Goal: Transaction & Acquisition: Purchase product/service

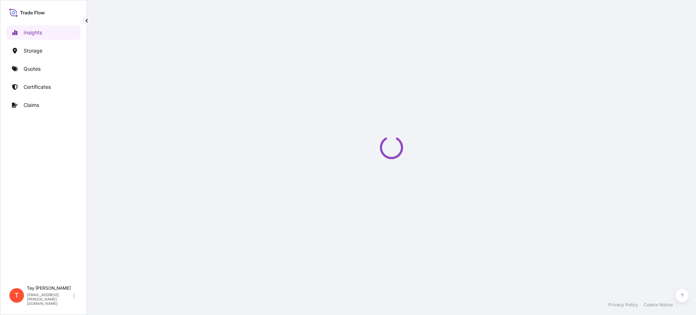
select select "2025"
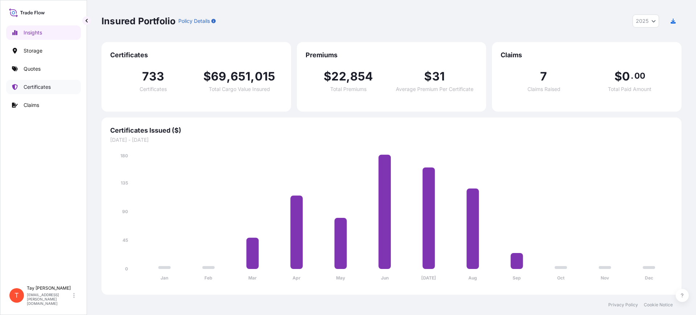
click at [38, 86] on p "Certificates" at bounding box center [37, 86] width 27 height 7
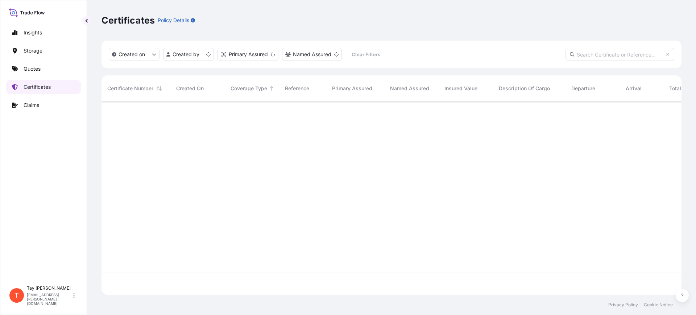
scroll to position [190, 573]
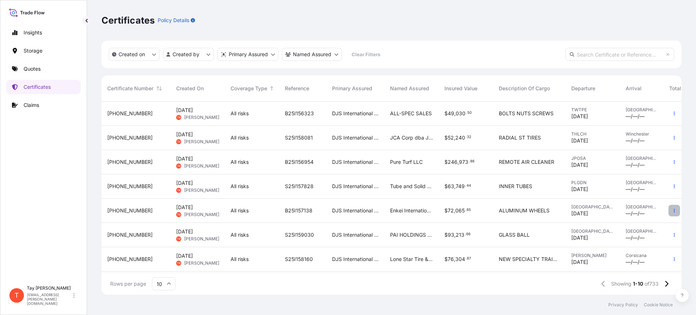
click at [672, 211] on icon "button" at bounding box center [674, 211] width 4 height 4
click at [40, 70] on p "Quotes" at bounding box center [32, 68] width 17 height 7
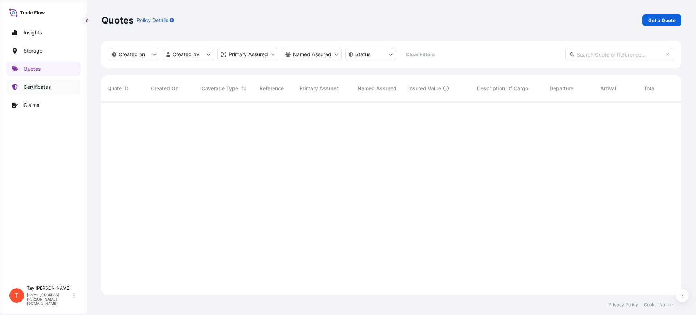
scroll to position [213, 573]
click at [650, 21] on p "Get a Quote" at bounding box center [663, 20] width 28 height 7
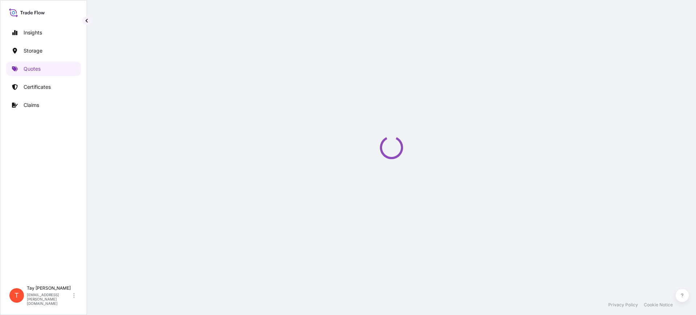
select select "Water"
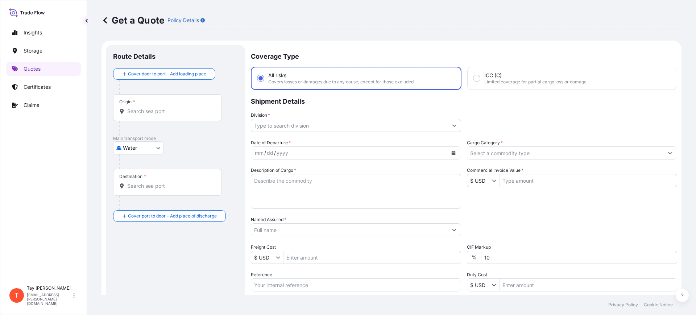
scroll to position [12, 0]
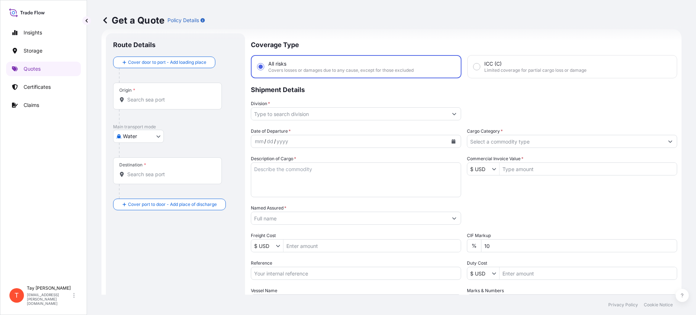
click at [140, 106] on div "Origin *" at bounding box center [167, 96] width 109 height 27
click at [140, 103] on input "Origin *" at bounding box center [170, 99] width 86 height 7
type input "n"
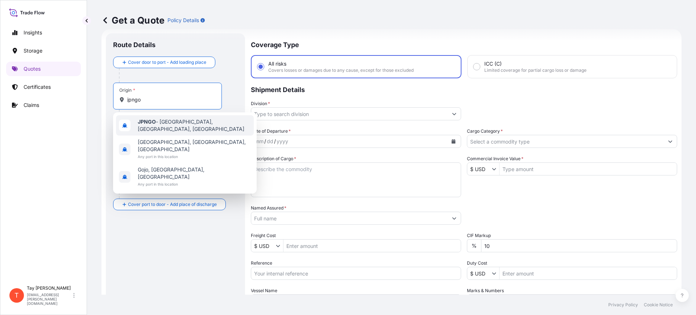
click at [160, 125] on span "JPNGO - [GEOGRAPHIC_DATA], [GEOGRAPHIC_DATA], [GEOGRAPHIC_DATA]" at bounding box center [194, 125] width 113 height 15
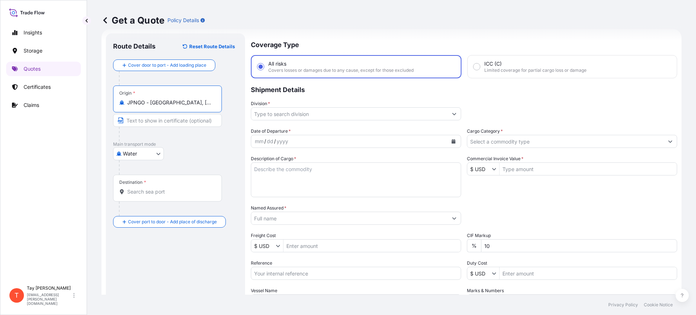
type input "JPNGO - [GEOGRAPHIC_DATA], [GEOGRAPHIC_DATA], [GEOGRAPHIC_DATA]"
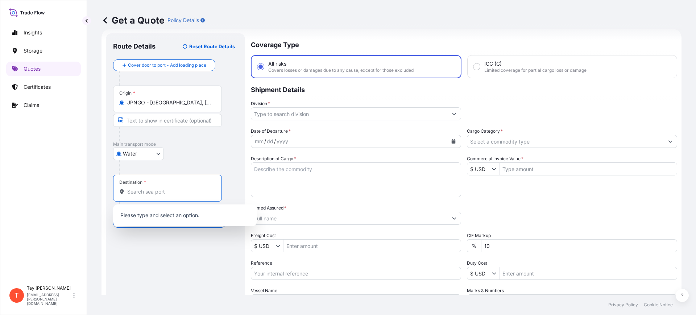
click at [158, 195] on input "Destination *" at bounding box center [170, 191] width 86 height 7
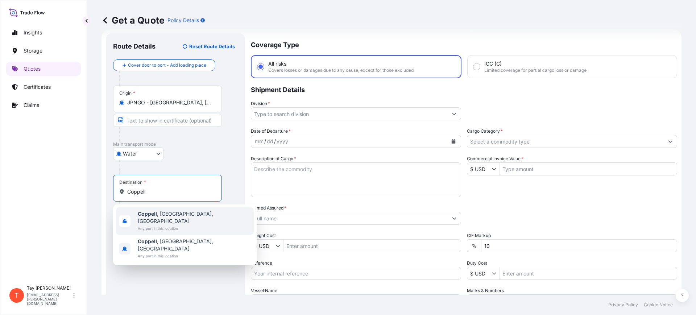
click at [160, 216] on span "[GEOGRAPHIC_DATA] , [GEOGRAPHIC_DATA], [GEOGRAPHIC_DATA]" at bounding box center [194, 217] width 113 height 15
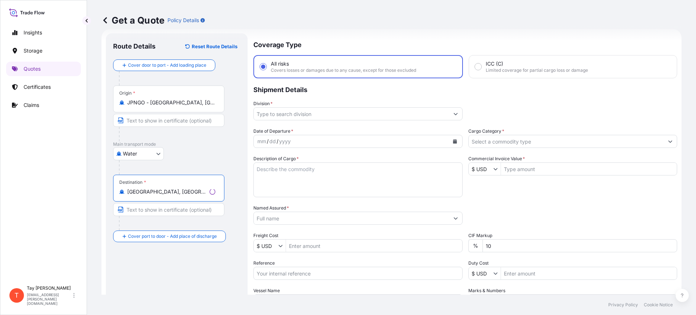
type input "[GEOGRAPHIC_DATA], [GEOGRAPHIC_DATA], [GEOGRAPHIC_DATA]"
click at [643, 285] on div "Date of Departure * mm / dd / yyyy Cargo Category * Description of Cargo * Comm…" at bounding box center [464, 218] width 427 height 180
click at [324, 188] on textarea "Description of Cargo *" at bounding box center [356, 179] width 210 height 35
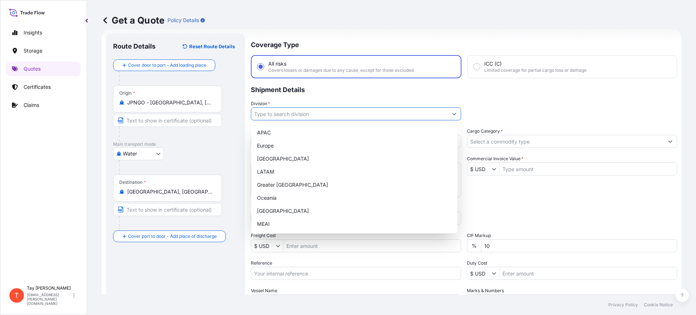
click at [349, 115] on input "Division *" at bounding box center [349, 113] width 197 height 13
click at [272, 159] on div "[GEOGRAPHIC_DATA]" at bounding box center [354, 158] width 201 height 13
type input "[GEOGRAPHIC_DATA]"
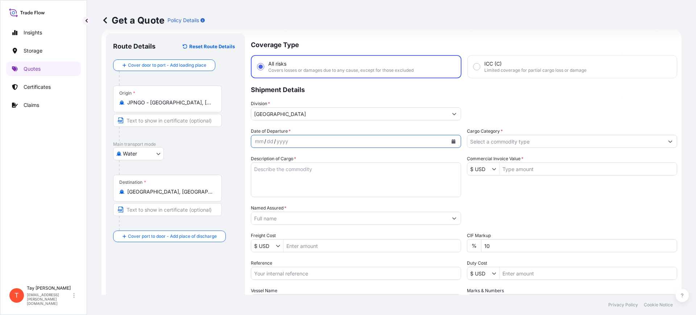
click at [452, 140] on icon "Calendar" at bounding box center [454, 141] width 4 height 4
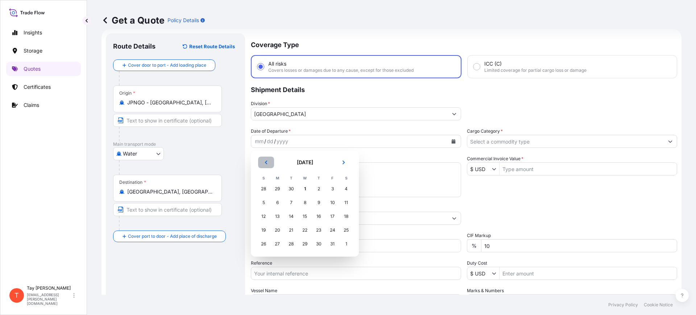
click at [265, 162] on icon "Previous" at bounding box center [266, 162] width 4 height 4
click at [276, 197] on div "8" at bounding box center [277, 202] width 13 height 13
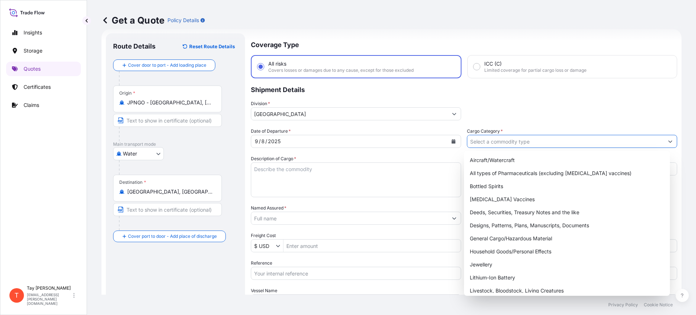
click at [494, 145] on input "Cargo Category *" at bounding box center [566, 141] width 197 height 13
click at [523, 232] on div "Aircraft/Watercraft All types of Pharmaceuticals (excluding [MEDICAL_DATA] vacc…" at bounding box center [567, 284] width 201 height 261
type input "General Cargo/Hazardous Material"
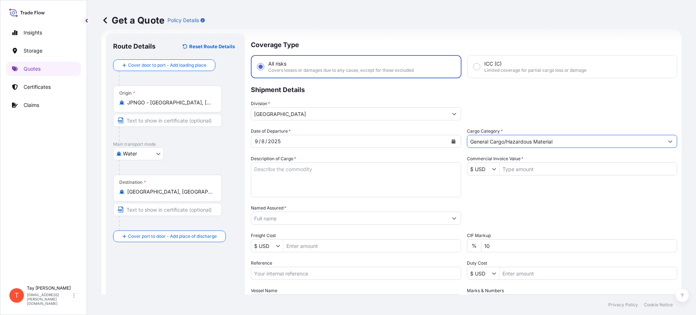
click at [308, 169] on textarea "Description of Cargo *" at bounding box center [356, 179] width 210 height 35
type textarea "a"
type textarea "ALUMINUM WHEELS"
click at [542, 164] on input "Commercial Invoice Value *" at bounding box center [588, 168] width 177 height 13
type input "117,102"
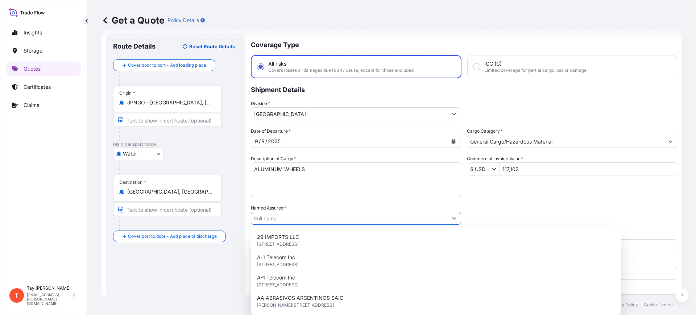
click at [299, 218] on input "Named Assured *" at bounding box center [349, 218] width 197 height 13
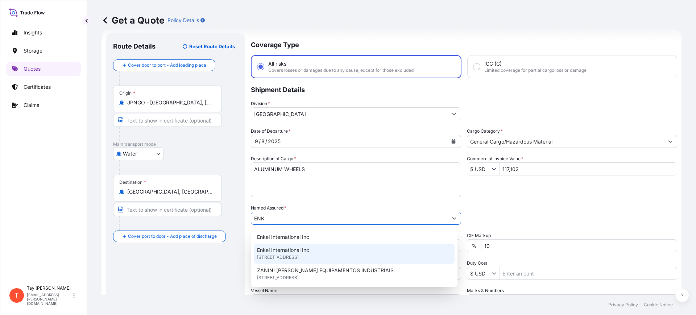
click at [294, 257] on span "[STREET_ADDRESS]" at bounding box center [278, 257] width 42 height 7
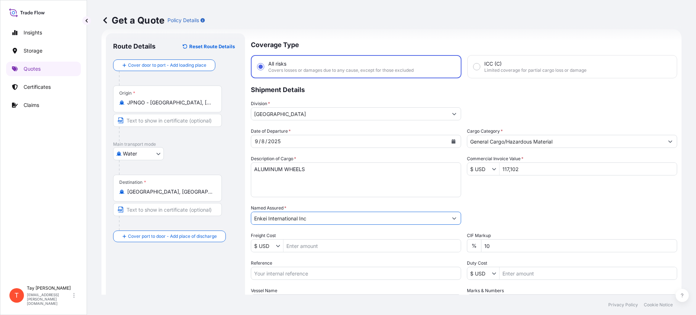
type input "Enkei International Inc"
click at [302, 249] on input "Freight Cost" at bounding box center [372, 245] width 177 height 13
type input "5,150"
click at [290, 275] on input "Reference" at bounding box center [356, 273] width 210 height 13
paste input "S25I158702"
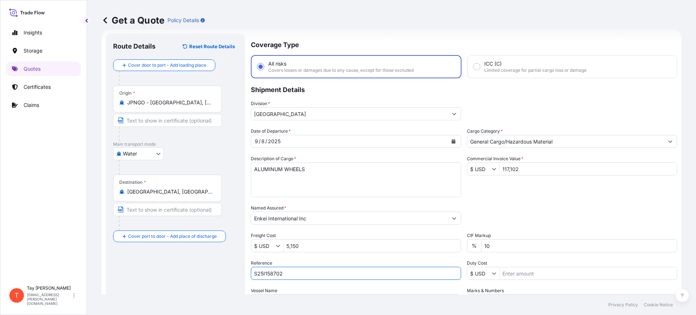
type input "S25I158702"
click at [528, 274] on input "Duty Cost" at bounding box center [588, 273] width 177 height 13
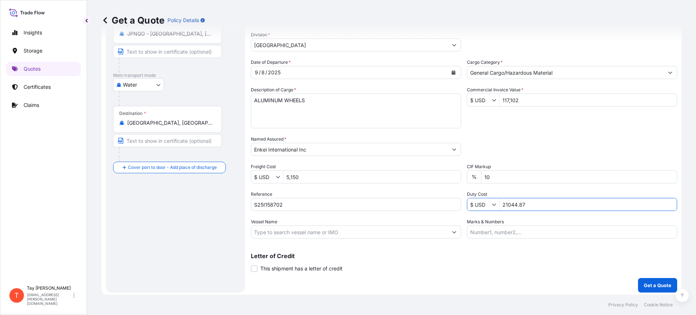
scroll to position [83, 0]
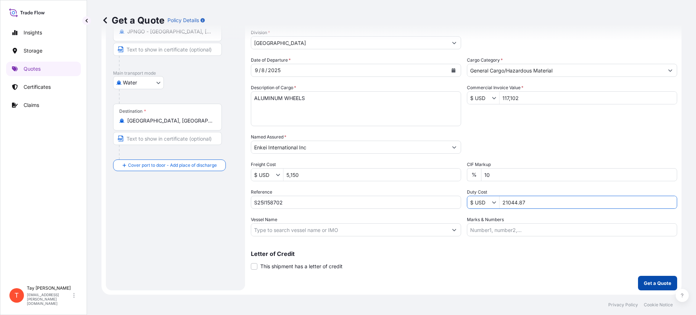
type input "21,044.87"
click at [657, 281] on p "Get a Quote" at bounding box center [658, 283] width 28 height 7
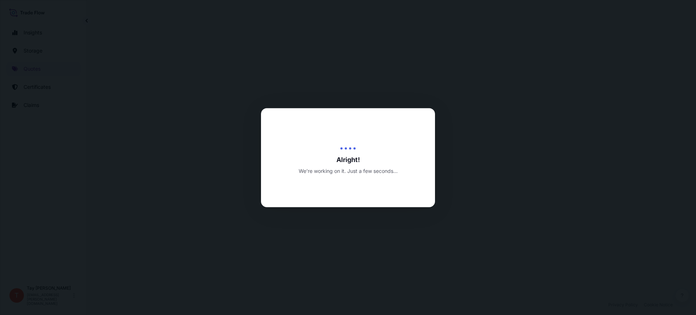
select select "Water"
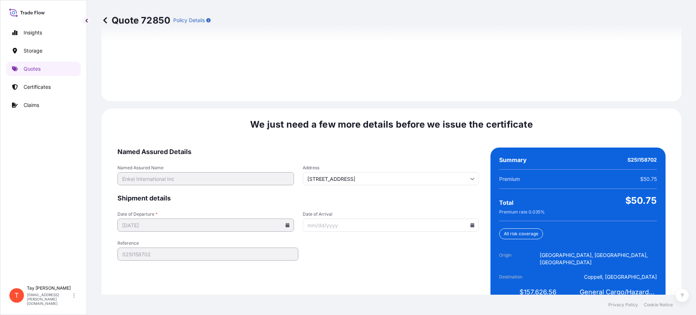
scroll to position [1059, 0]
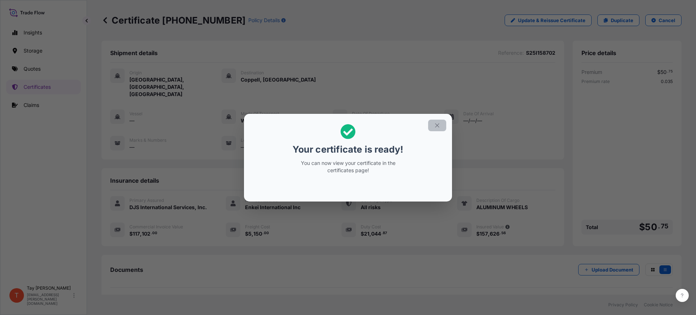
click at [439, 122] on icon "button" at bounding box center [437, 125] width 7 height 7
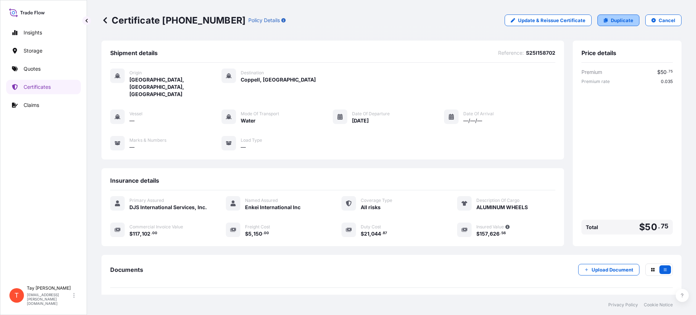
click at [623, 22] on p "Duplicate" at bounding box center [622, 20] width 22 height 7
select select "Water"
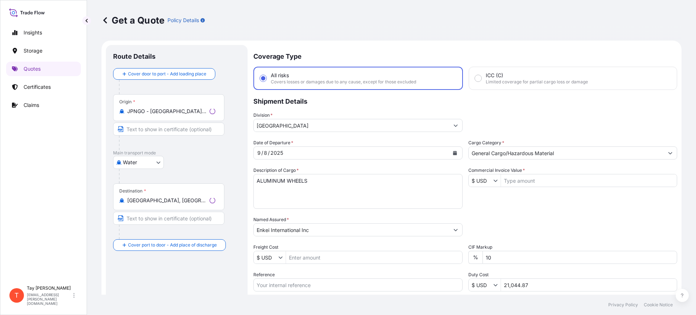
scroll to position [12, 0]
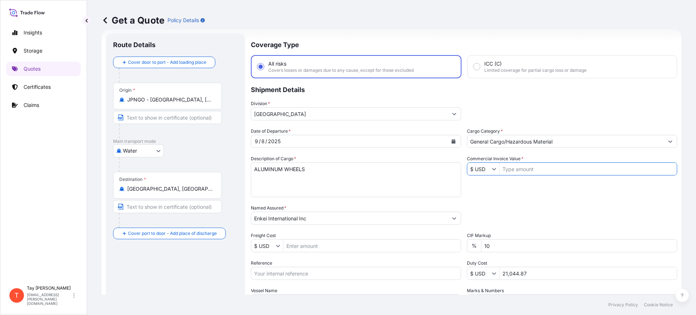
click at [544, 167] on input "Commercial Invoice Value *" at bounding box center [588, 168] width 177 height 13
type input "114,609"
click at [298, 244] on input "Freight Cost" at bounding box center [372, 245] width 177 height 13
type input "5,150"
click at [336, 277] on input "Reference" at bounding box center [356, 273] width 210 height 13
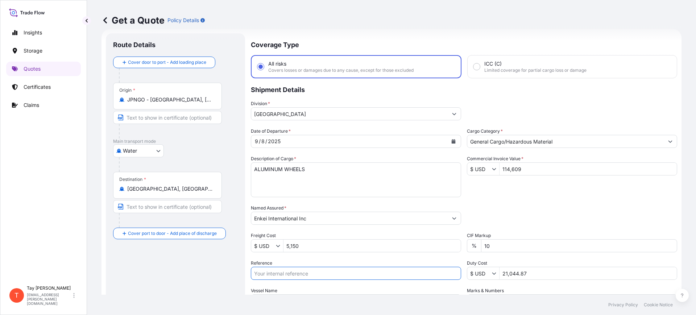
paste input "S25I158135"
type input "S25I158135"
drag, startPoint x: 538, startPoint y: 271, endPoint x: 473, endPoint y: 268, distance: 65.4
click at [472, 268] on div "$ USD 21,044.87" at bounding box center [572, 273] width 210 height 13
type input "20,596.85"
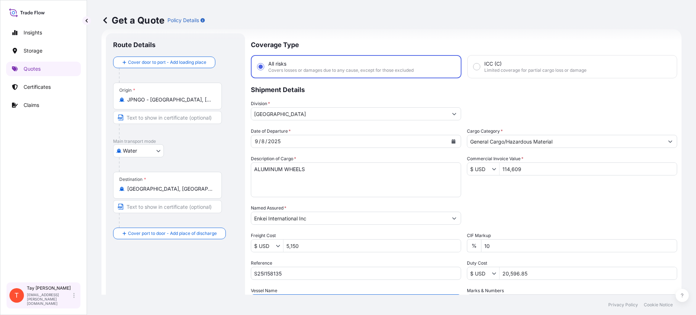
scroll to position [83, 0]
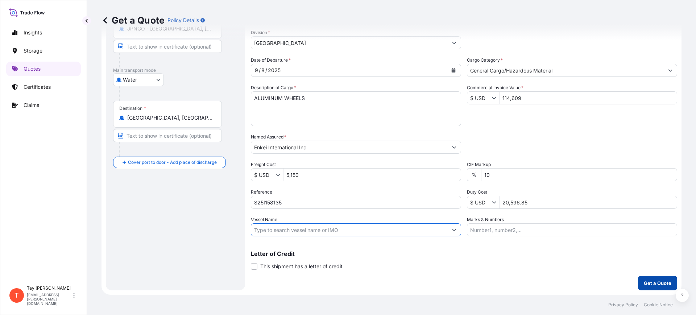
click at [657, 284] on p "Get a Quote" at bounding box center [658, 283] width 28 height 7
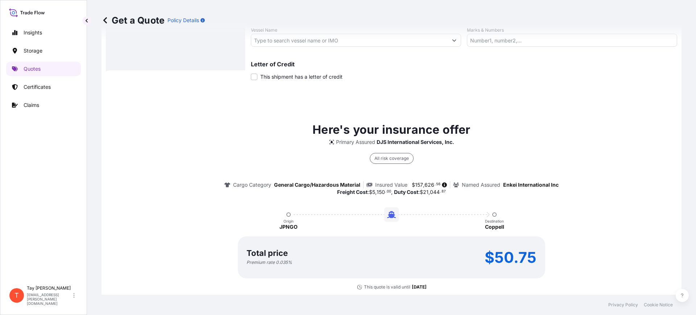
scroll to position [306, 0]
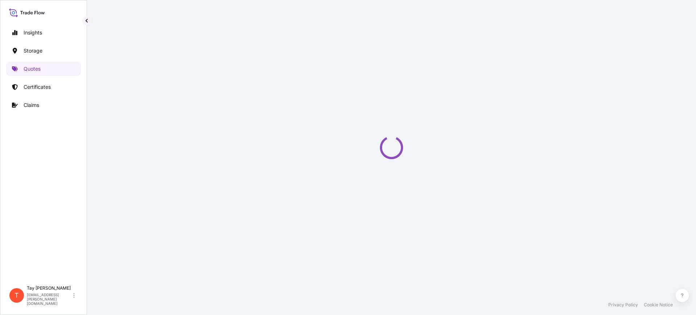
select select "Water"
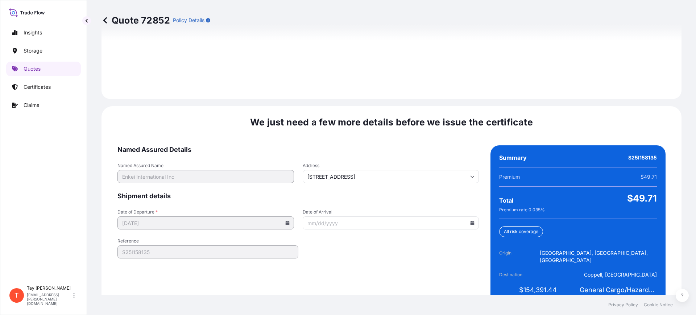
scroll to position [1059, 0]
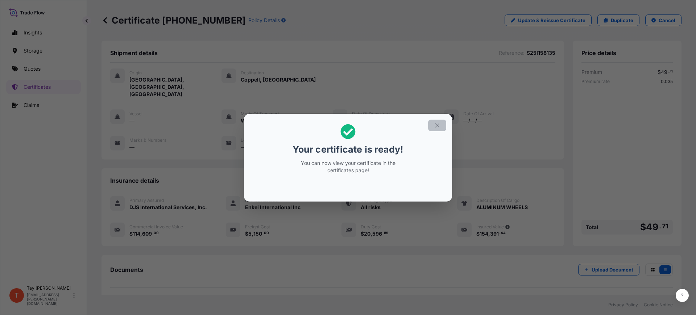
click at [435, 122] on icon "button" at bounding box center [437, 125] width 7 height 7
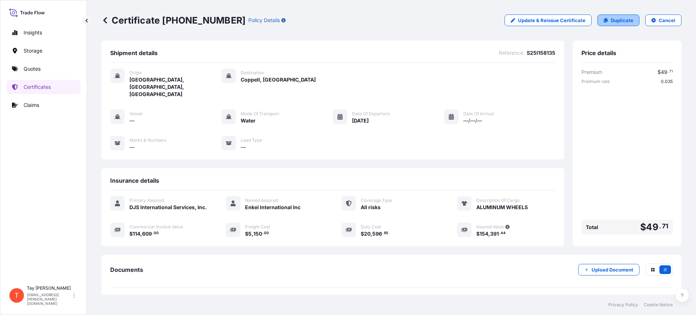
click at [625, 19] on p "Duplicate" at bounding box center [622, 20] width 22 height 7
select select "Water"
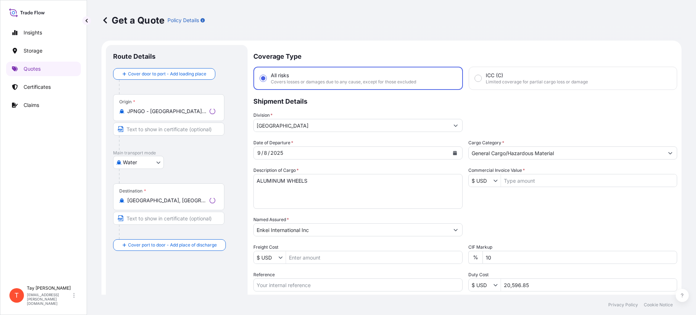
scroll to position [12, 0]
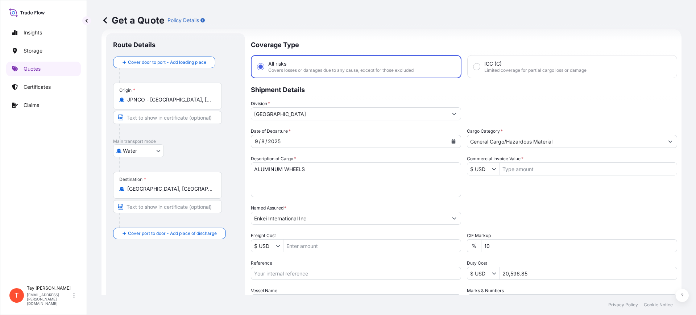
click at [205, 100] on input "JPNGO - [GEOGRAPHIC_DATA], [GEOGRAPHIC_DATA], [GEOGRAPHIC_DATA]" at bounding box center [170, 99] width 86 height 7
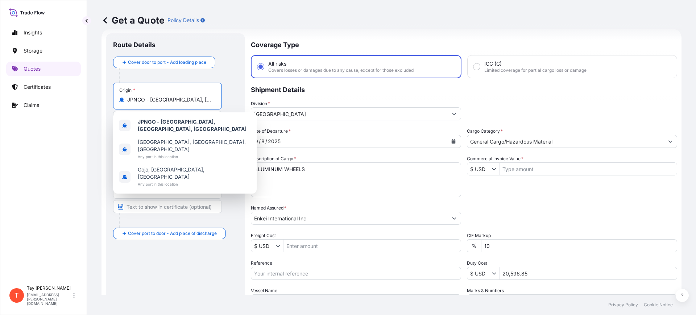
click at [205, 100] on input "JPNGO - [GEOGRAPHIC_DATA], [GEOGRAPHIC_DATA], [GEOGRAPHIC_DATA]" at bounding box center [170, 99] width 86 height 7
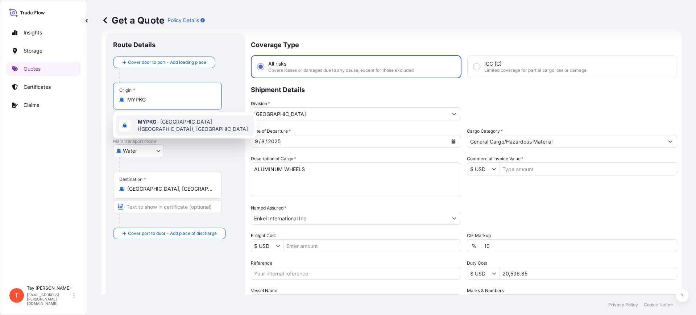
click at [164, 127] on span "MYPKG - [GEOGRAPHIC_DATA] ([GEOGRAPHIC_DATA]), [GEOGRAPHIC_DATA]" at bounding box center [194, 125] width 113 height 15
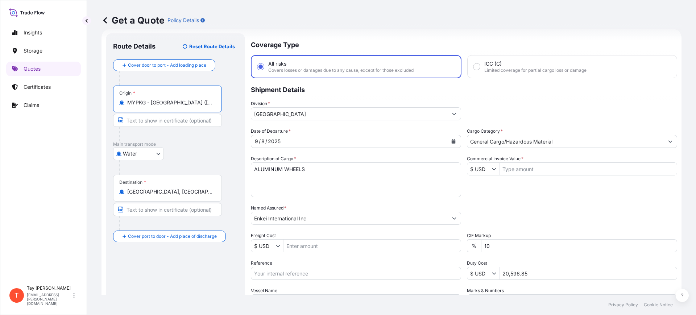
type input "MYPKG - [GEOGRAPHIC_DATA] ([GEOGRAPHIC_DATA]), [GEOGRAPHIC_DATA]"
click at [450, 139] on button "Calendar" at bounding box center [454, 142] width 12 height 12
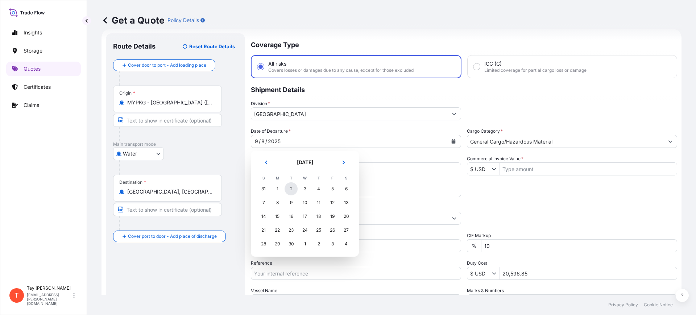
click at [292, 186] on div "2" at bounding box center [291, 188] width 13 height 13
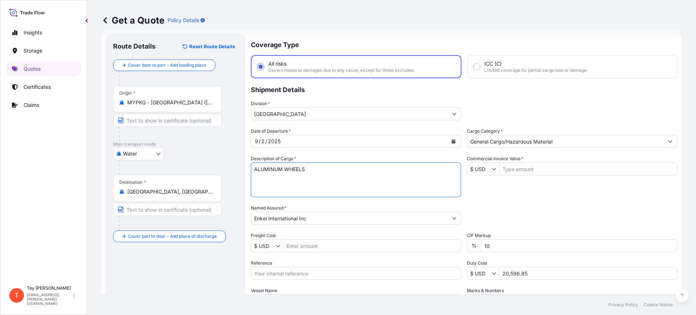
drag, startPoint x: 382, startPoint y: 172, endPoint x: 202, endPoint y: 160, distance: 179.9
click at [202, 160] on form "Route Details Reset Route Details Cover door to port - Add loading place Place …" at bounding box center [392, 197] width 580 height 337
type textarea "ALLOY WHEELS"
click at [528, 166] on input "Commercial Invoice Value *" at bounding box center [588, 168] width 177 height 13
type input "101,520"
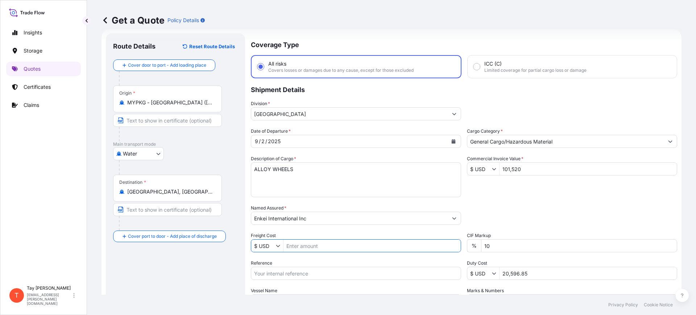
click at [314, 246] on input "Freight Cost" at bounding box center [372, 245] width 177 height 13
type input "9,360"
click at [310, 268] on input "Reference" at bounding box center [356, 273] width 210 height 13
paste input "S25I157210"
type input "S25I157210"
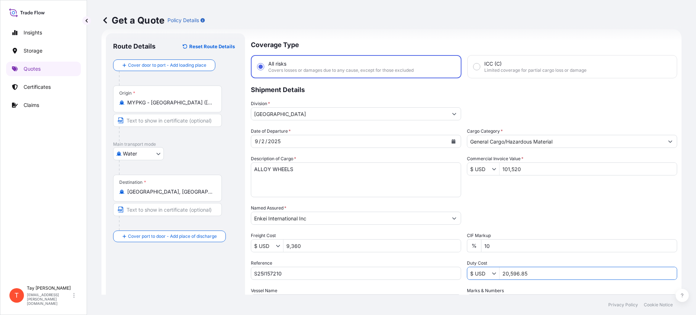
drag, startPoint x: 527, startPoint y: 274, endPoint x: 476, endPoint y: 270, distance: 51.3
click at [477, 270] on div "$ USD 20,596.85" at bounding box center [572, 273] width 210 height 13
type input "28,396.57"
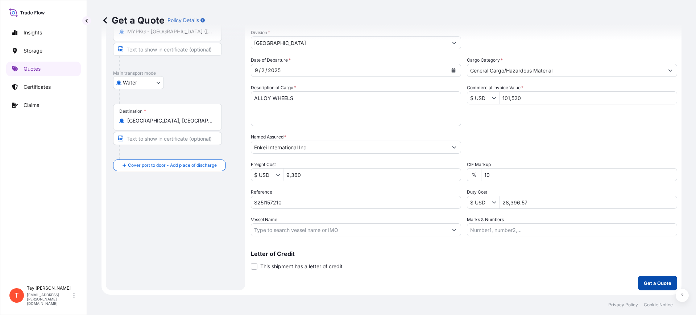
click at [653, 283] on p "Get a Quote" at bounding box center [658, 283] width 28 height 7
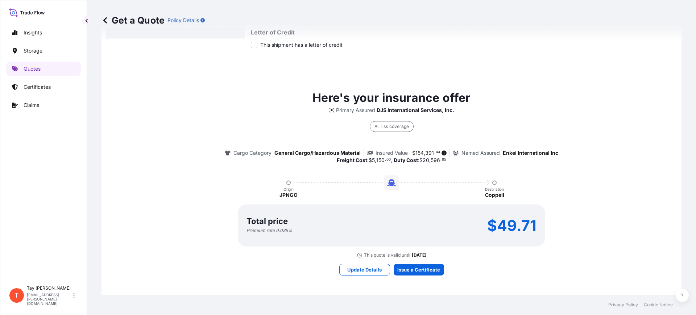
scroll to position [306, 0]
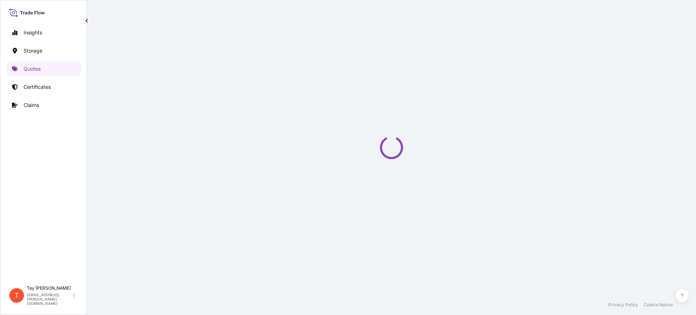
select select "Water"
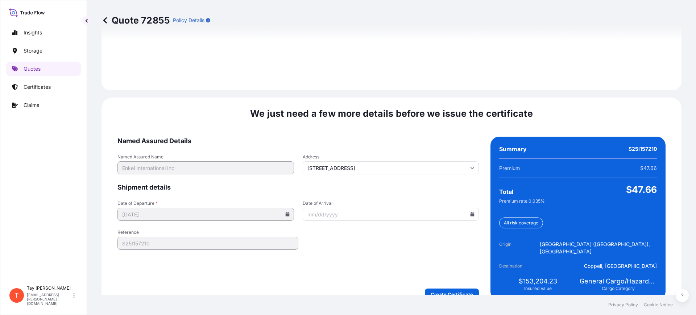
scroll to position [1059, 0]
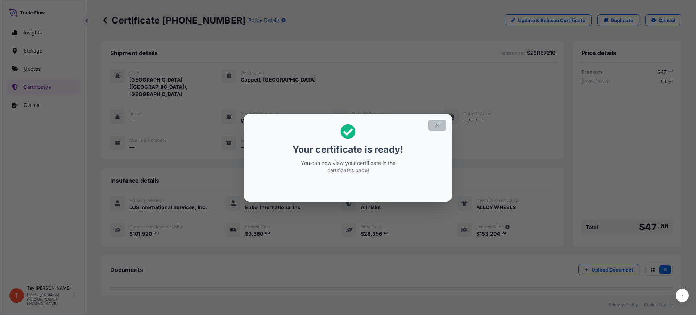
click at [440, 123] on icon "button" at bounding box center [437, 125] width 7 height 7
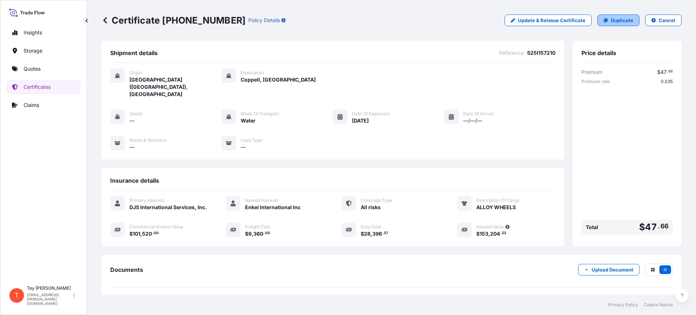
click at [625, 16] on link "Duplicate" at bounding box center [619, 21] width 42 height 12
select select "Water"
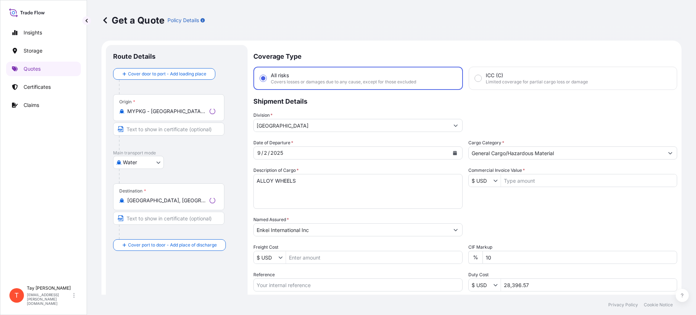
scroll to position [12, 0]
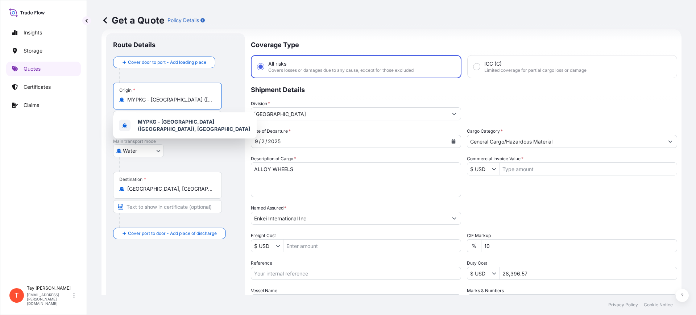
click at [167, 98] on input "MYPKG - [GEOGRAPHIC_DATA] ([GEOGRAPHIC_DATA]), [GEOGRAPHIC_DATA]" at bounding box center [170, 99] width 86 height 7
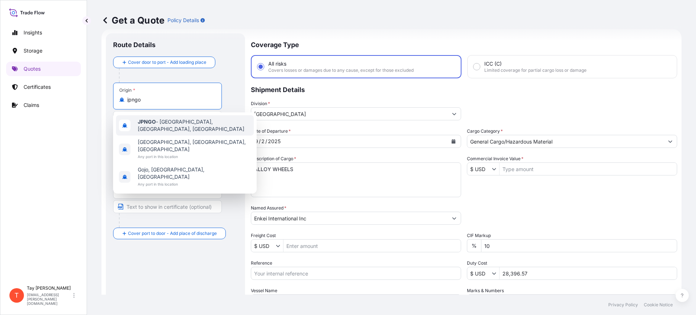
click at [153, 119] on div "JPNGO - [GEOGRAPHIC_DATA], [GEOGRAPHIC_DATA], [GEOGRAPHIC_DATA]" at bounding box center [185, 125] width 138 height 20
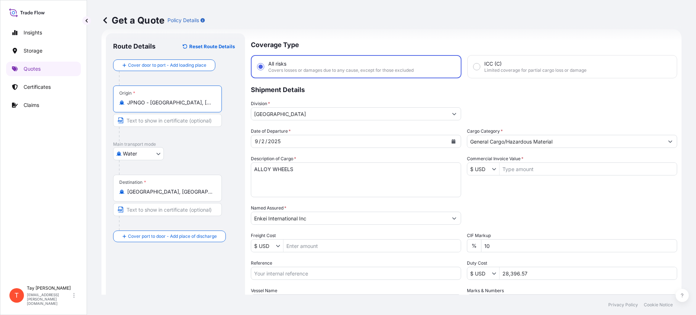
type input "JPNGO - [GEOGRAPHIC_DATA], [GEOGRAPHIC_DATA], [GEOGRAPHIC_DATA]"
drag, startPoint x: 233, startPoint y: 168, endPoint x: 182, endPoint y: 166, distance: 50.8
click at [181, 166] on form "Route Details Reset Route Details Cover door to port - Add loading place Place …" at bounding box center [392, 197] width 580 height 337
type textarea "ALUMINUM WHEELS"
click at [520, 168] on input "Commercial Invoice Value *" at bounding box center [588, 168] width 177 height 13
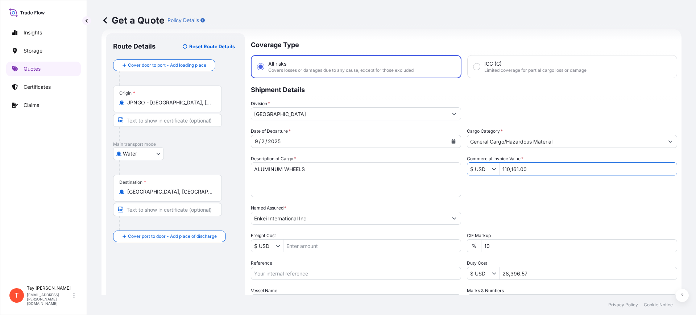
type input "110,161"
click at [338, 246] on input "Freight Cost" at bounding box center [372, 245] width 177 height 13
type input "5,150"
click at [285, 270] on input "Reference" at bounding box center [356, 273] width 210 height 13
paste input "S25I158701"
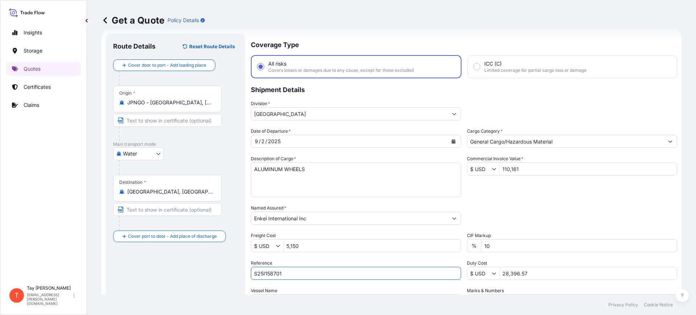
type input "S25I158701"
type input "19,797.48"
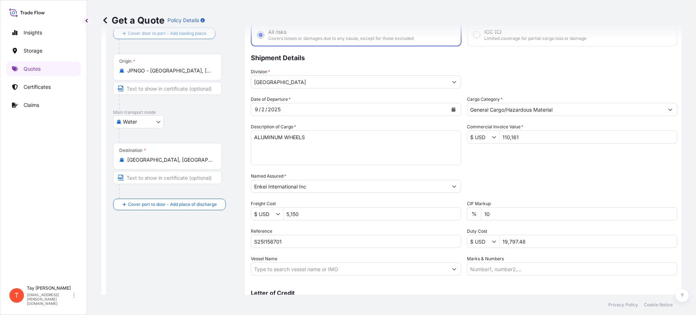
scroll to position [57, 0]
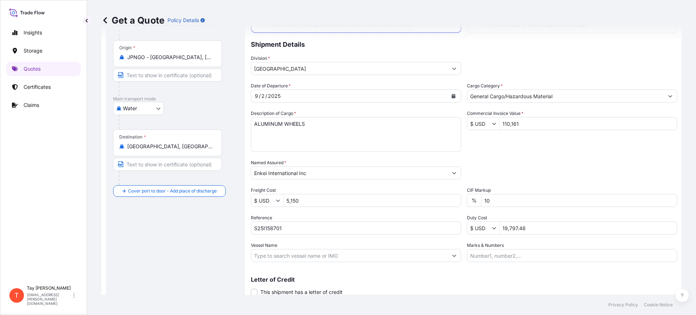
click at [608, 137] on div "Date of Departure * [DATE] Cargo Category * General Cargo/Hazardous Material De…" at bounding box center [464, 172] width 427 height 180
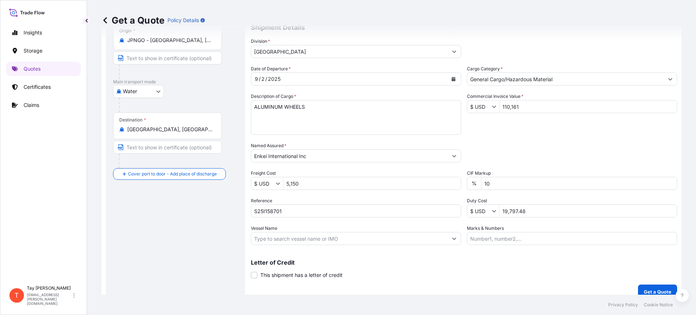
scroll to position [83, 0]
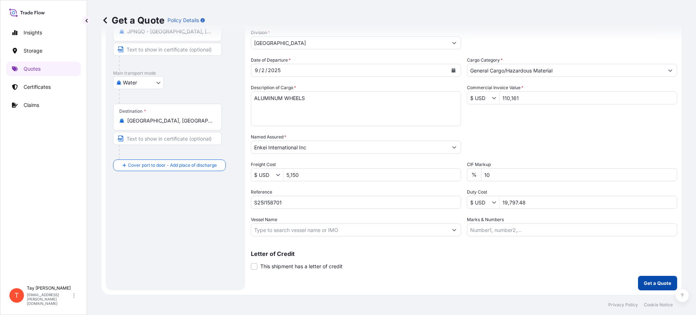
click at [654, 281] on p "Get a Quote" at bounding box center [658, 283] width 28 height 7
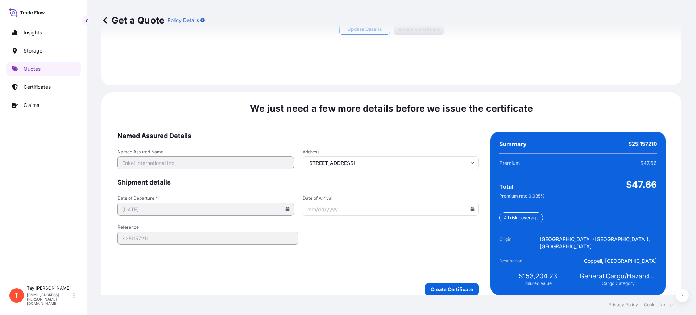
scroll to position [548, 0]
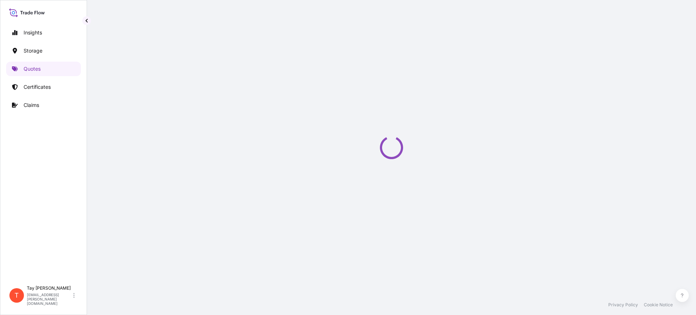
click at [242, 263] on div "Loading" at bounding box center [392, 147] width 580 height 295
select select "Water"
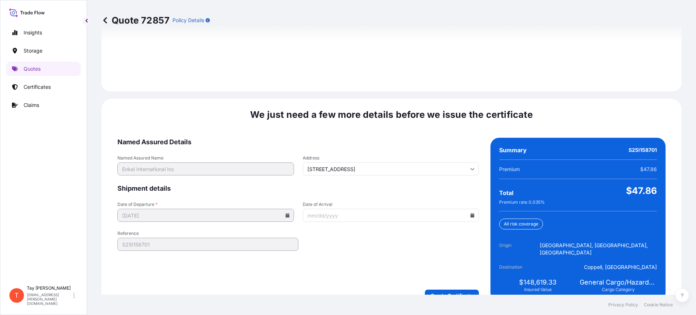
scroll to position [1059, 0]
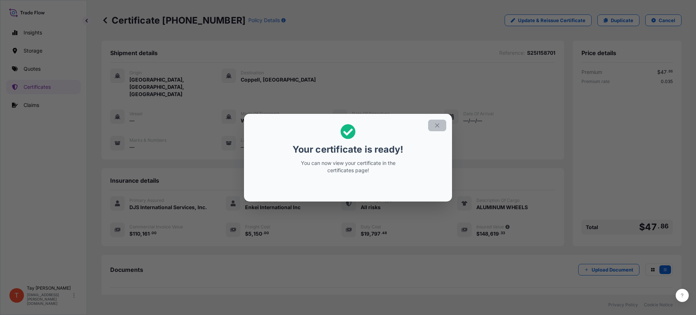
click at [437, 123] on icon "button" at bounding box center [437, 125] width 7 height 7
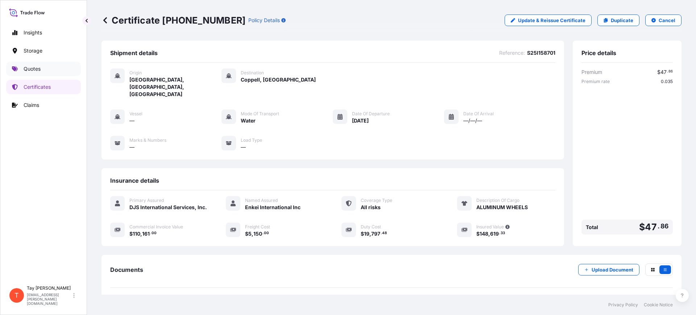
click at [36, 70] on p "Quotes" at bounding box center [32, 68] width 17 height 7
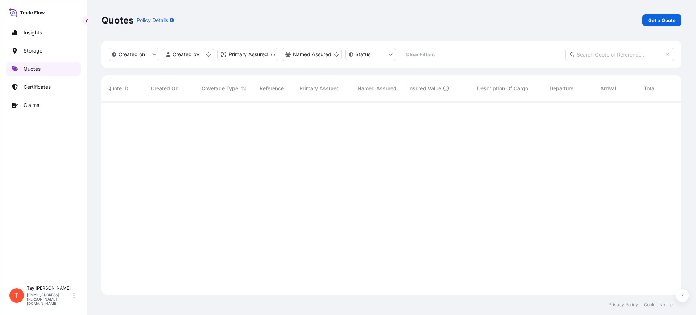
scroll to position [190, 573]
click at [666, 16] on link "Get a Quote" at bounding box center [662, 21] width 39 height 12
select select "Water"
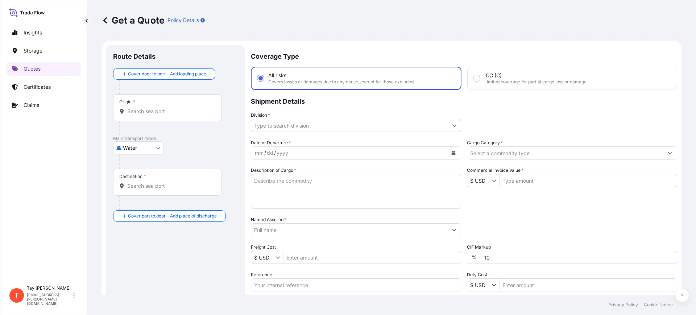
scroll to position [12, 0]
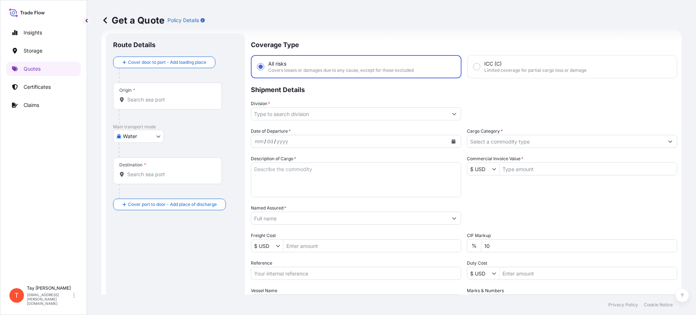
drag, startPoint x: 127, startPoint y: 103, endPoint x: 126, endPoint y: 99, distance: 4.2
click at [126, 101] on div "Origin *" at bounding box center [167, 96] width 109 height 27
click at [127, 101] on input "Origin *" at bounding box center [170, 99] width 86 height 7
click at [126, 99] on div at bounding box center [167, 99] width 96 height 7
click at [127, 99] on input "Origin * Please select an origin" at bounding box center [170, 99] width 86 height 7
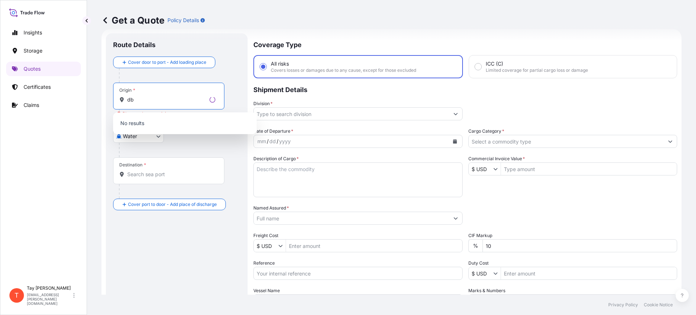
type input "d"
click at [162, 122] on span "BDCGP - Chattogram, [GEOGRAPHIC_DATA]" at bounding box center [190, 123] width 104 height 7
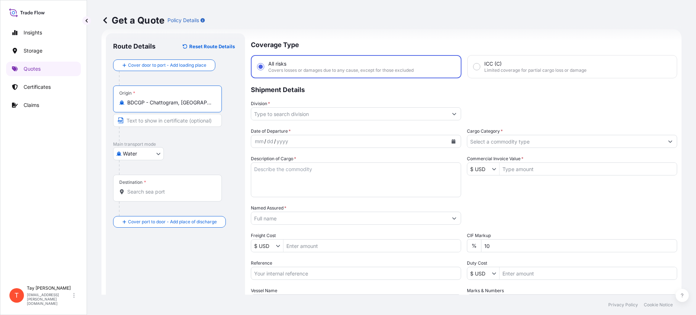
type input "BDCGP - Chattogram, [GEOGRAPHIC_DATA]"
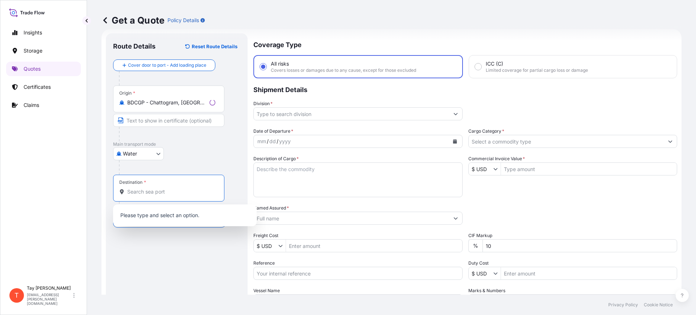
click at [146, 190] on input "Destination *" at bounding box center [171, 191] width 88 height 7
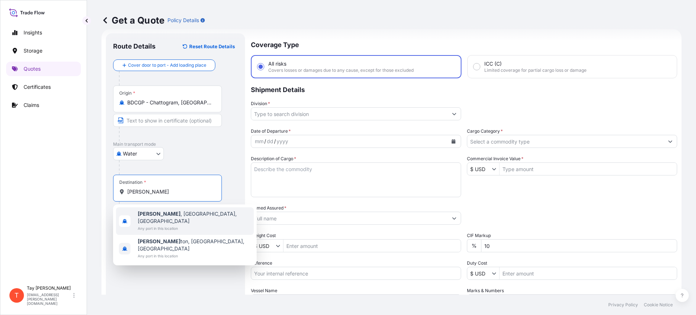
click at [158, 225] on span "Any port in this location" at bounding box center [194, 228] width 113 height 7
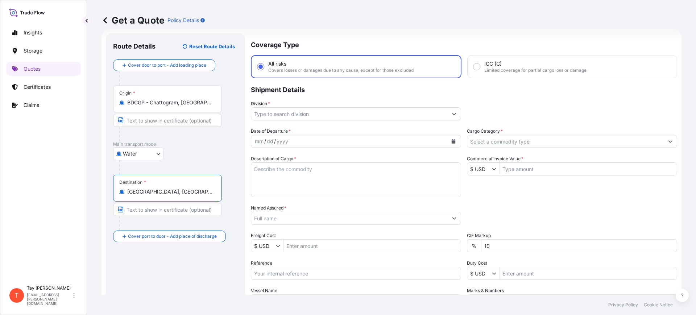
type input "[GEOGRAPHIC_DATA], [GEOGRAPHIC_DATA], [GEOGRAPHIC_DATA]"
click at [312, 113] on input "Division *" at bounding box center [349, 113] width 197 height 13
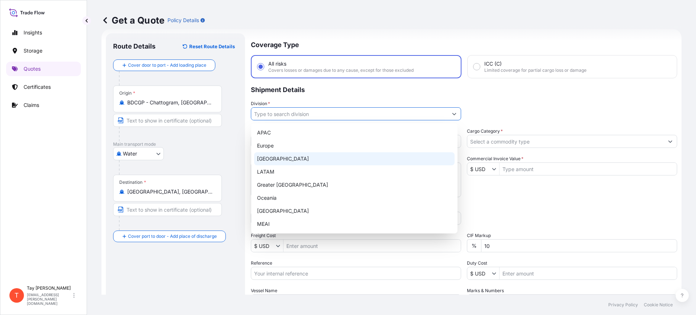
click at [274, 155] on div "[GEOGRAPHIC_DATA]" at bounding box center [354, 158] width 201 height 13
type input "[GEOGRAPHIC_DATA]"
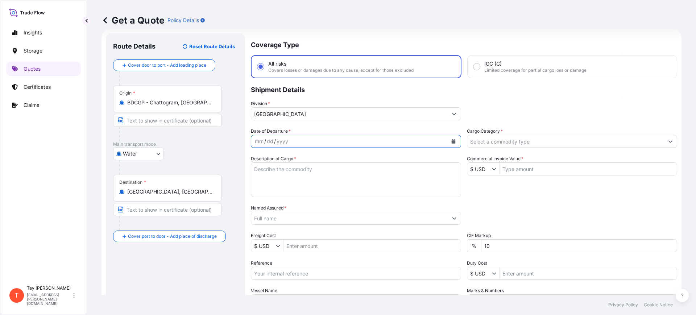
click at [450, 139] on button "Calendar" at bounding box center [454, 142] width 12 height 12
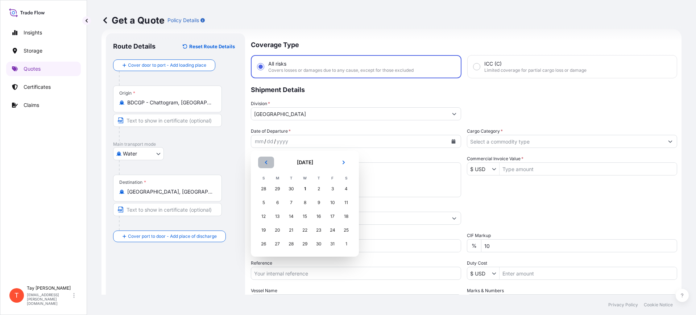
click at [266, 161] on icon "Previous" at bounding box center [266, 162] width 4 height 4
click at [306, 202] on div "10" at bounding box center [305, 202] width 13 height 13
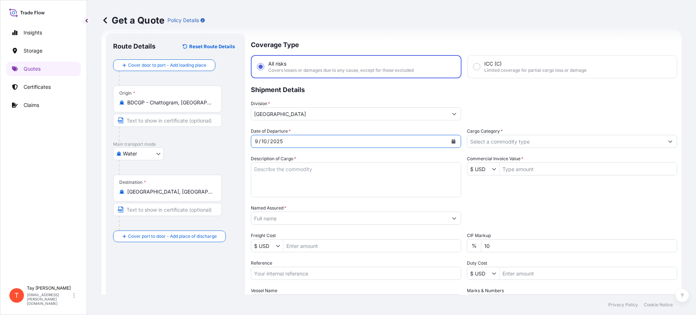
click at [481, 141] on input "Cargo Category *" at bounding box center [566, 141] width 197 height 13
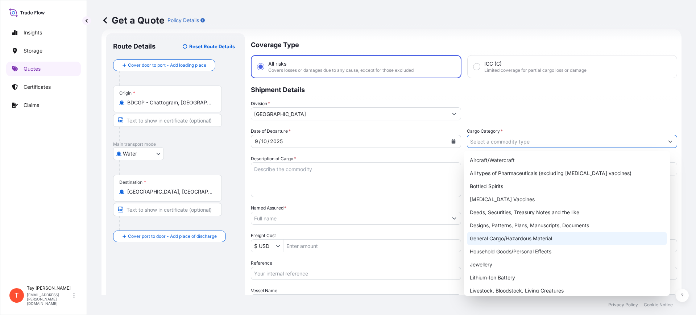
click at [492, 238] on div "General Cargo/Hazardous Material" at bounding box center [567, 238] width 201 height 13
type input "General Cargo/Hazardous Material"
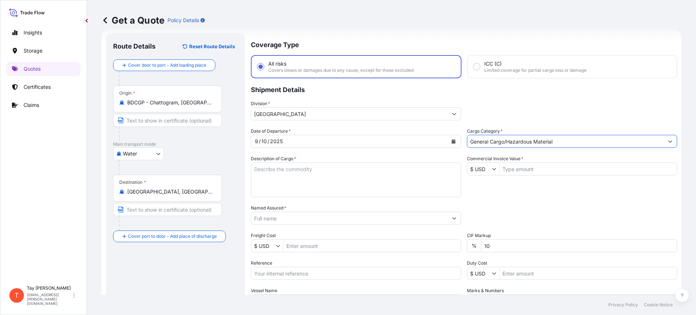
click at [345, 181] on textarea "Description of Cargo *" at bounding box center [356, 179] width 210 height 35
type textarea "c"
type textarea "COTTON KITCHEN TOWELS"
type input "48,643"
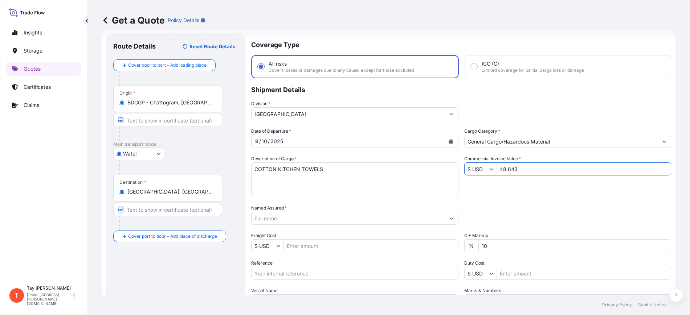
click at [283, 214] on input "Named Assured *" at bounding box center [347, 218] width 193 height 13
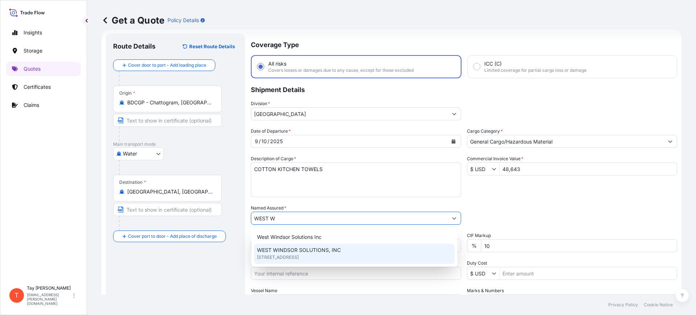
click at [299, 248] on span "WEST WINDSOR SOLUTIONS, INC" at bounding box center [299, 250] width 84 height 7
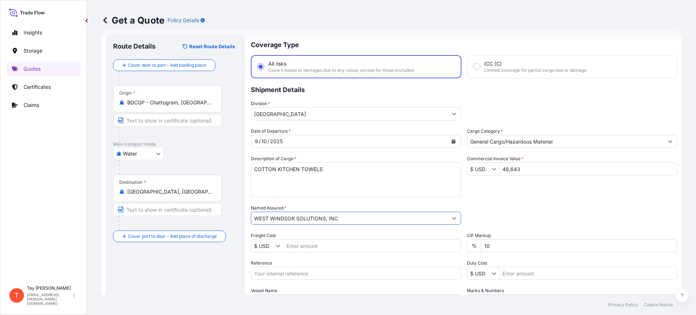
type input "WEST WINDSOR SOLUTIONS, INC"
click at [299, 250] on input "Freight Cost" at bounding box center [372, 245] width 177 height 13
type input "6,100"
click at [298, 276] on input "Reference" at bounding box center [356, 273] width 210 height 13
paste input "S25I158383"
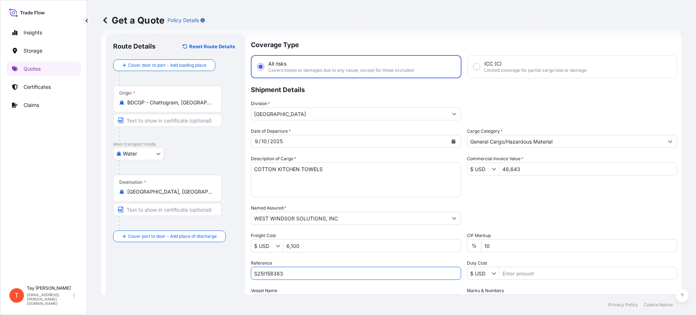
type input "S25I158383"
click at [524, 275] on input "Duty Cost" at bounding box center [588, 273] width 177 height 13
type input "13,297.89"
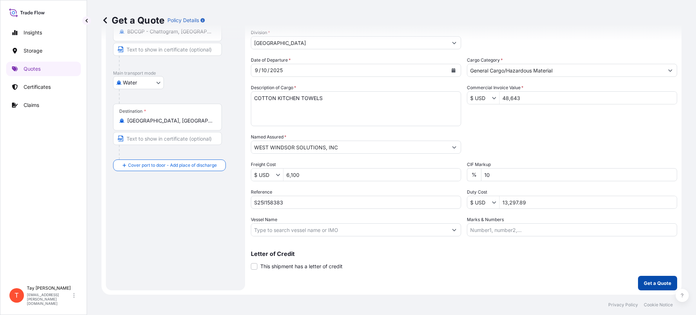
click at [644, 287] on button "Get a Quote" at bounding box center [657, 283] width 39 height 15
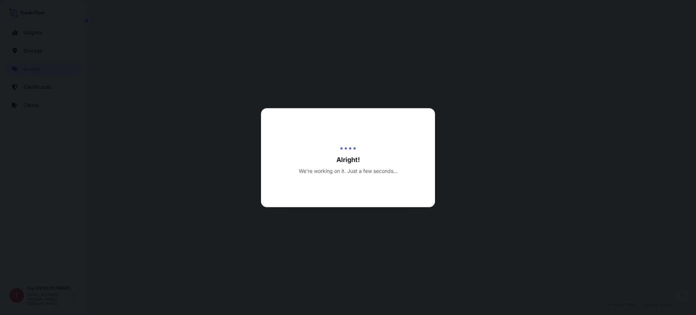
select select "Water"
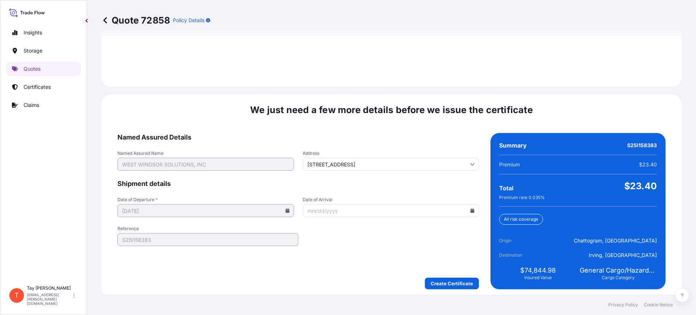
scroll to position [1059, 0]
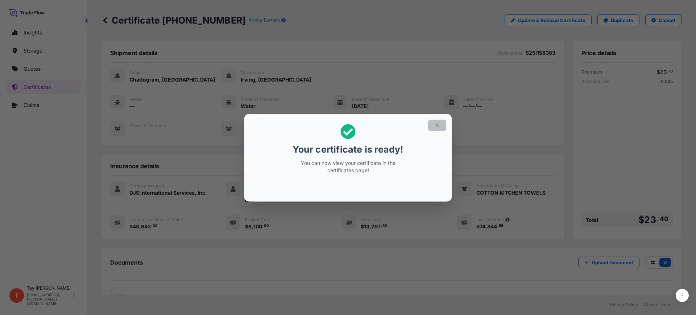
click at [438, 126] on icon "button" at bounding box center [437, 125] width 4 height 4
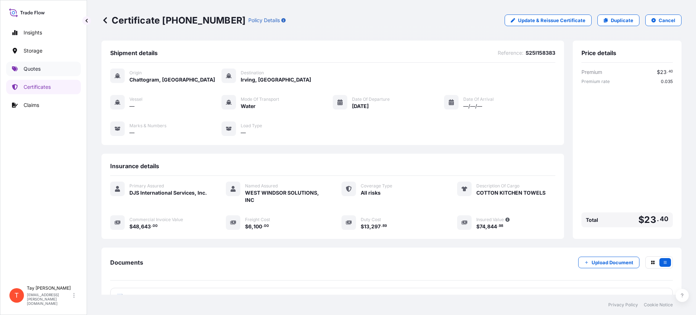
click at [30, 66] on p "Quotes" at bounding box center [32, 68] width 17 height 7
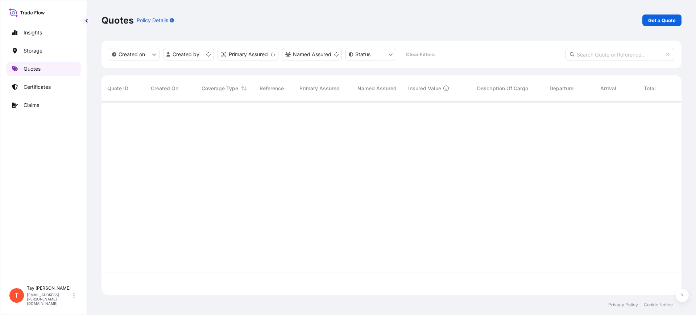
scroll to position [190, 573]
click at [673, 20] on p "Get a Quote" at bounding box center [663, 20] width 28 height 7
select select "Water"
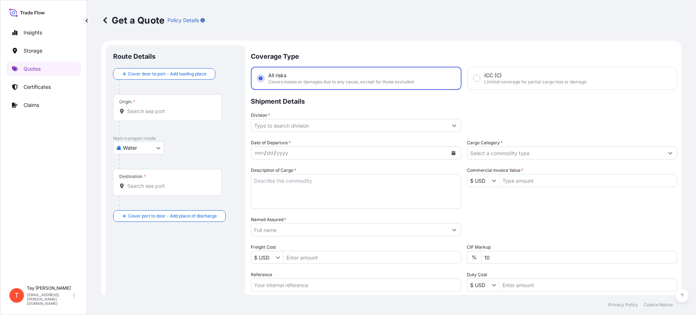
scroll to position [12, 0]
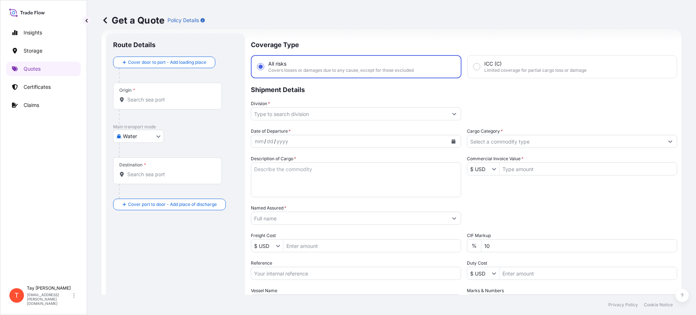
click at [176, 96] on div "Origin *" at bounding box center [167, 96] width 109 height 27
click at [176, 96] on input "Origin *" at bounding box center [170, 99] width 86 height 7
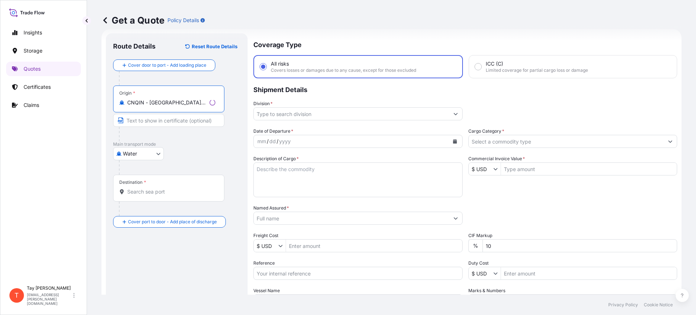
type input "CNQIN - [GEOGRAPHIC_DATA], [GEOGRAPHIC_DATA]"
click at [151, 196] on div "Destination *" at bounding box center [168, 188] width 111 height 27
click at [151, 195] on input "Destination *" at bounding box center [171, 191] width 88 height 7
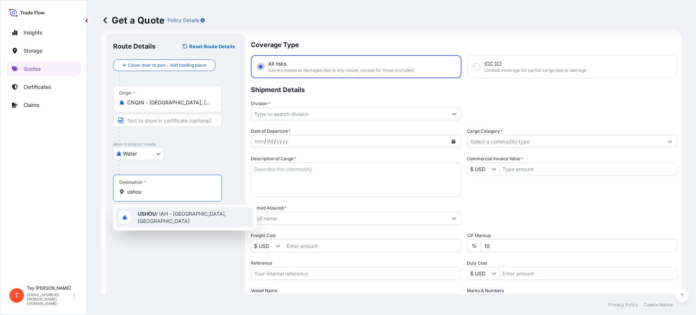
click at [169, 218] on span "USHOU / IAH - [GEOGRAPHIC_DATA], [GEOGRAPHIC_DATA]" at bounding box center [194, 217] width 113 height 15
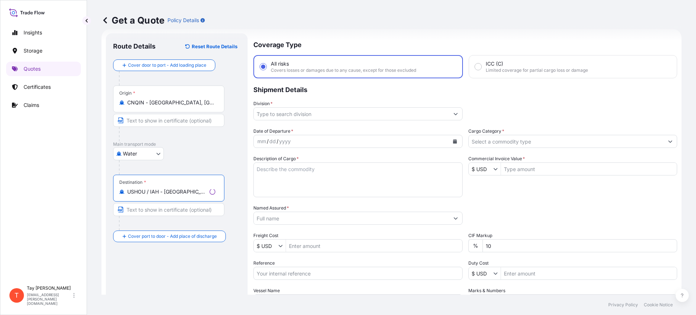
type input "USHOU / IAH - [GEOGRAPHIC_DATA], [GEOGRAPHIC_DATA]"
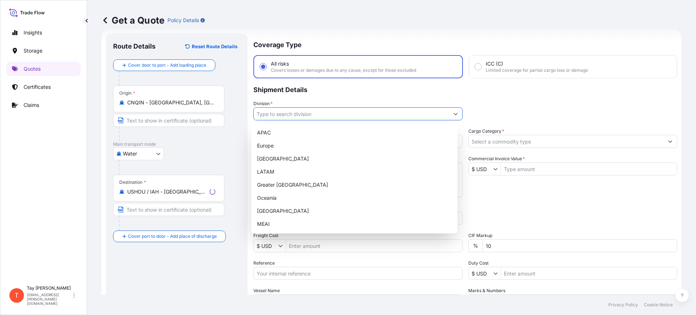
click at [265, 114] on input "Division *" at bounding box center [351, 113] width 195 height 13
click at [271, 156] on div "[GEOGRAPHIC_DATA]" at bounding box center [354, 158] width 201 height 13
type input "[GEOGRAPHIC_DATA]"
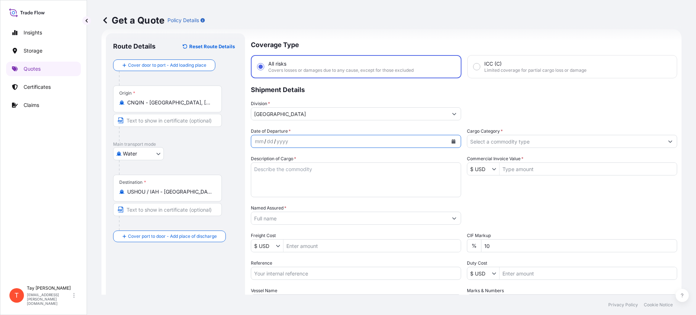
click at [453, 140] on button "Calendar" at bounding box center [454, 142] width 12 height 12
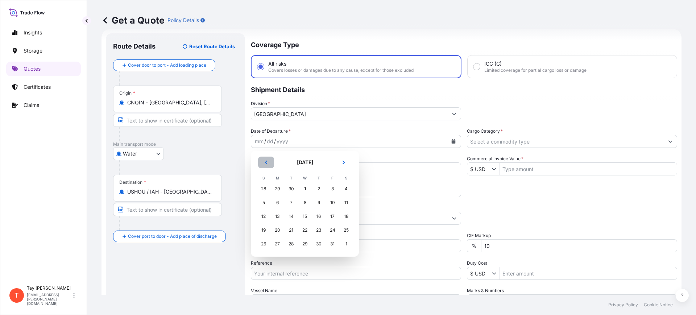
click at [264, 159] on button "Previous" at bounding box center [266, 163] width 16 height 12
click at [262, 159] on button "Previous" at bounding box center [266, 163] width 16 height 12
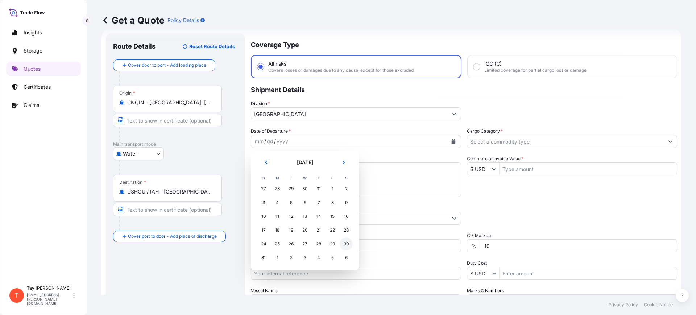
click at [346, 240] on div "30" at bounding box center [346, 244] width 13 height 13
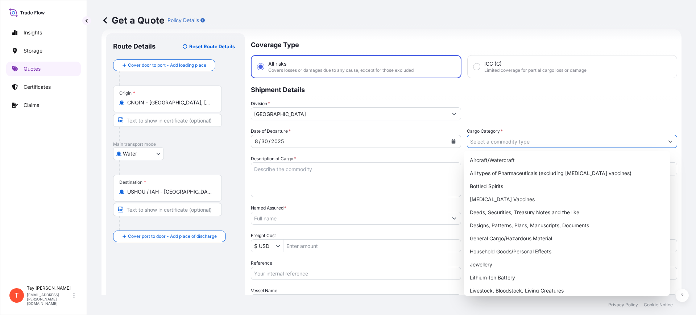
click at [495, 139] on input "Cargo Category *" at bounding box center [566, 141] width 197 height 13
click at [508, 233] on div "General Cargo/Hazardous Material" at bounding box center [567, 238] width 201 height 13
type input "General Cargo/Hazardous Material"
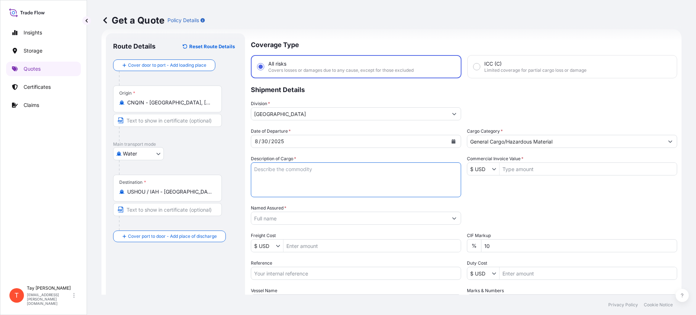
click at [331, 184] on textarea "Description of Cargo *" at bounding box center [356, 179] width 210 height 35
type textarea "i"
type textarea "IMITATION JEWELRY"
type input "13,670"
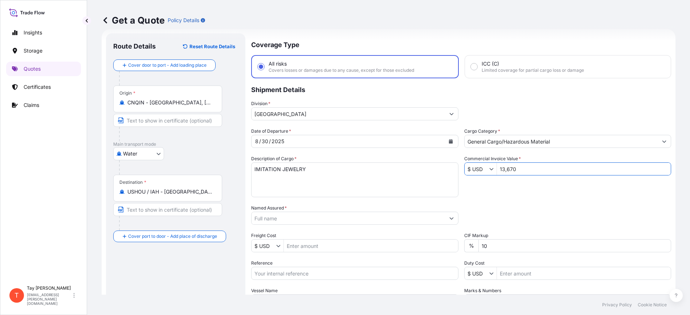
click at [320, 221] on input "Named Assured *" at bounding box center [347, 218] width 193 height 13
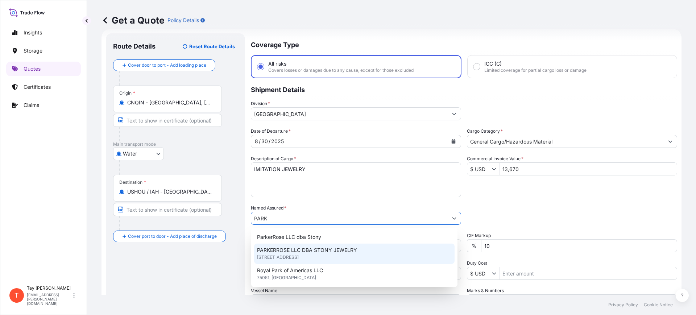
click at [286, 258] on span "[STREET_ADDRESS]" at bounding box center [278, 257] width 42 height 7
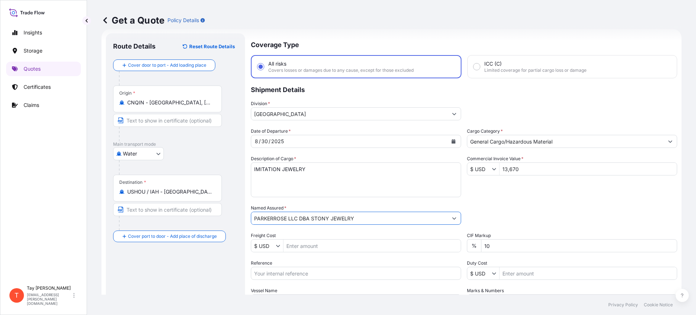
type input "PARKERROSE LLC DBA STONY JEWELRY"
click at [320, 248] on input "Freight Cost" at bounding box center [372, 245] width 177 height 13
type input "16,133"
click at [319, 271] on input "Reference" at bounding box center [356, 273] width 210 height 13
paste input "S25I159106"
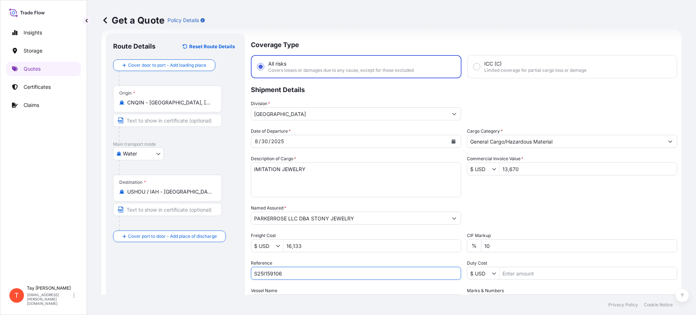
type input "S25I159106"
click at [537, 272] on input "Duty Cost" at bounding box center [588, 273] width 177 height 13
type input "5,330.65"
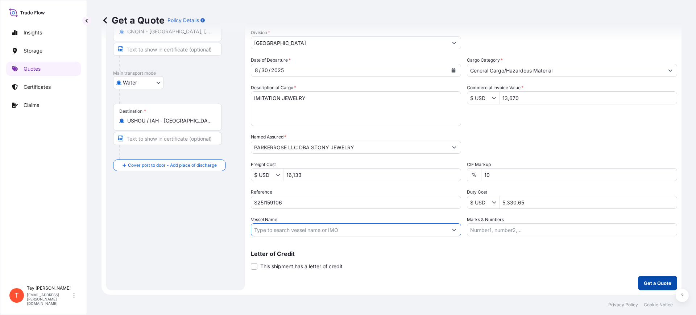
click at [647, 279] on button "Get a Quote" at bounding box center [657, 283] width 39 height 15
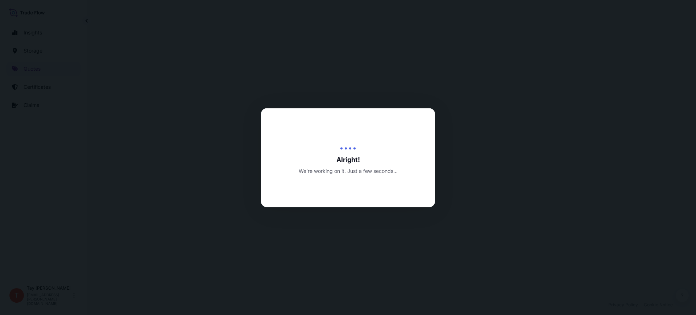
select select "Water"
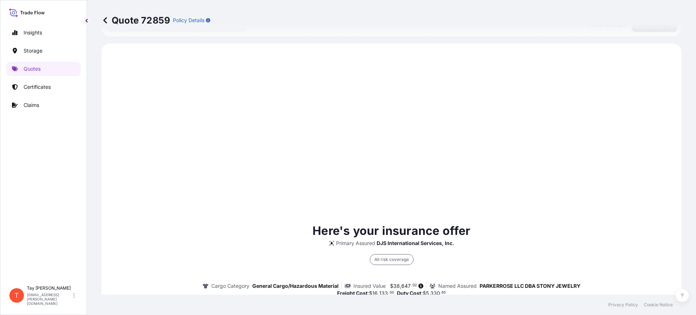
scroll to position [349, 0]
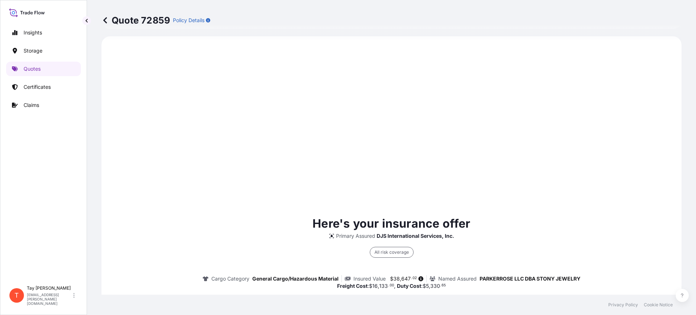
click at [240, 232] on div "Here's your insurance offer Primary Assured DJS International Services, Inc. Al…" at bounding box center [392, 299] width 560 height 169
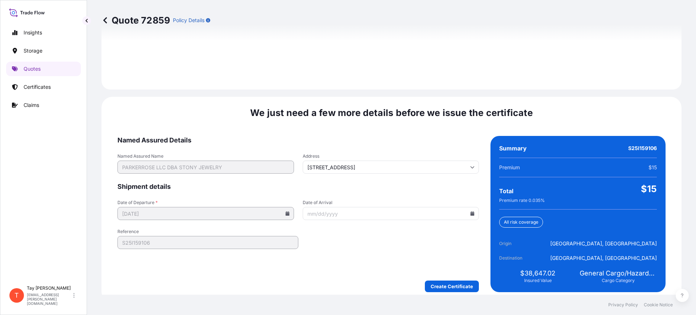
scroll to position [1059, 0]
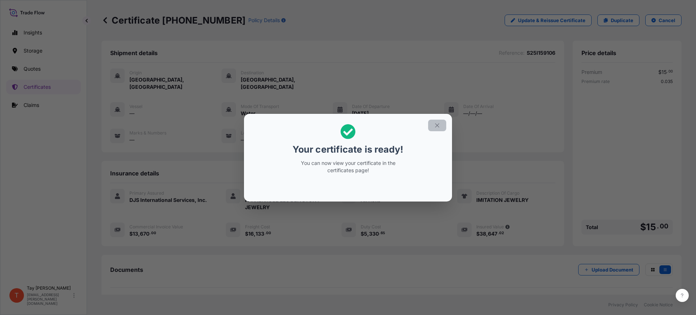
click at [437, 127] on icon "button" at bounding box center [437, 125] width 7 height 7
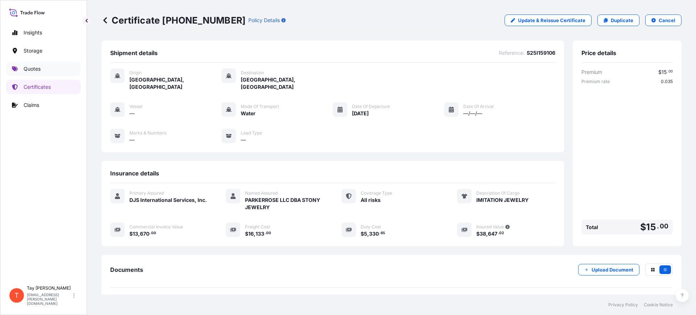
click at [22, 66] on link "Quotes" at bounding box center [43, 69] width 75 height 15
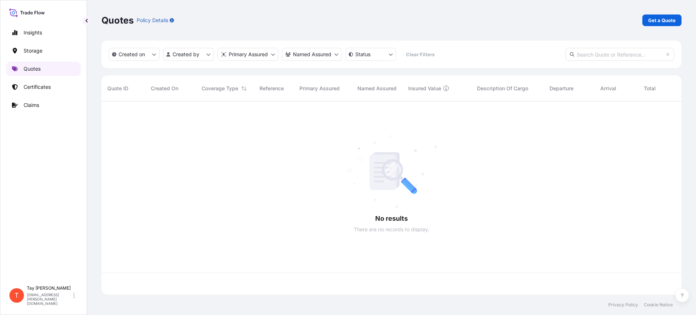
scroll to position [190, 573]
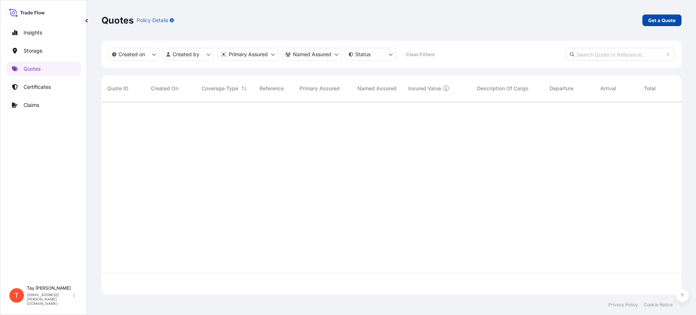
click at [654, 21] on p "Get a Quote" at bounding box center [663, 20] width 28 height 7
select select "Water"
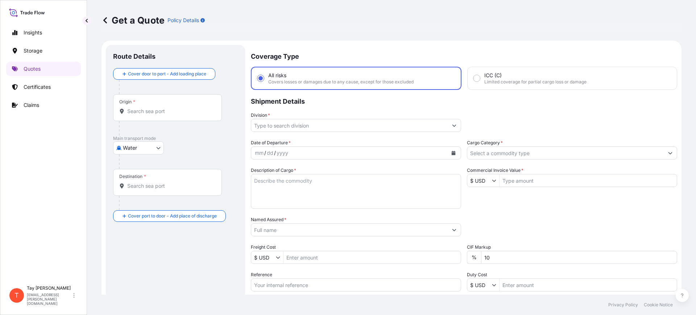
scroll to position [12, 0]
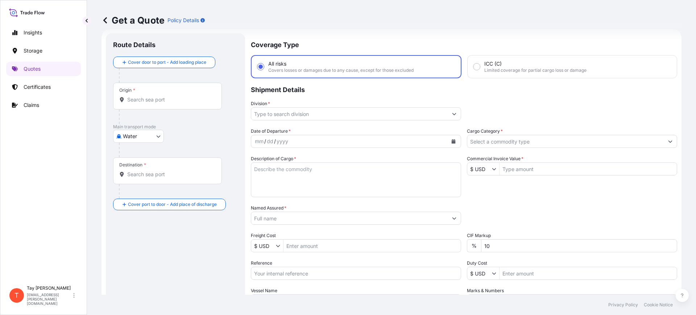
click at [139, 99] on input "Origin *" at bounding box center [170, 99] width 86 height 7
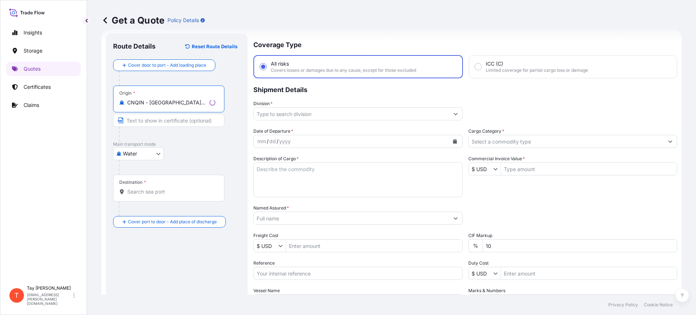
type input "CNQIN - [GEOGRAPHIC_DATA], [GEOGRAPHIC_DATA]"
click at [147, 192] on input "Destination *" at bounding box center [171, 191] width 88 height 7
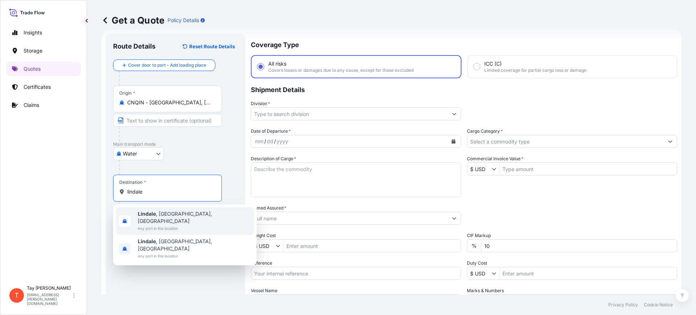
click at [157, 215] on span "[GEOGRAPHIC_DATA] , [GEOGRAPHIC_DATA], [GEOGRAPHIC_DATA]" at bounding box center [194, 217] width 113 height 15
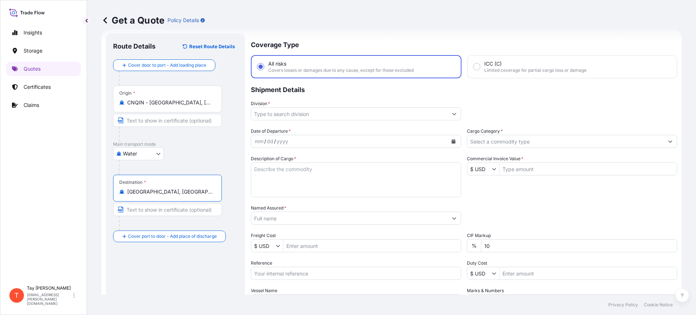
type input "[GEOGRAPHIC_DATA], [GEOGRAPHIC_DATA], [GEOGRAPHIC_DATA]"
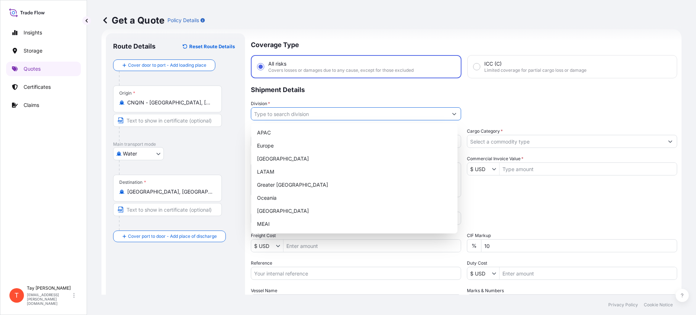
click at [310, 117] on input "Division *" at bounding box center [349, 113] width 197 height 13
click at [275, 153] on div "[GEOGRAPHIC_DATA]" at bounding box center [354, 158] width 201 height 13
type input "[GEOGRAPHIC_DATA]"
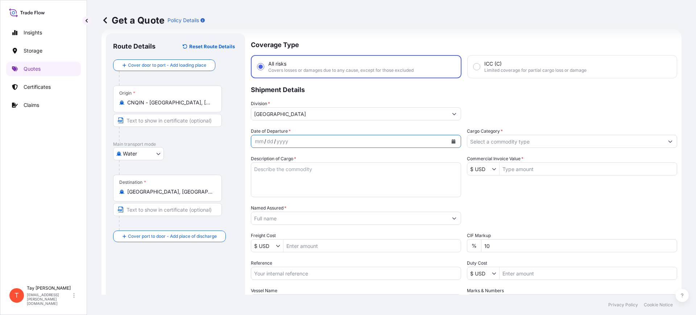
click at [452, 140] on icon "Calendar" at bounding box center [454, 141] width 4 height 4
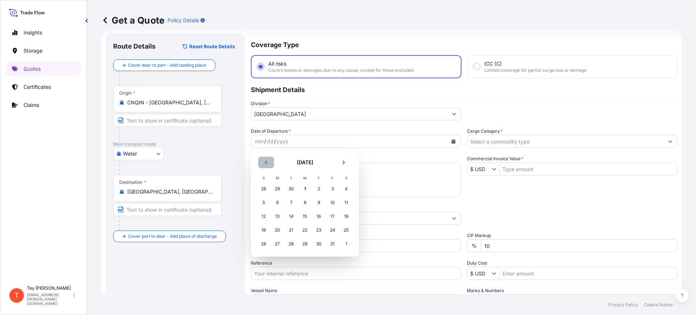
click at [264, 159] on button "Previous" at bounding box center [266, 163] width 16 height 12
click at [333, 204] on div "12" at bounding box center [332, 202] width 13 height 13
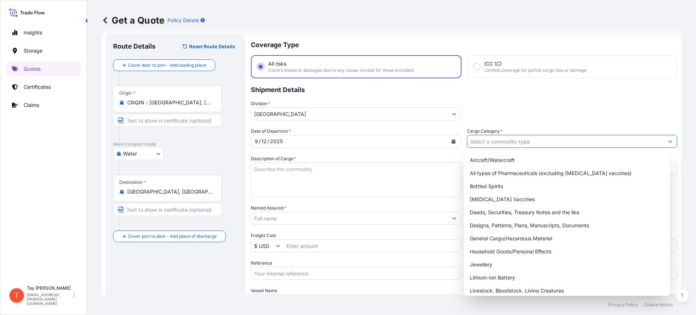
click at [485, 143] on input "Cargo Category *" at bounding box center [566, 141] width 197 height 13
click at [500, 241] on div "General Cargo/Hazardous Material" at bounding box center [567, 238] width 201 height 13
type input "General Cargo/Hazardous Material"
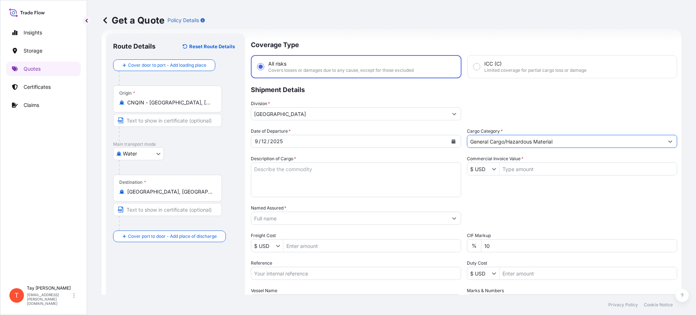
click at [352, 176] on textarea "Description of Cargo *" at bounding box center [356, 179] width 210 height 35
type textarea "s"
type textarea "SPINDLE FOR TRAILER USE"
type input "37,290"
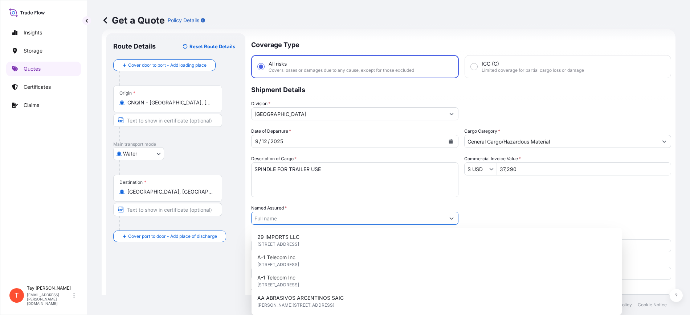
click at [284, 219] on input "Named Assured *" at bounding box center [347, 218] width 193 height 13
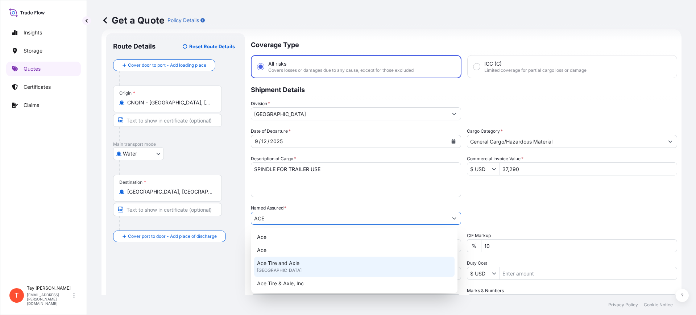
click at [287, 263] on span "Ace Tire and Axle" at bounding box center [278, 263] width 42 height 7
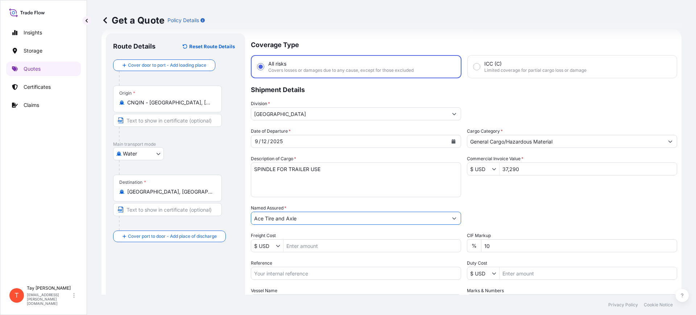
type input "Ace Tire and Axle"
click at [303, 252] on input "Freight Cost" at bounding box center [372, 245] width 177 height 13
type input "4,525"
click at [301, 273] on input "Reference" at bounding box center [356, 273] width 210 height 13
paste input "S25I158352"
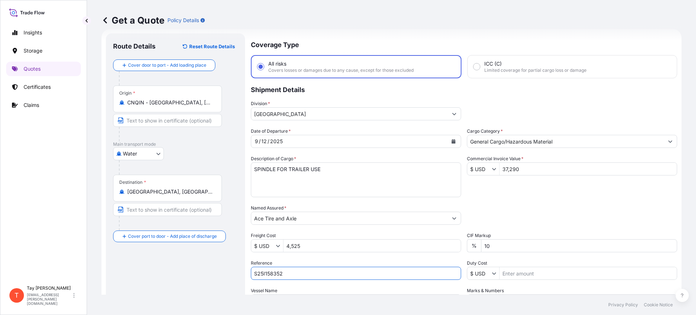
type input "S25I158352"
click at [541, 277] on input "Duty Cost" at bounding box center [588, 273] width 177 height 13
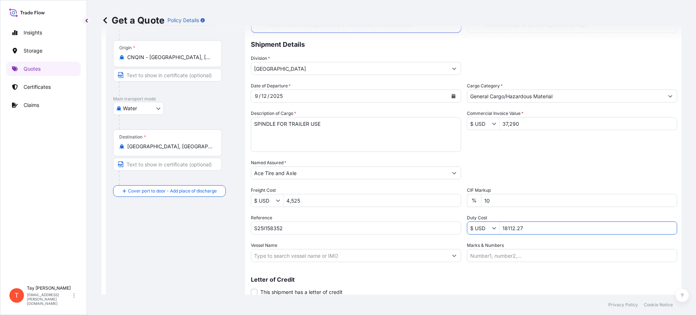
scroll to position [83, 0]
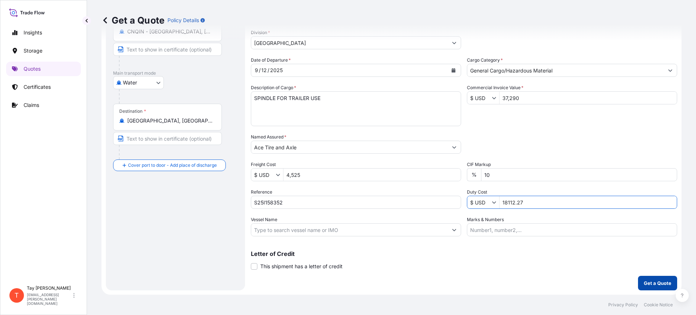
type input "18,112.27"
click at [650, 286] on p "Get a Quote" at bounding box center [658, 283] width 28 height 7
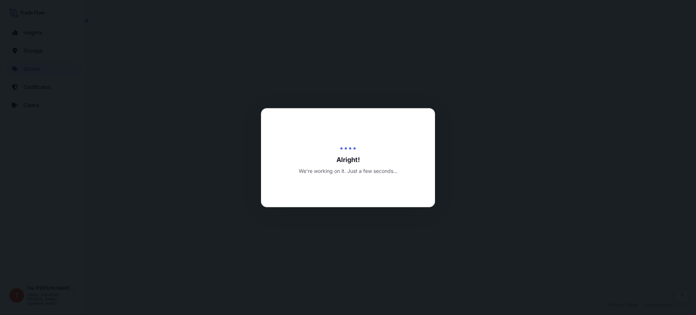
select select "Water"
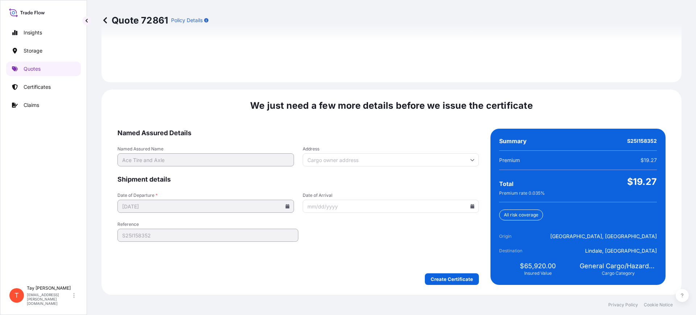
scroll to position [1059, 0]
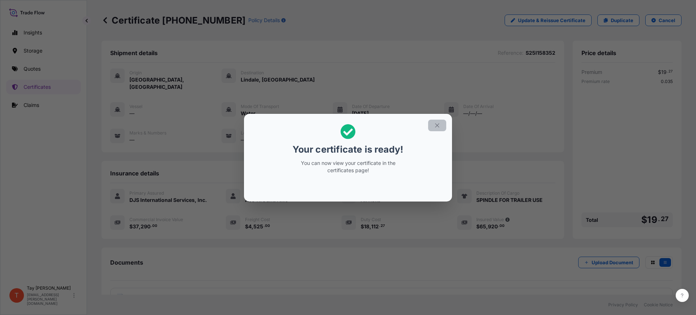
click at [438, 124] on icon "button" at bounding box center [437, 125] width 4 height 4
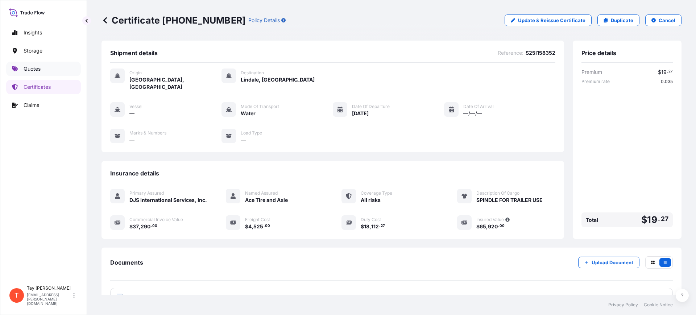
click at [47, 66] on link "Quotes" at bounding box center [43, 69] width 75 height 15
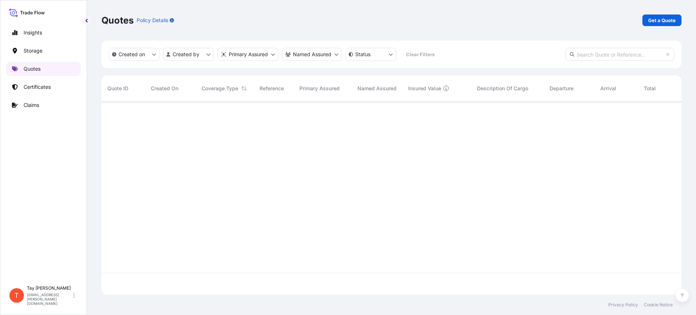
scroll to position [190, 573]
click at [663, 18] on p "Get a Quote" at bounding box center [663, 20] width 28 height 7
select select "Water"
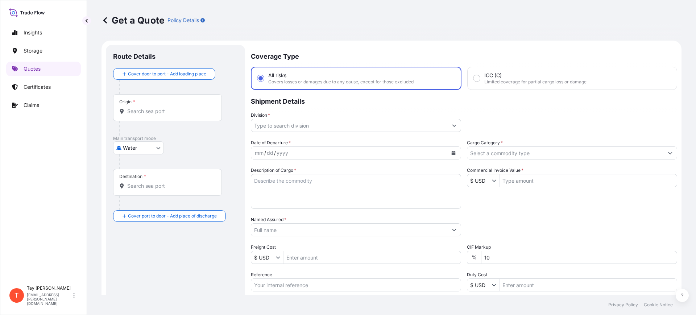
scroll to position [12, 0]
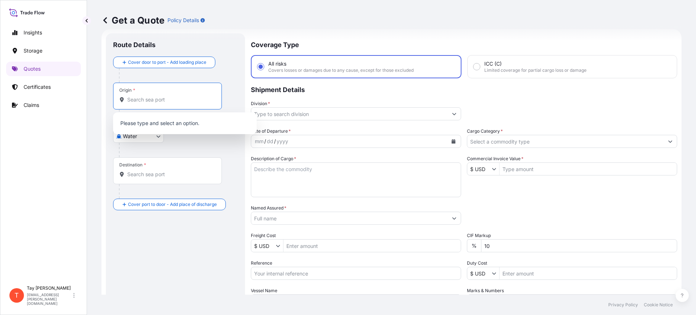
click at [140, 103] on input "Origin *" at bounding box center [170, 99] width 86 height 7
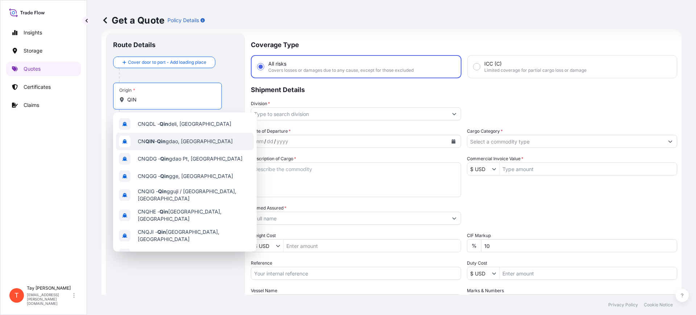
click at [170, 138] on span "CN QIN - [PERSON_NAME], [GEOGRAPHIC_DATA]" at bounding box center [185, 141] width 95 height 7
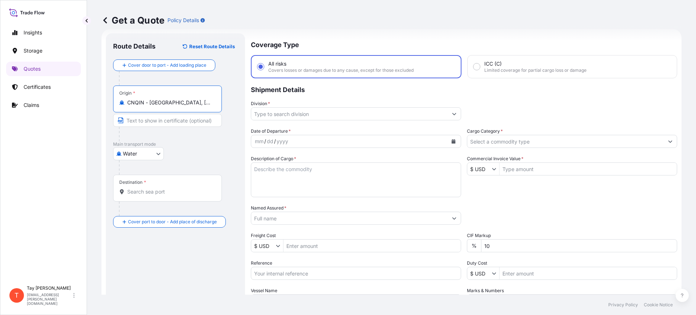
type input "CNQIN - [GEOGRAPHIC_DATA], [GEOGRAPHIC_DATA]"
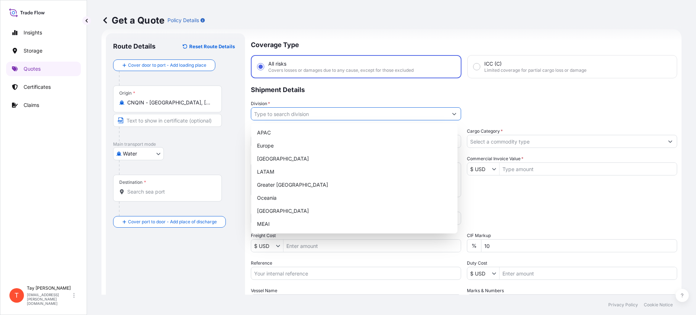
click at [281, 113] on input "Division *" at bounding box center [349, 113] width 197 height 13
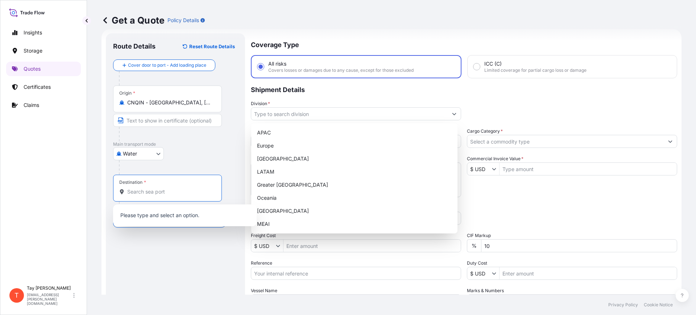
click at [165, 194] on input "Destination *" at bounding box center [170, 191] width 86 height 7
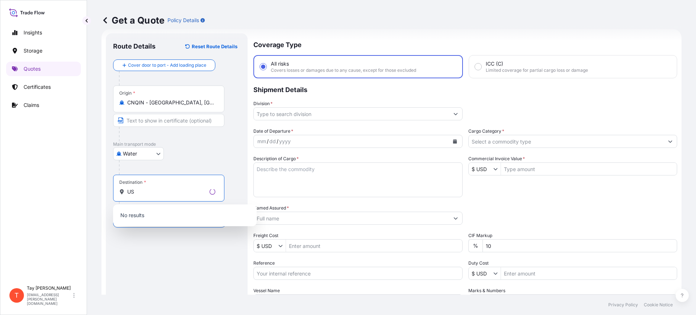
type input "U"
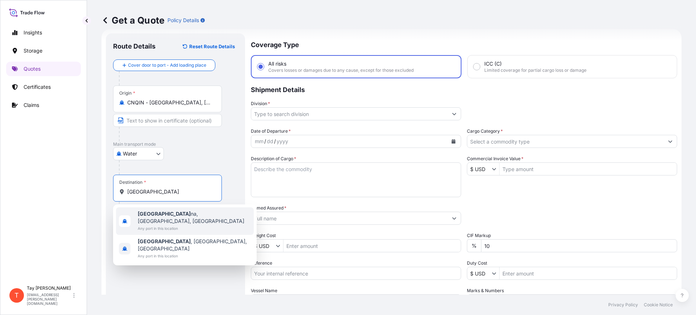
click at [161, 215] on span "[GEOGRAPHIC_DATA] na, [GEOGRAPHIC_DATA], [GEOGRAPHIC_DATA]" at bounding box center [194, 217] width 113 height 15
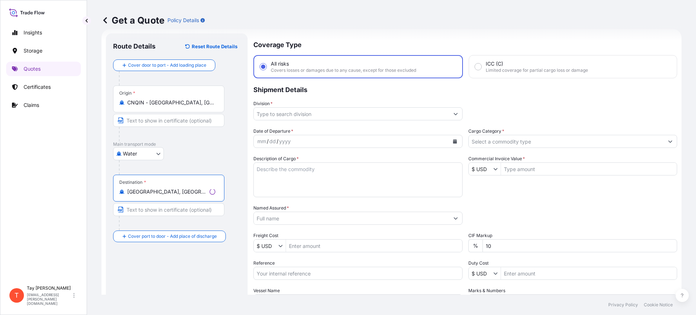
type input "[GEOGRAPHIC_DATA], [GEOGRAPHIC_DATA], [GEOGRAPHIC_DATA]"
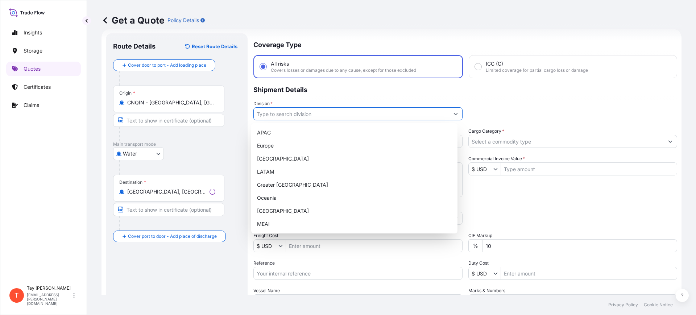
click at [301, 114] on input "Division *" at bounding box center [351, 113] width 195 height 13
click at [275, 156] on div "[GEOGRAPHIC_DATA]" at bounding box center [354, 158] width 201 height 13
type input "[GEOGRAPHIC_DATA]"
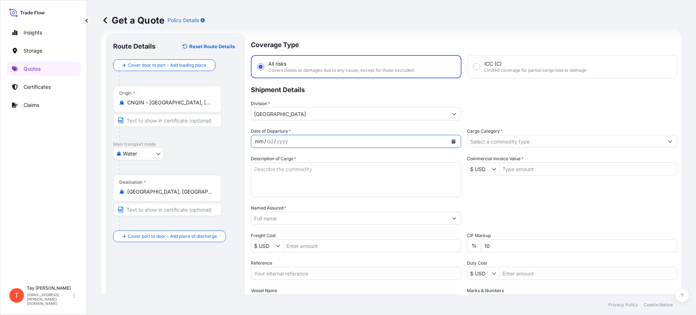
click at [403, 139] on div "mm / dd / yyyy" at bounding box center [349, 141] width 197 height 13
click at [451, 138] on button "Calendar" at bounding box center [454, 142] width 12 height 12
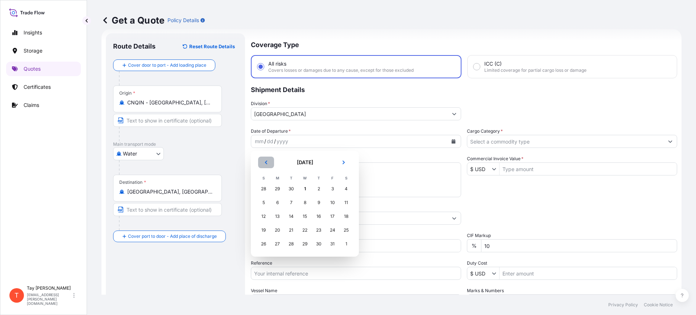
click at [264, 161] on button "Previous" at bounding box center [266, 163] width 16 height 12
click at [347, 201] on div "13" at bounding box center [346, 202] width 13 height 13
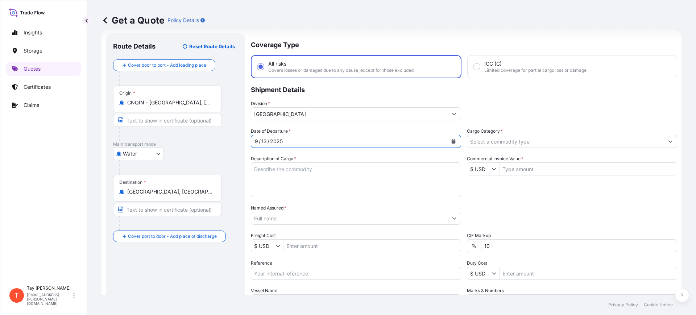
click at [493, 141] on input "Cargo Category *" at bounding box center [566, 141] width 197 height 13
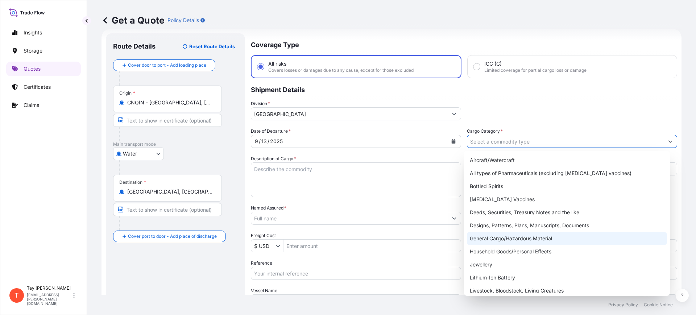
click at [503, 234] on div "General Cargo/Hazardous Material" at bounding box center [567, 238] width 201 height 13
type input "General Cargo/Hazardous Material"
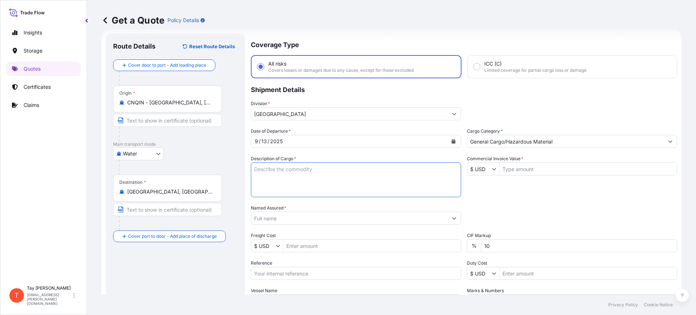
click at [291, 180] on textarea "Description of Cargo *" at bounding box center [356, 179] width 210 height 35
type textarea "MOBILE HOME TIRES"
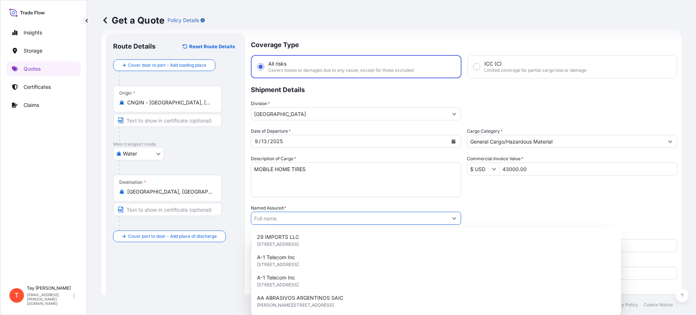
type input "43,000"
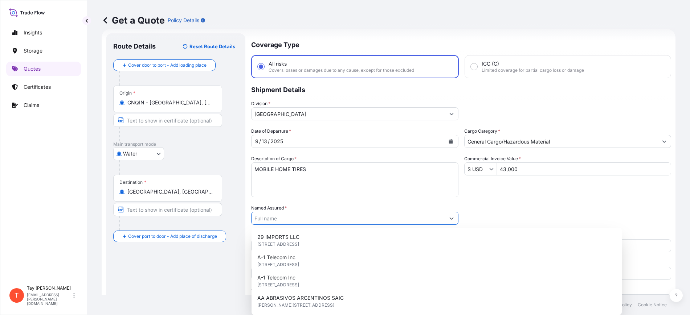
click at [336, 216] on input "Named Assured *" at bounding box center [347, 218] width 193 height 13
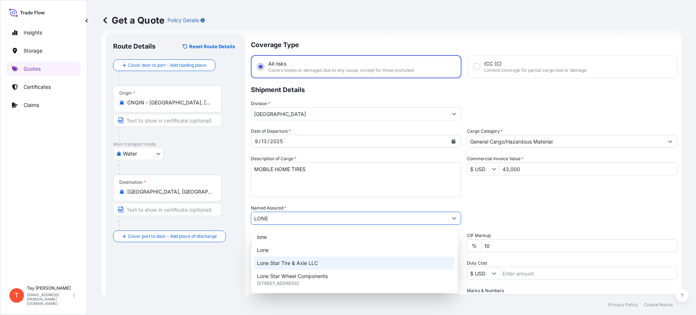
click at [279, 263] on span "Lone Star Tire & Axle LLC" at bounding box center [287, 263] width 61 height 7
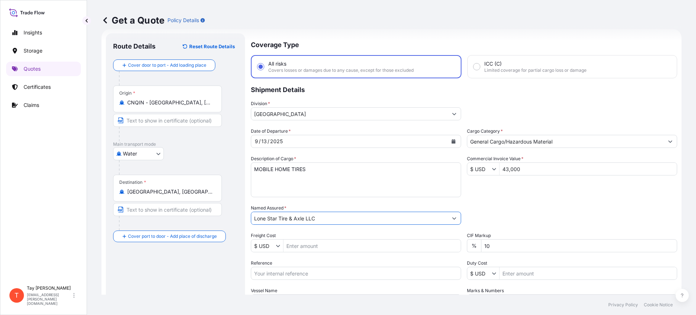
type input "Lone Star Tire & Axle LLC"
click at [312, 242] on input "Freight Cost" at bounding box center [372, 245] width 177 height 13
type input "4,525"
click at [302, 273] on input "Reference" at bounding box center [356, 273] width 210 height 13
paste input "S25I158552"
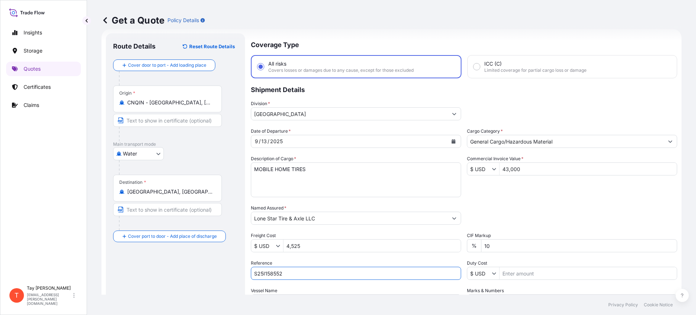
type input "S25I158552"
click at [542, 277] on input "Duty Cost" at bounding box center [588, 273] width 177 height 13
type input "25,314.7"
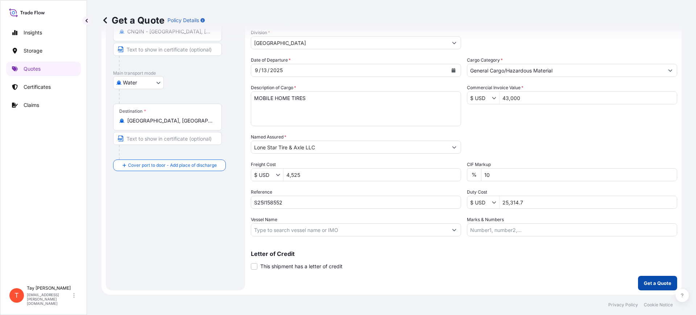
click at [661, 287] on button "Get a Quote" at bounding box center [657, 283] width 39 height 15
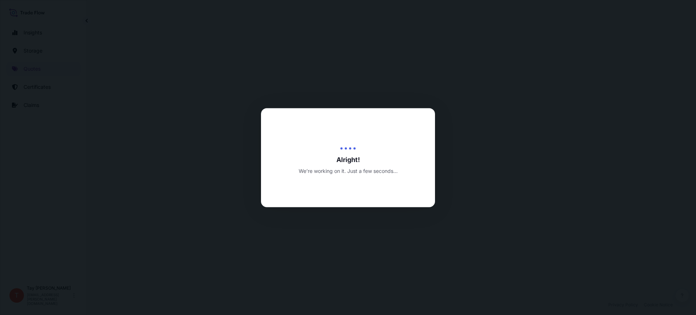
select select "Water"
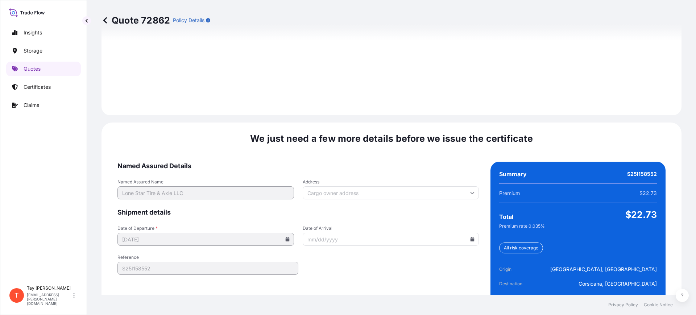
scroll to position [1059, 0]
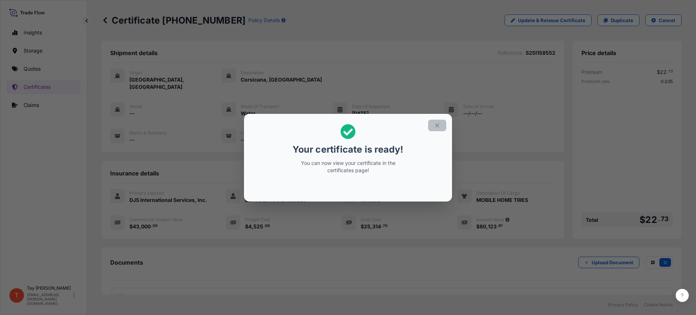
click at [436, 123] on icon "button" at bounding box center [437, 125] width 4 height 4
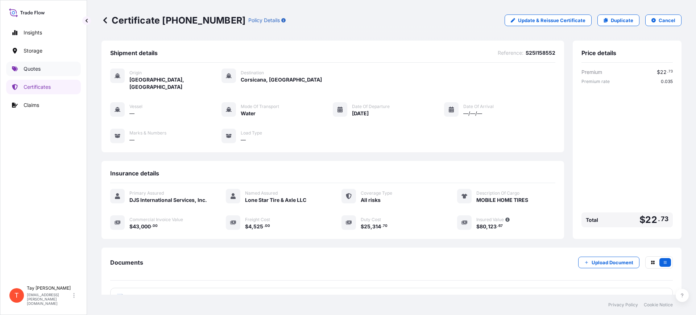
click at [36, 64] on link "Quotes" at bounding box center [43, 69] width 75 height 15
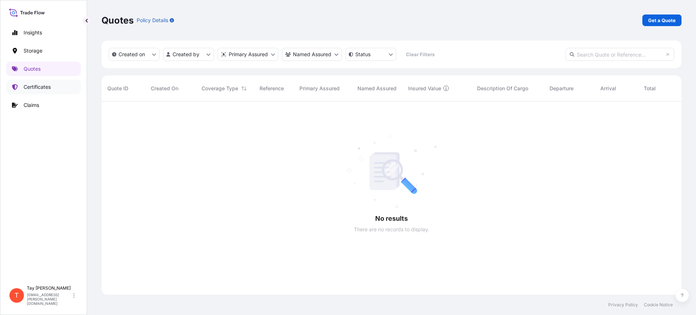
scroll to position [213, 573]
click at [661, 20] on p "Get a Quote" at bounding box center [663, 20] width 28 height 7
select select "Water"
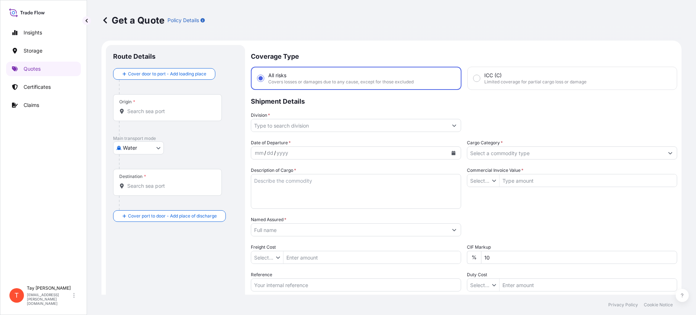
type input "$ USD"
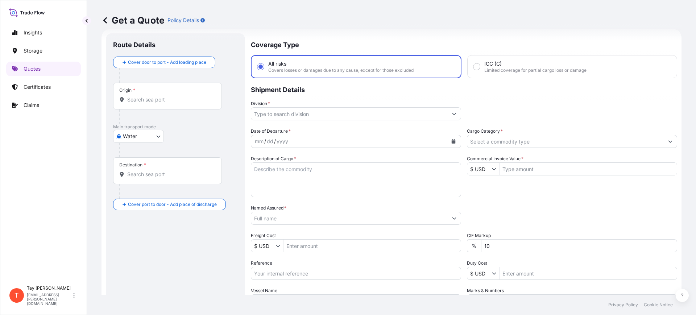
click at [154, 94] on div "Origin *" at bounding box center [167, 96] width 109 height 27
click at [154, 96] on input "Origin *" at bounding box center [170, 99] width 86 height 7
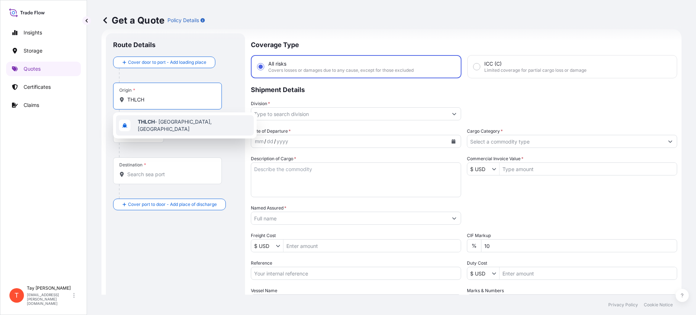
click at [168, 120] on div "THLCH - [GEOGRAPHIC_DATA], [GEOGRAPHIC_DATA]" at bounding box center [185, 125] width 138 height 20
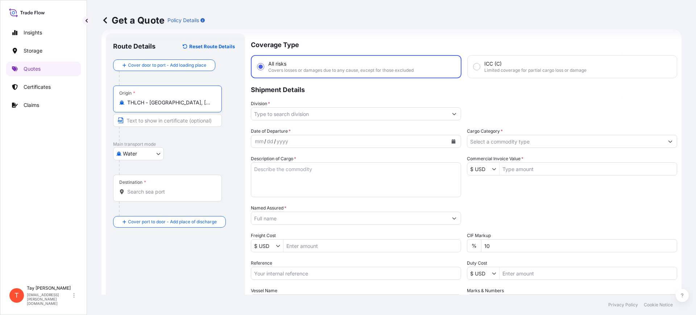
type input "THLCH - [GEOGRAPHIC_DATA], [GEOGRAPHIC_DATA]"
click at [139, 193] on input "Destination *" at bounding box center [170, 191] width 86 height 7
click at [20, 165] on div "Insights Storage Quotes Certificates Claims" at bounding box center [43, 150] width 75 height 263
click at [137, 188] on div "Destination *" at bounding box center [167, 188] width 109 height 27
click at [140, 190] on input "Destination * Please select a destination" at bounding box center [170, 191] width 86 height 7
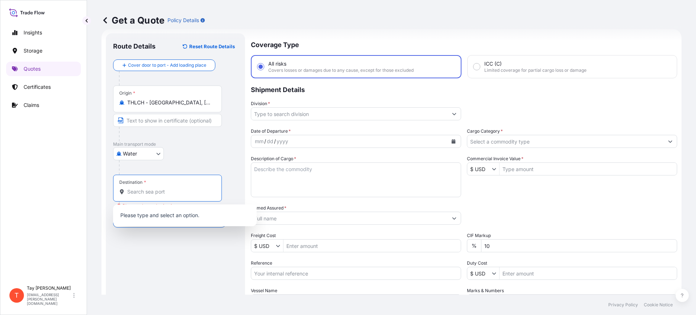
click at [143, 191] on input "Destination * Please select a destination" at bounding box center [170, 191] width 86 height 7
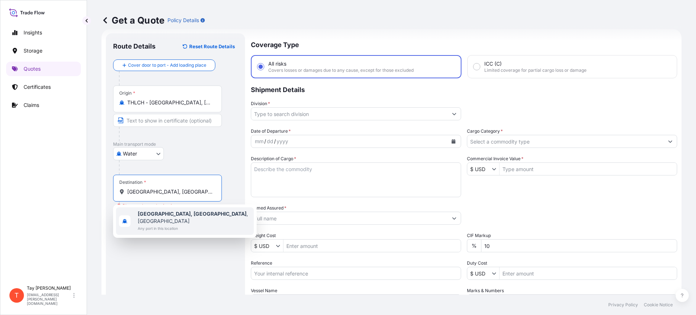
click at [155, 209] on div "[GEOGRAPHIC_DATA], [GEOGRAPHIC_DATA] , [GEOGRAPHIC_DATA] Any port in this locat…" at bounding box center [185, 221] width 138 height 28
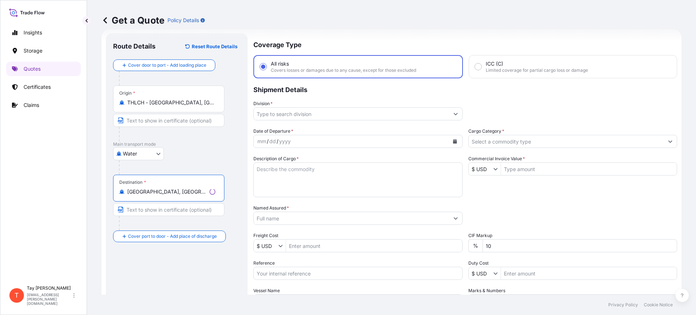
type input "[GEOGRAPHIC_DATA], [GEOGRAPHIC_DATA], [GEOGRAPHIC_DATA]"
click at [277, 112] on input "Division *" at bounding box center [351, 113] width 195 height 13
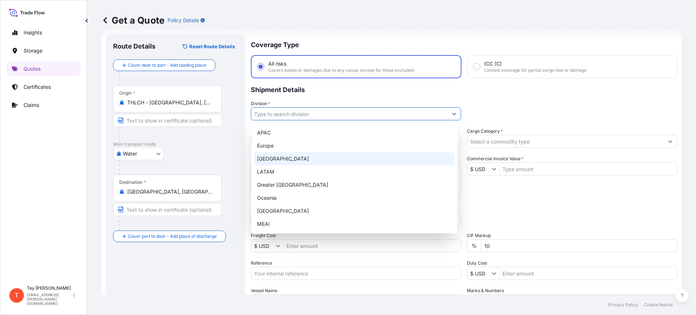
click at [280, 157] on div "[GEOGRAPHIC_DATA]" at bounding box center [354, 158] width 201 height 13
type input "[GEOGRAPHIC_DATA]"
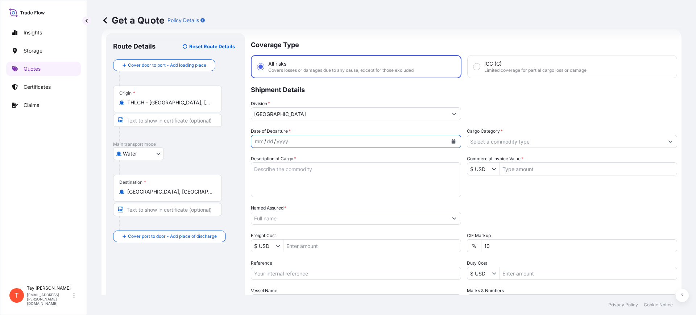
click at [452, 140] on icon "Calendar" at bounding box center [454, 141] width 4 height 4
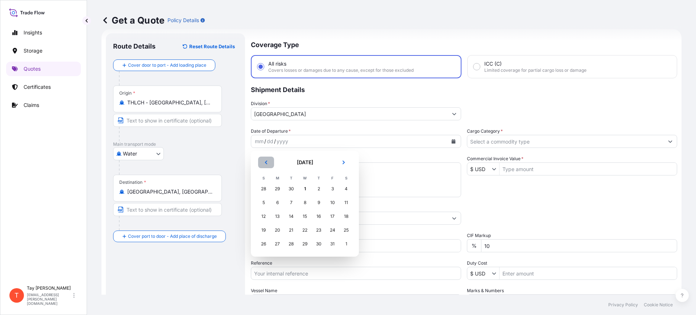
click at [264, 161] on icon "Previous" at bounding box center [266, 162] width 4 height 4
click at [344, 185] on div "6" at bounding box center [346, 188] width 13 height 13
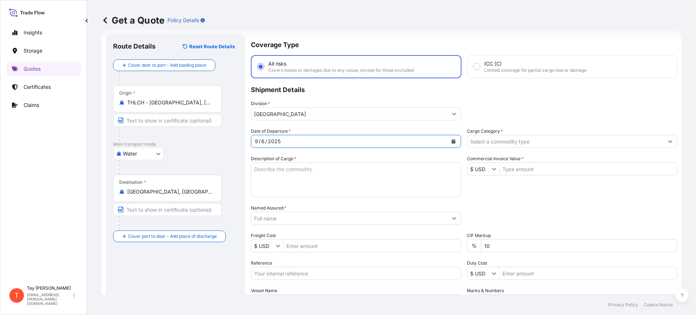
click at [483, 142] on input "Cargo Category *" at bounding box center [566, 141] width 197 height 13
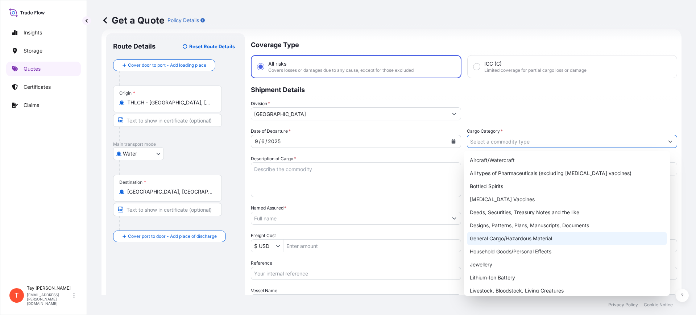
click at [490, 239] on div "General Cargo/Hazardous Material" at bounding box center [567, 238] width 201 height 13
type input "General Cargo/Hazardous Material"
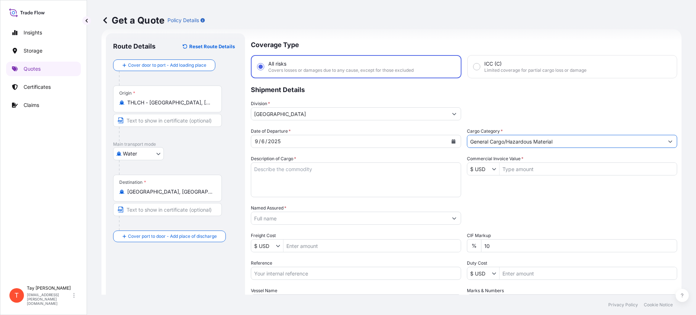
click at [341, 190] on textarea "Description of Cargo *" at bounding box center [356, 179] width 210 height 35
type textarea "RADIAL TRAILER TIRES"
type input "32,400"
click at [308, 210] on div "Named Assured *" at bounding box center [356, 215] width 210 height 20
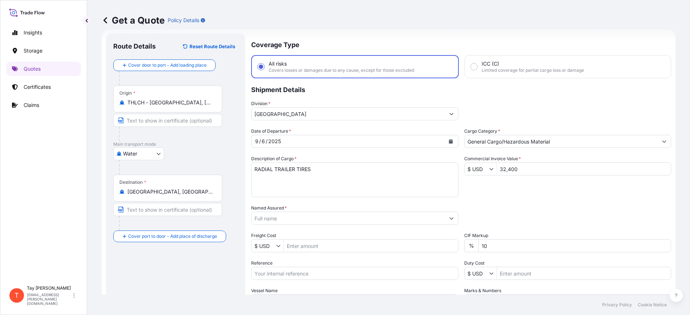
click at [309, 213] on input "Named Assured *" at bounding box center [347, 218] width 193 height 13
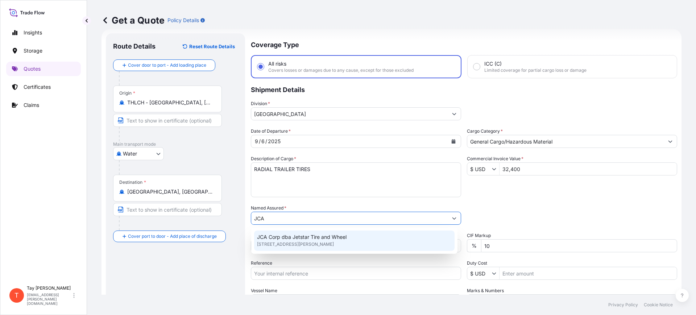
click at [296, 242] on span "[STREET_ADDRESS][PERSON_NAME]" at bounding box center [295, 244] width 77 height 7
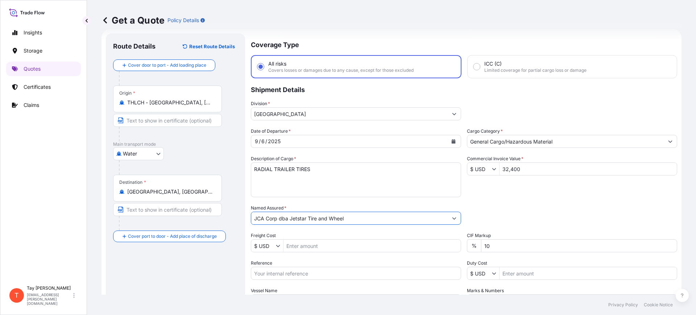
type input "JCA Corp dba Jetstar Tire and Wheel"
click at [295, 250] on input "Freight Cost" at bounding box center [372, 245] width 177 height 13
type input "7,000"
click at [314, 269] on input "Reference" at bounding box center [356, 273] width 210 height 13
paste input "S25I158266"
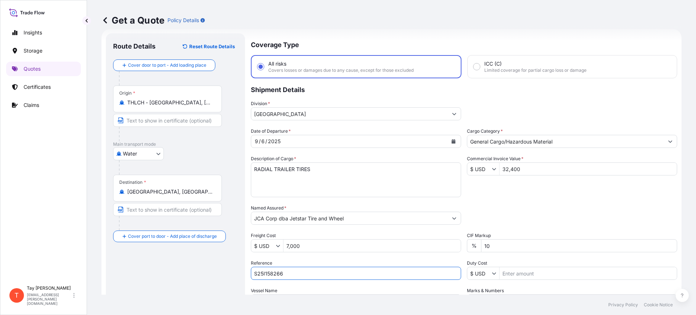
type input "S25I158266"
click at [566, 277] on input "Duty Cost" at bounding box center [588, 273] width 177 height 13
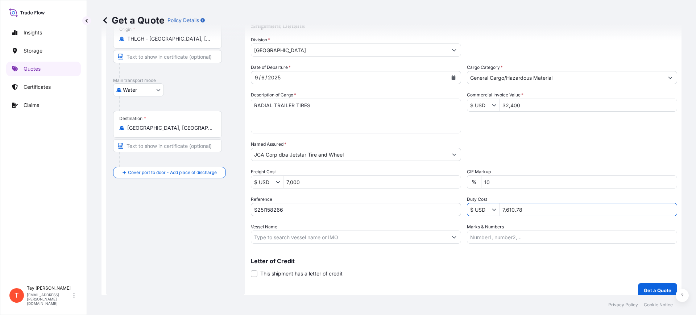
scroll to position [83, 0]
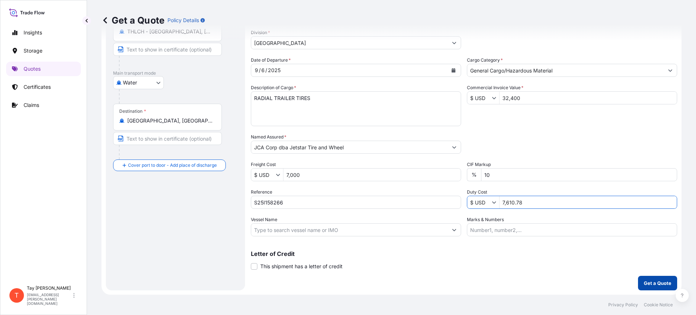
type input "7,610.78"
click at [644, 282] on p "Get a Quote" at bounding box center [658, 283] width 28 height 7
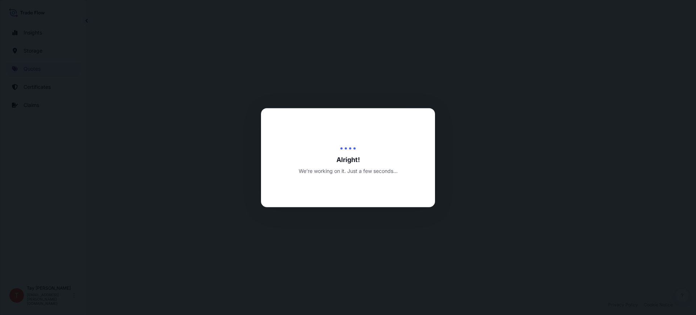
select select "Water"
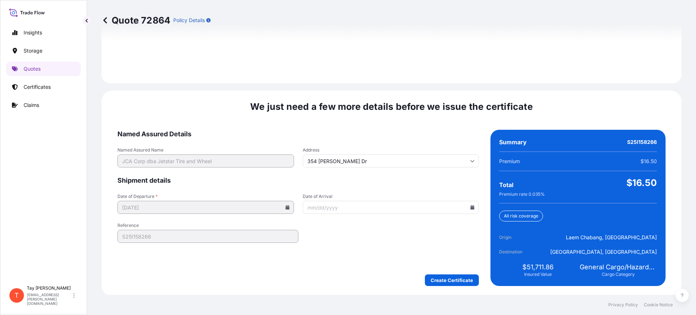
scroll to position [1059, 0]
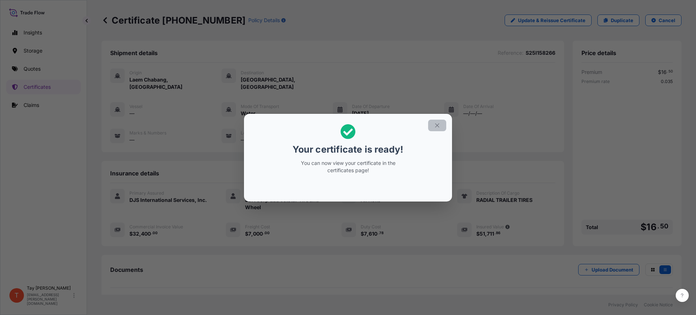
click at [434, 125] on button "button" at bounding box center [437, 126] width 18 height 12
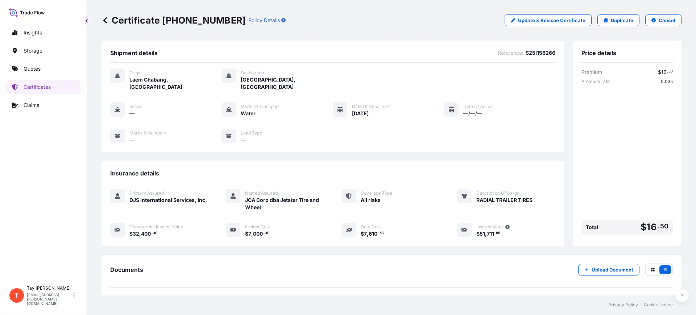
click at [35, 205] on div "Insights Storage Quotes Certificates Claims" at bounding box center [43, 150] width 75 height 263
click at [638, 118] on div "Certificate [PHONE_NUMBER] Policy Details Update & Reissue Certificate Duplicat…" at bounding box center [391, 147] width 609 height 295
click at [40, 67] on p "Quotes" at bounding box center [32, 68] width 17 height 7
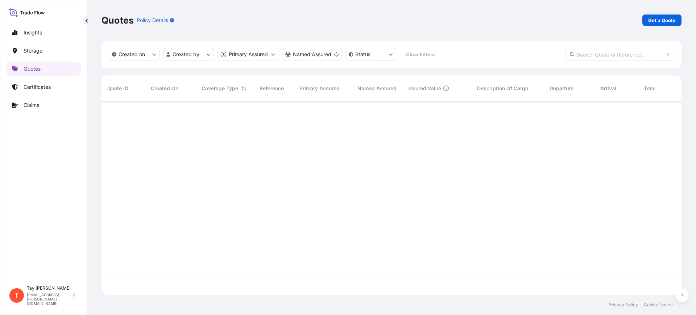
scroll to position [213, 573]
click at [38, 87] on p "Certificates" at bounding box center [37, 86] width 27 height 7
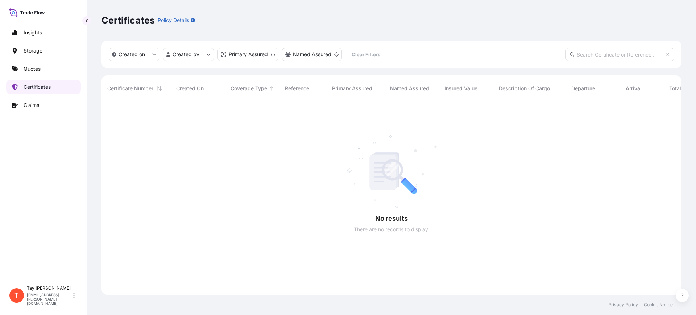
scroll to position [190, 573]
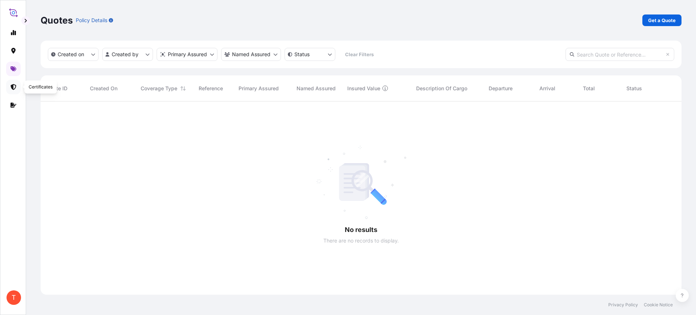
scroll to position [213, 634]
click at [9, 71] on link at bounding box center [13, 69] width 15 height 15
click at [11, 85] on icon at bounding box center [14, 87] width 6 height 6
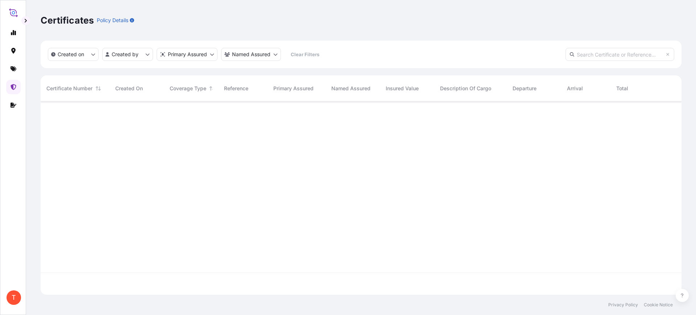
scroll to position [190, 634]
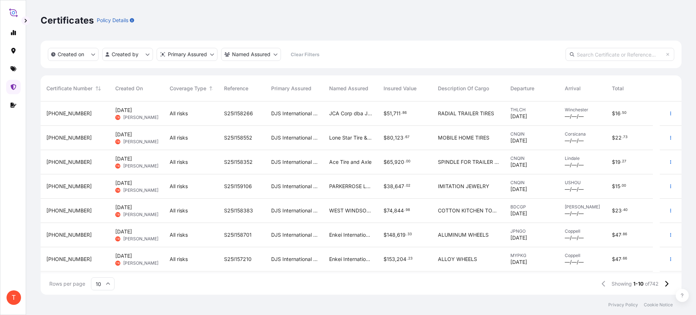
click at [372, 122] on div "JCA Corp dba Jetstar Tire and Wheel" at bounding box center [351, 114] width 54 height 24
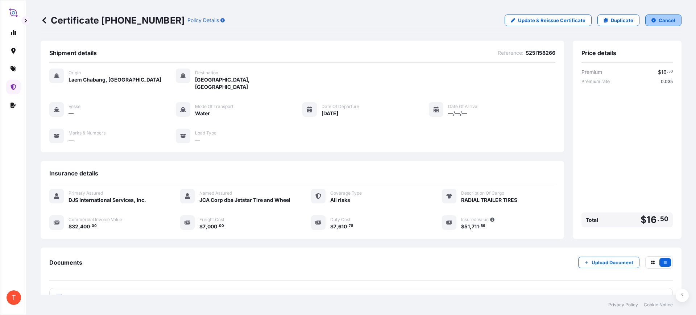
click at [659, 21] on p "Cancel" at bounding box center [667, 20] width 17 height 7
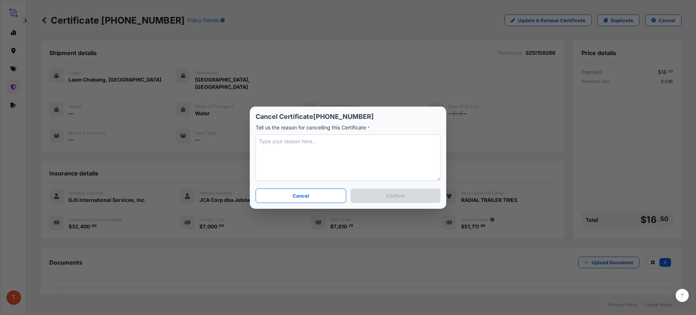
click at [339, 162] on textarea at bounding box center [348, 158] width 185 height 46
type textarea "R"
type textarea "Need to update the figures"
click at [389, 194] on p "Confirm" at bounding box center [395, 195] width 19 height 7
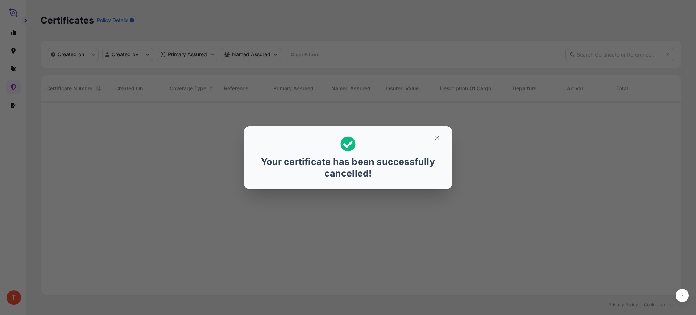
scroll to position [190, 634]
click at [440, 140] on icon "button" at bounding box center [437, 138] width 7 height 7
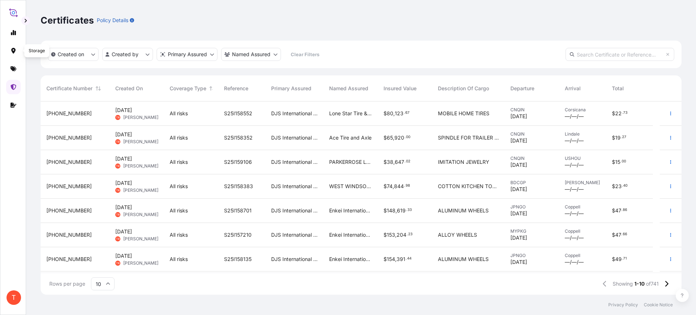
scroll to position [190, 634]
click at [8, 66] on link at bounding box center [13, 69] width 15 height 15
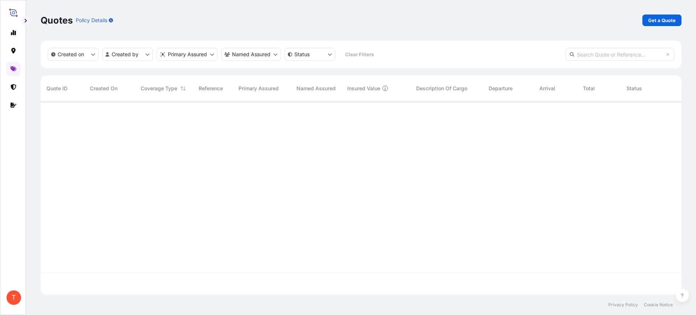
scroll to position [190, 634]
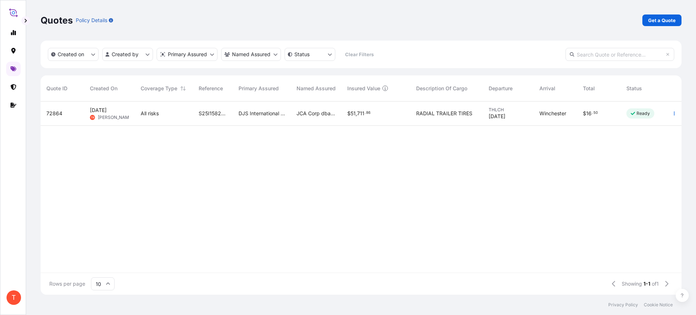
click at [146, 108] on div "All risks" at bounding box center [164, 114] width 58 height 24
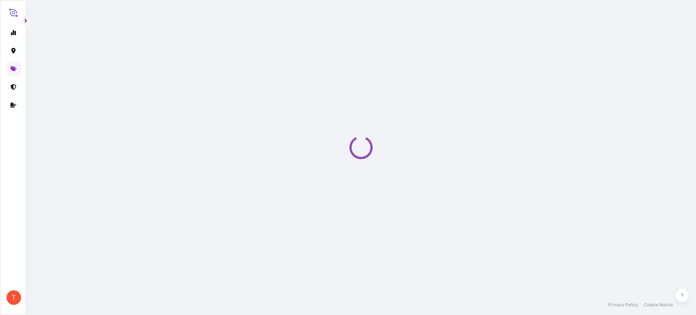
select select "Water"
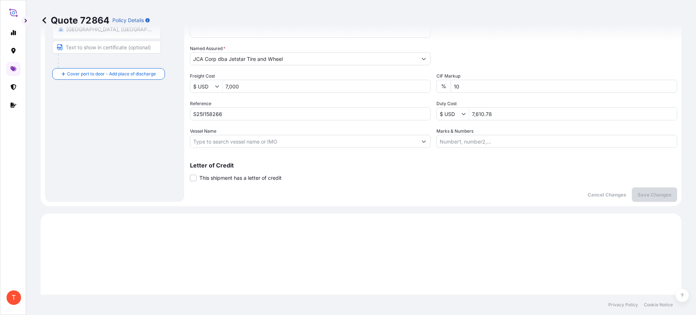
scroll to position [122, 0]
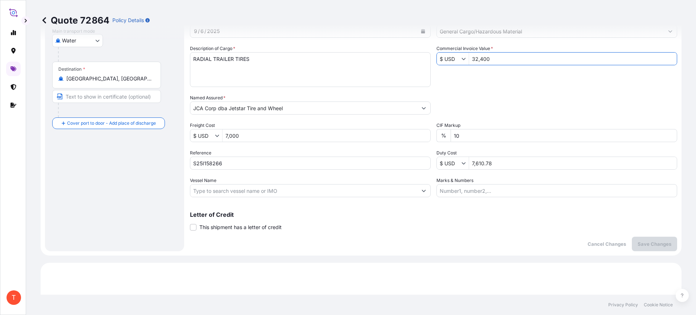
drag, startPoint x: 487, startPoint y: 58, endPoint x: 429, endPoint y: 56, distance: 58.4
click at [437, 56] on div "$ USD 32,400" at bounding box center [557, 58] width 241 height 13
type input "32,430"
click at [293, 142] on div "$ USD 7,000" at bounding box center [310, 135] width 241 height 13
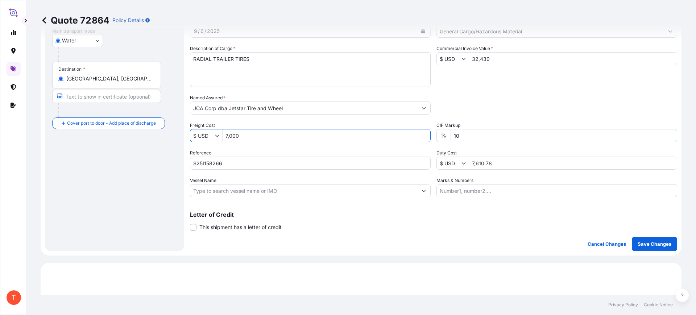
drag, startPoint x: 267, startPoint y: 137, endPoint x: 199, endPoint y: 134, distance: 68.6
click at [199, 134] on div "$ USD 7,000" at bounding box center [310, 135] width 241 height 13
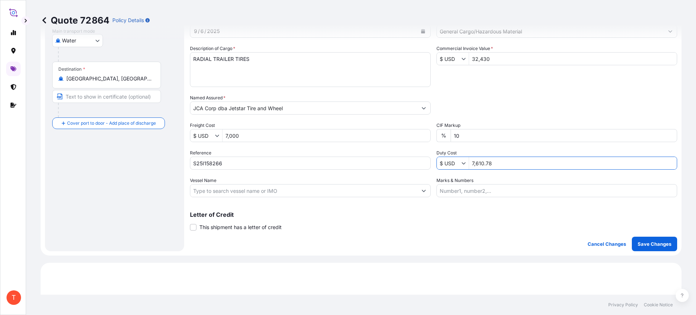
drag, startPoint x: 502, startPoint y: 164, endPoint x: 458, endPoint y: 164, distance: 43.9
click at [458, 164] on div "$ USD 7,610.78" at bounding box center [557, 163] width 241 height 13
type input "7,611.78"
click at [491, 194] on input "Marks & Numbers" at bounding box center [557, 190] width 241 height 13
click at [653, 246] on p "Save Changes" at bounding box center [655, 243] width 34 height 7
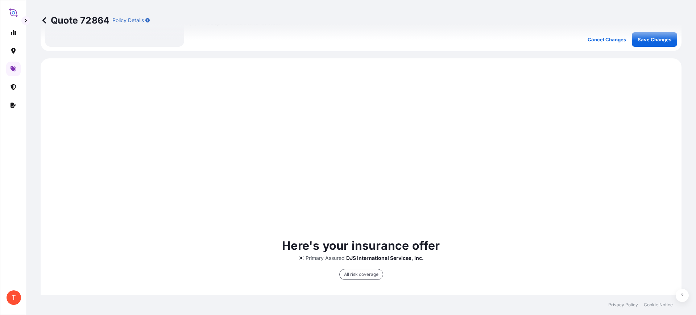
scroll to position [349, 0]
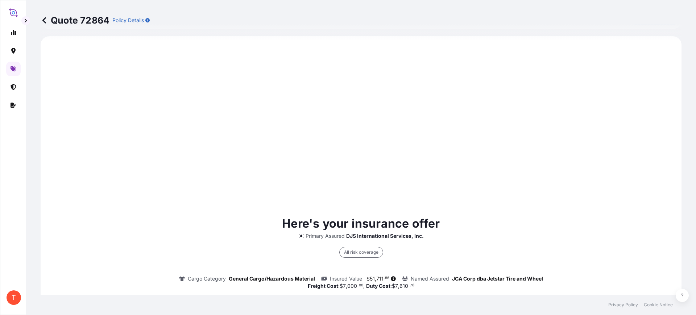
select select "Water"
type input "$ USD"
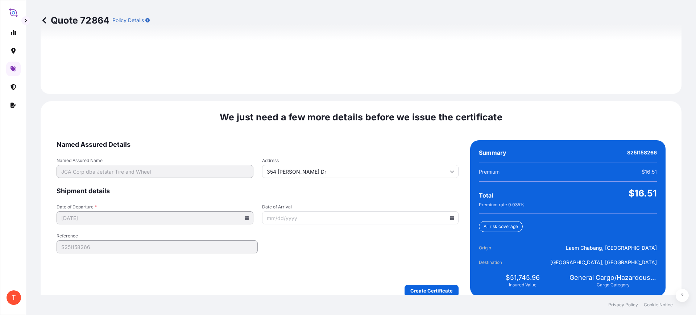
scroll to position [1059, 0]
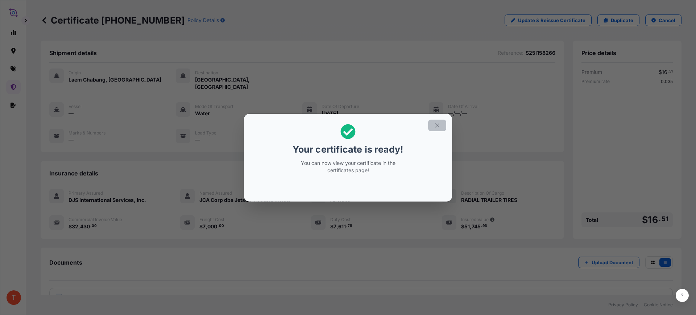
click at [441, 123] on button "button" at bounding box center [437, 126] width 18 height 12
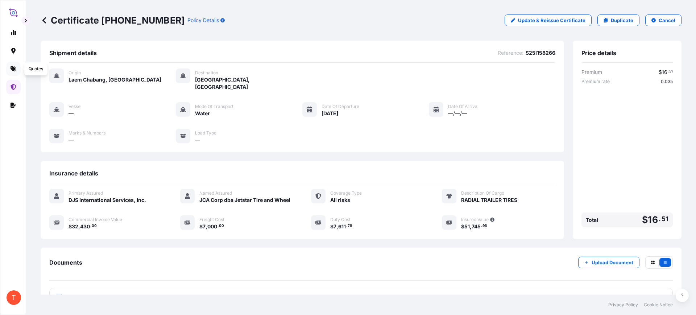
click at [15, 65] on link at bounding box center [13, 69] width 15 height 15
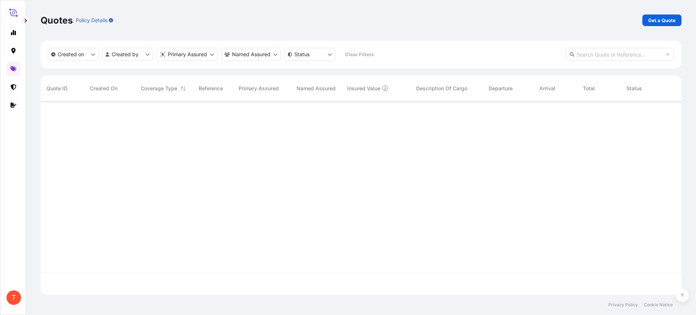
scroll to position [190, 634]
click at [26, 18] on button "button" at bounding box center [25, 20] width 9 height 9
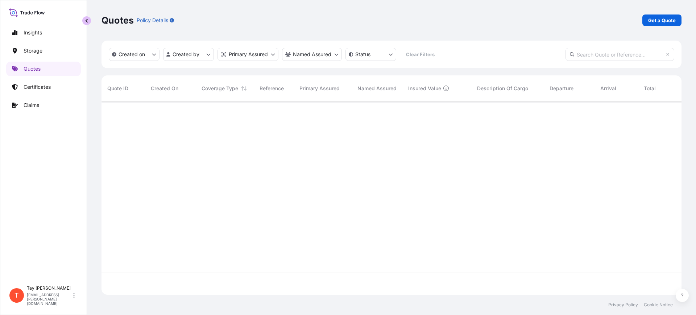
scroll to position [190, 573]
click at [658, 21] on p "Get a Quote" at bounding box center [663, 20] width 28 height 7
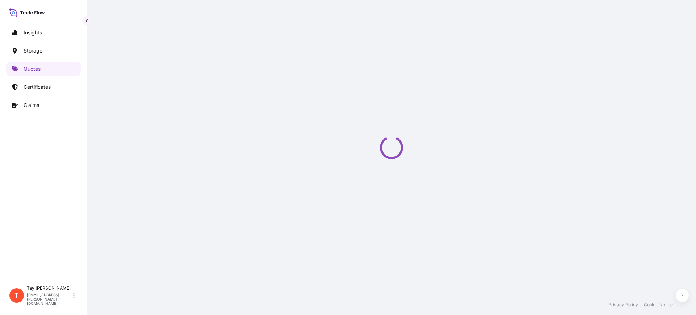
select select "Water"
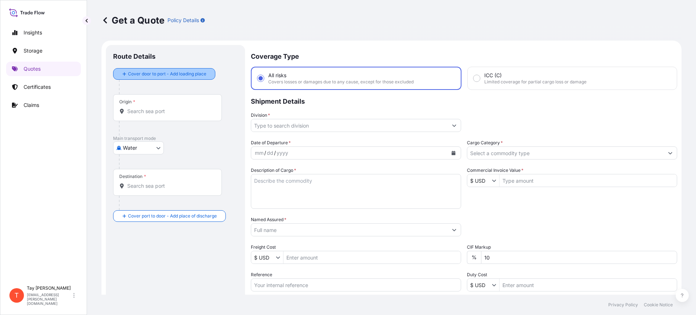
scroll to position [12, 0]
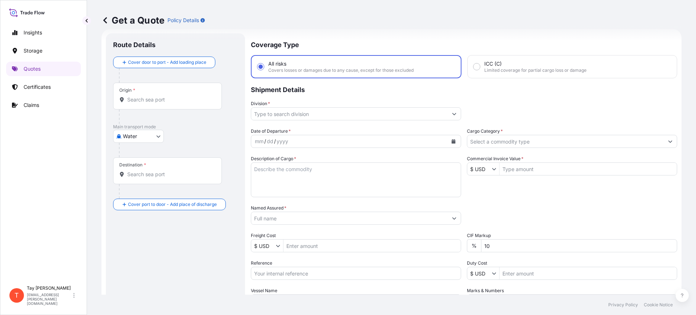
click at [161, 95] on div "Origin *" at bounding box center [167, 96] width 109 height 27
click at [161, 96] on input "Origin *" at bounding box center [170, 99] width 86 height 7
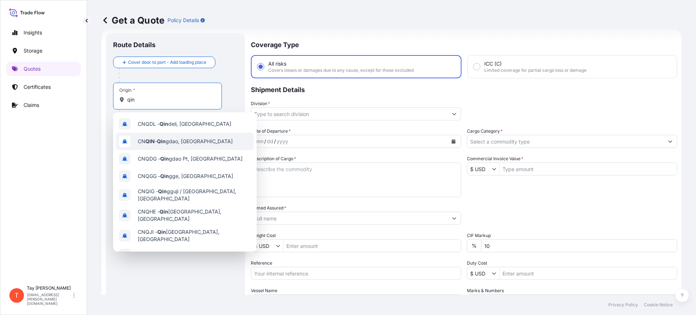
click at [159, 145] on div "CN QIN - [PERSON_NAME], [GEOGRAPHIC_DATA]" at bounding box center [185, 141] width 138 height 17
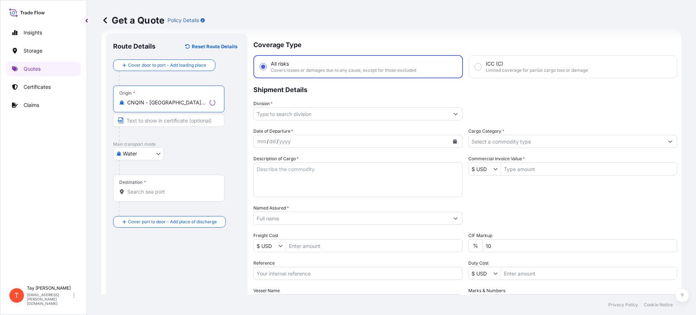
type input "CNQIN - [GEOGRAPHIC_DATA], [GEOGRAPHIC_DATA]"
click at [172, 194] on input "Destination *" at bounding box center [171, 191] width 88 height 7
click at [17, 182] on div "Insights Storage Quotes Certificates Claims" at bounding box center [43, 150] width 75 height 263
click at [141, 189] on input "Destination * Please select a destination" at bounding box center [170, 191] width 86 height 7
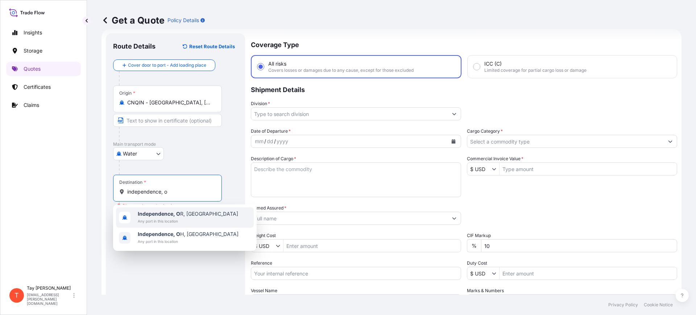
click at [159, 211] on b "Independence, O" at bounding box center [159, 214] width 42 height 6
type input "Independence, [GEOGRAPHIC_DATA], [GEOGRAPHIC_DATA]"
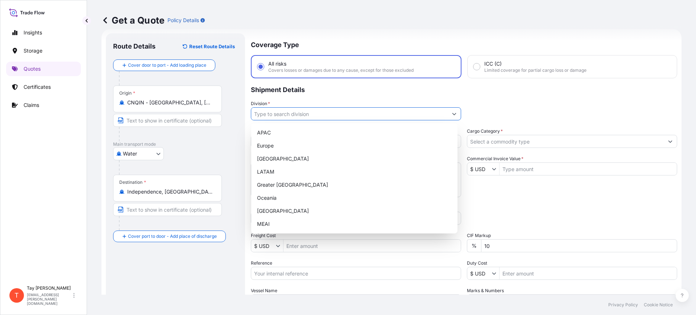
click at [269, 110] on input "Division *" at bounding box center [349, 113] width 197 height 13
click at [271, 157] on div "[GEOGRAPHIC_DATA]" at bounding box center [354, 158] width 201 height 13
type input "[GEOGRAPHIC_DATA]"
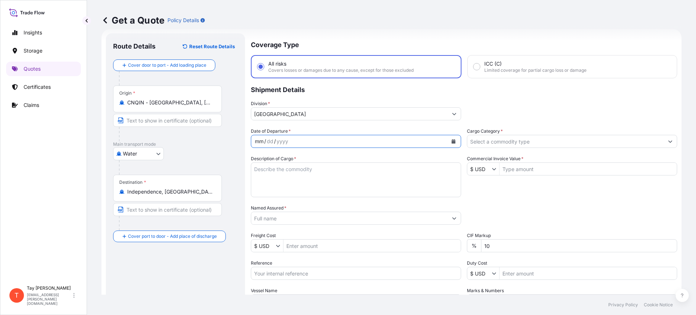
click at [299, 142] on div "mm / dd / yyyy" at bounding box center [349, 141] width 197 height 13
click at [452, 143] on icon "Calendar" at bounding box center [454, 141] width 4 height 4
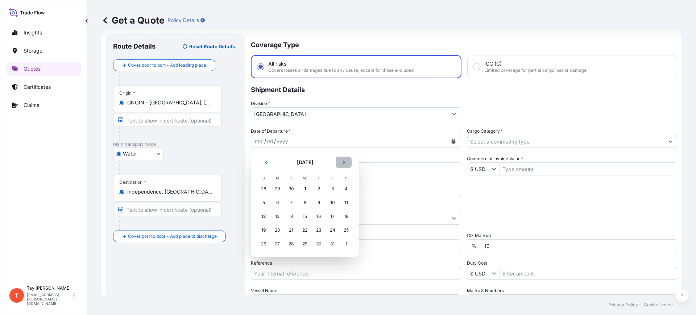
click at [341, 161] on button "Next" at bounding box center [344, 163] width 16 height 12
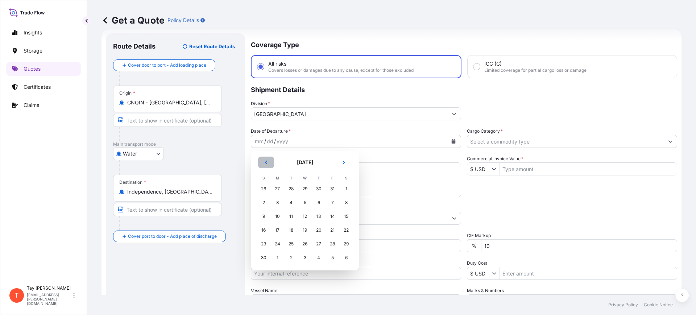
click at [264, 157] on button "Previous" at bounding box center [266, 163] width 16 height 12
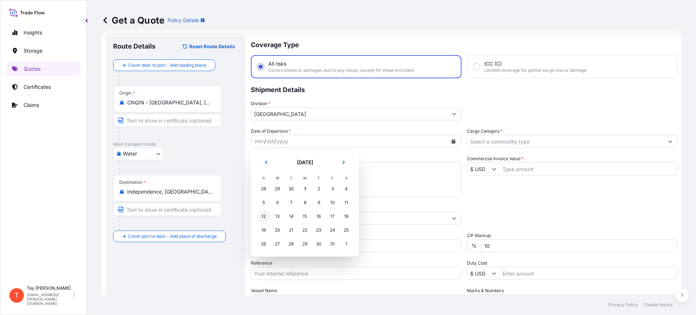
click at [264, 214] on div "12" at bounding box center [263, 216] width 13 height 13
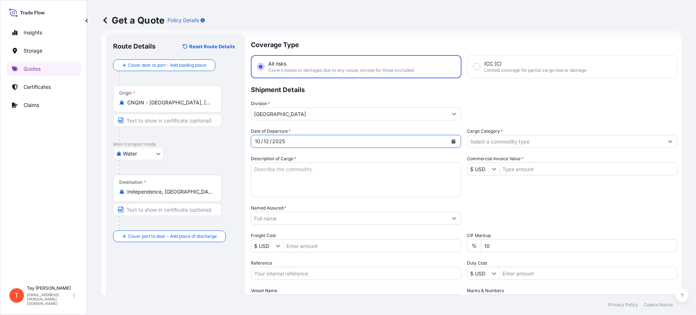
click at [484, 141] on input "Cargo Category *" at bounding box center [566, 141] width 197 height 13
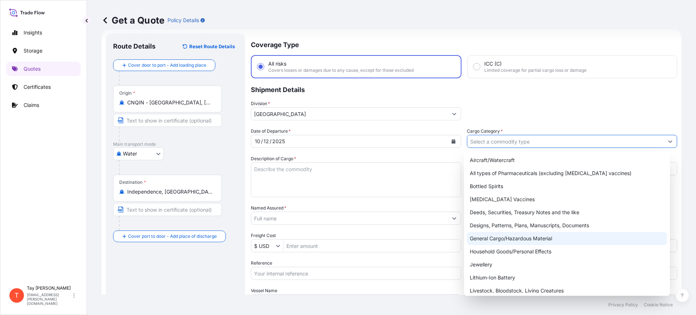
click at [497, 236] on div "General Cargo/Hazardous Material" at bounding box center [567, 238] width 201 height 13
type input "General Cargo/Hazardous Material"
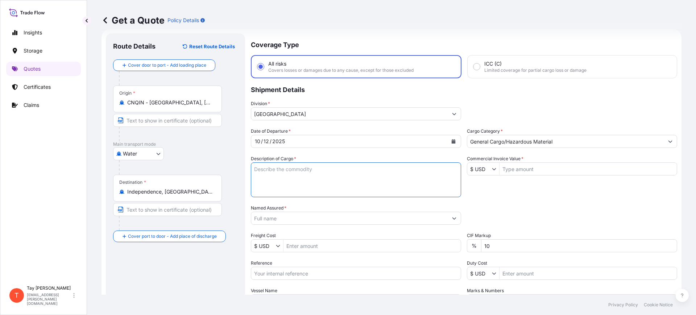
click at [313, 180] on textarea "Description of Cargo *" at bounding box center [356, 179] width 210 height 35
type textarea "m"
type textarea "B"
type textarea "MOBILE HOME TIRES"
type input "38,600"
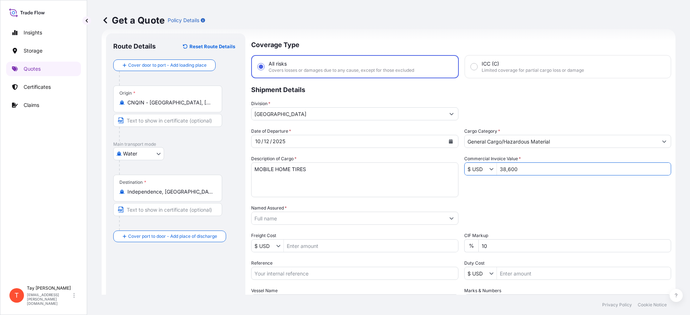
click at [267, 217] on input "Named Assured *" at bounding box center [347, 218] width 193 height 13
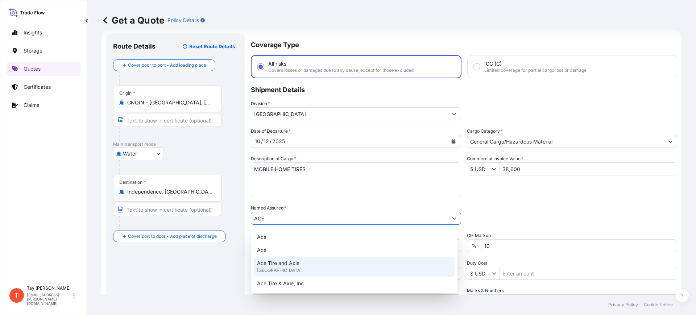
click at [285, 262] on span "Ace Tire and Axle" at bounding box center [278, 263] width 42 height 7
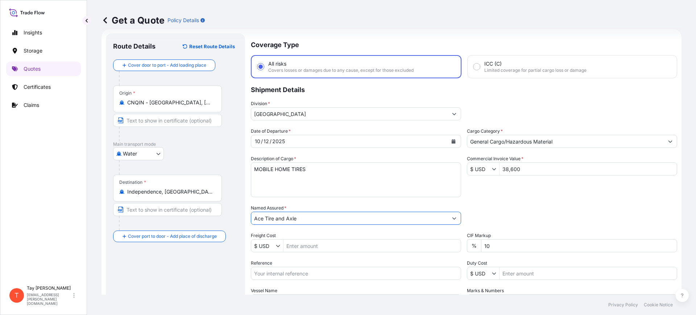
type input "Ace Tire and Axle"
click at [307, 248] on input "Freight Cost" at bounding box center [372, 245] width 177 height 13
type input "4,150"
click at [307, 268] on input "Reference" at bounding box center [356, 273] width 210 height 13
click at [305, 271] on input "Reference" at bounding box center [356, 273] width 210 height 13
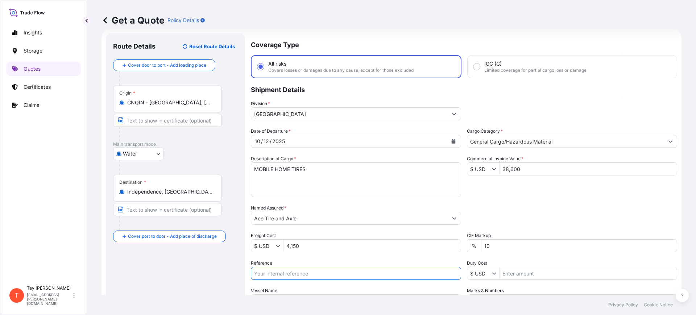
paste input "S25I158655"
type input "S25I158655"
click at [519, 275] on input "Duty Cost" at bounding box center [588, 273] width 177 height 13
type input "22,724.36"
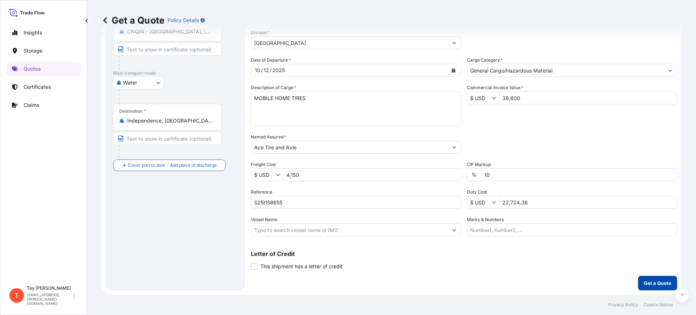
click at [656, 281] on p "Get a Quote" at bounding box center [658, 283] width 28 height 7
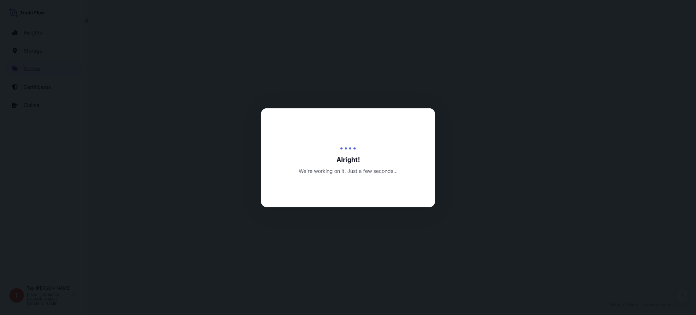
select select "Water"
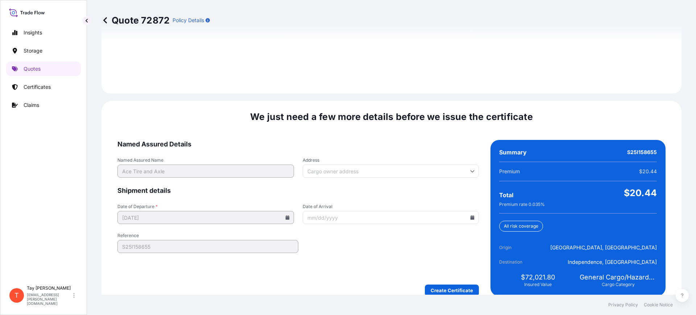
scroll to position [1059, 0]
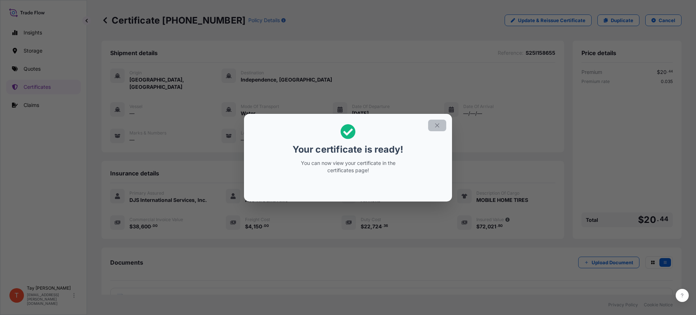
click at [440, 123] on icon "button" at bounding box center [437, 125] width 7 height 7
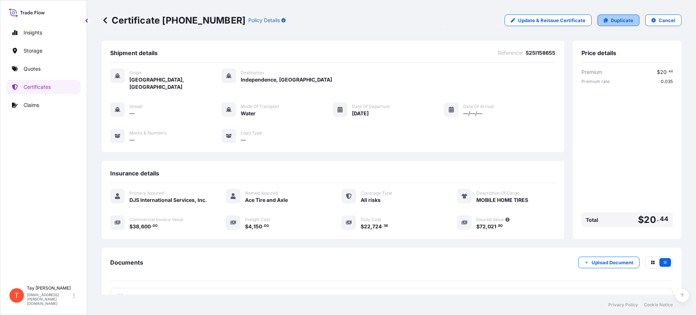
click at [624, 18] on p "Duplicate" at bounding box center [622, 20] width 22 height 7
select select "Water"
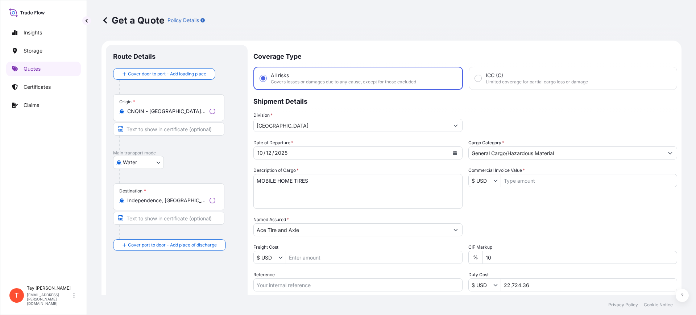
scroll to position [12, 0]
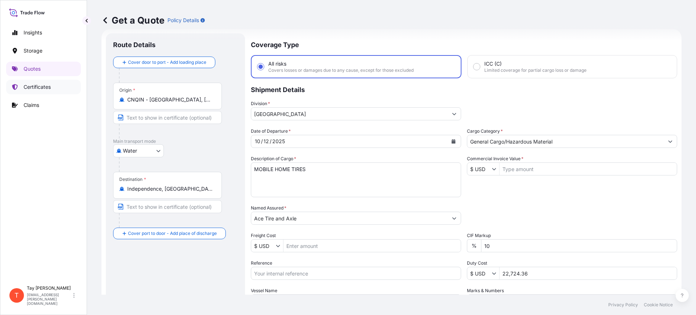
click at [40, 89] on p "Certificates" at bounding box center [37, 86] width 27 height 7
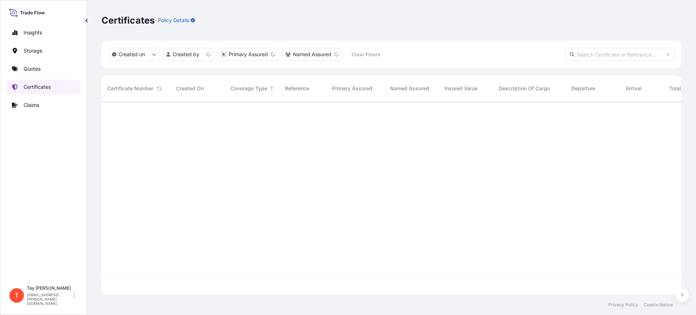
scroll to position [190, 573]
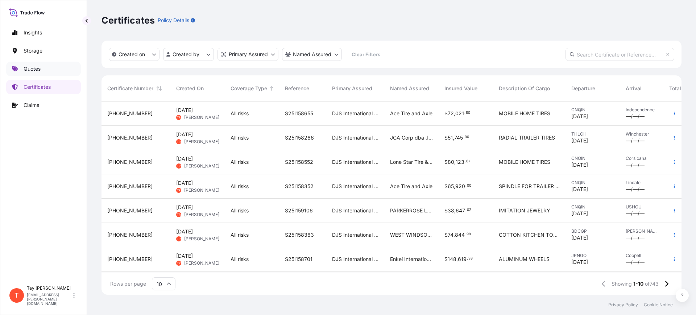
click at [36, 70] on p "Quotes" at bounding box center [32, 68] width 17 height 7
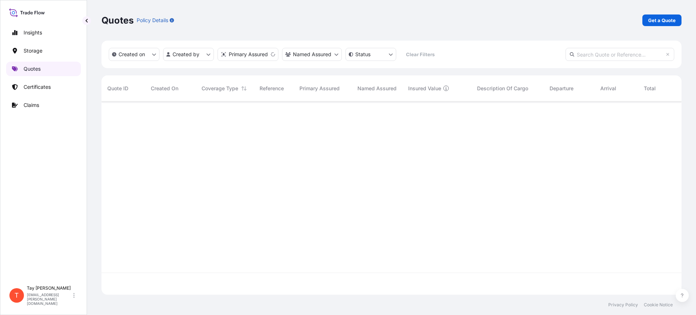
scroll to position [190, 573]
click at [668, 18] on p "Get a Quote" at bounding box center [663, 20] width 28 height 7
select select "Water"
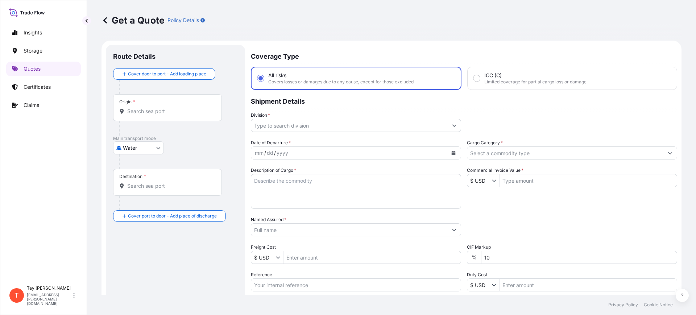
scroll to position [12, 0]
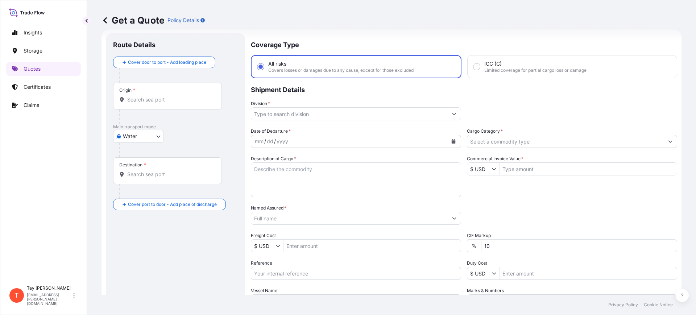
click at [167, 105] on div "Origin *" at bounding box center [167, 96] width 109 height 27
click at [167, 103] on input "Origin *" at bounding box center [170, 99] width 86 height 7
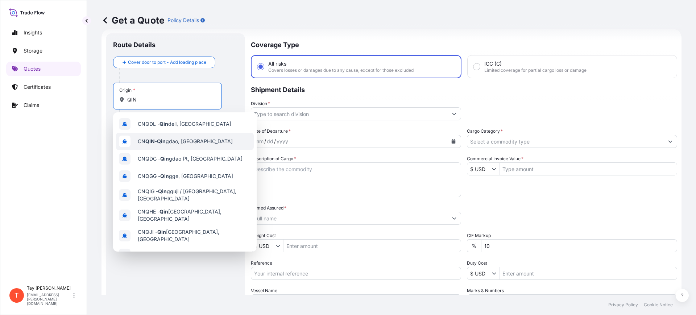
click at [175, 139] on span "CN QIN - [PERSON_NAME], [GEOGRAPHIC_DATA]" at bounding box center [185, 141] width 95 height 7
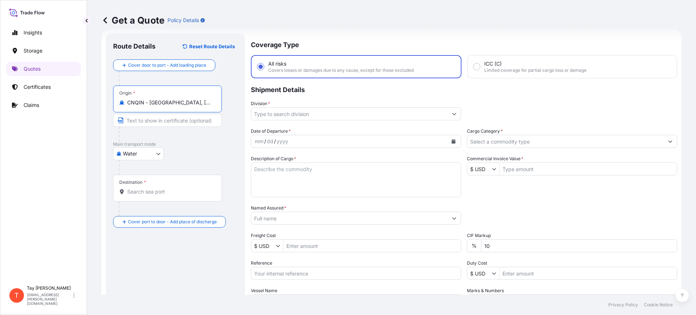
type input "CNQIN - [GEOGRAPHIC_DATA], [GEOGRAPHIC_DATA]"
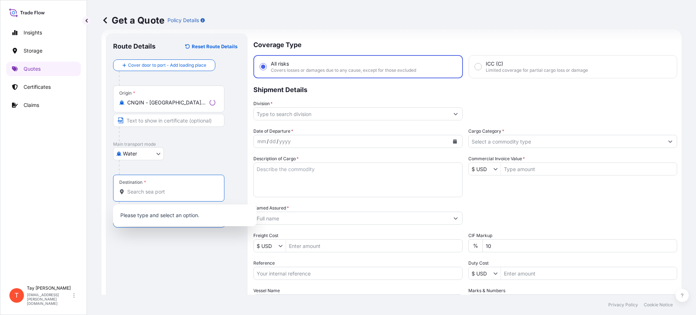
click at [158, 192] on input "Destination *" at bounding box center [171, 191] width 88 height 7
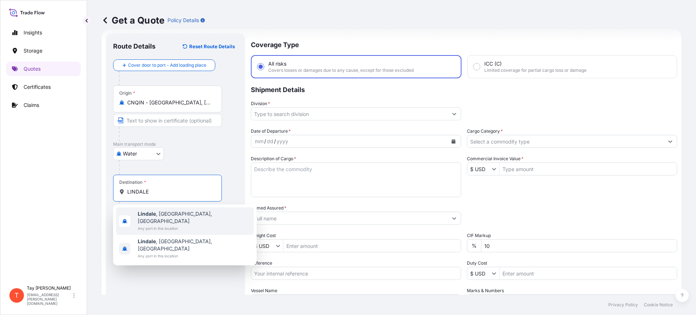
click at [163, 215] on span "[GEOGRAPHIC_DATA] , [GEOGRAPHIC_DATA], [GEOGRAPHIC_DATA]" at bounding box center [194, 217] width 113 height 15
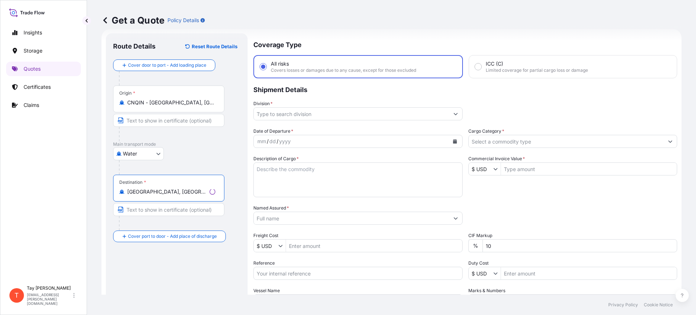
type input "[GEOGRAPHIC_DATA], [GEOGRAPHIC_DATA], [GEOGRAPHIC_DATA]"
click at [273, 117] on input "Division *" at bounding box center [351, 113] width 195 height 13
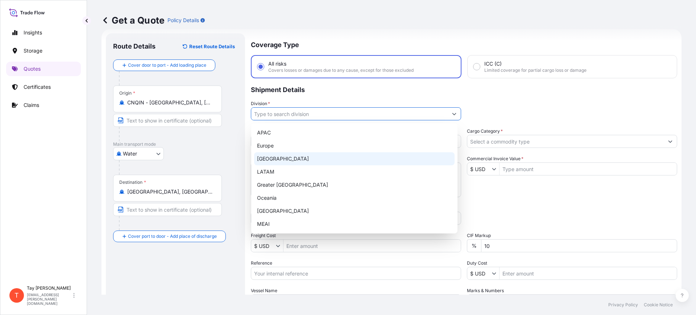
click at [286, 155] on div "[GEOGRAPHIC_DATA]" at bounding box center [354, 158] width 201 height 13
type input "[GEOGRAPHIC_DATA]"
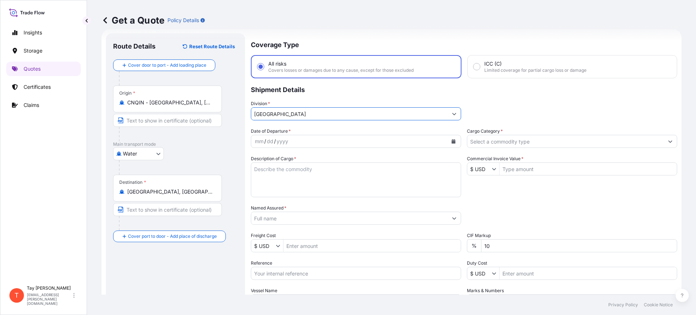
click at [452, 139] on icon "Calendar" at bounding box center [454, 141] width 4 height 4
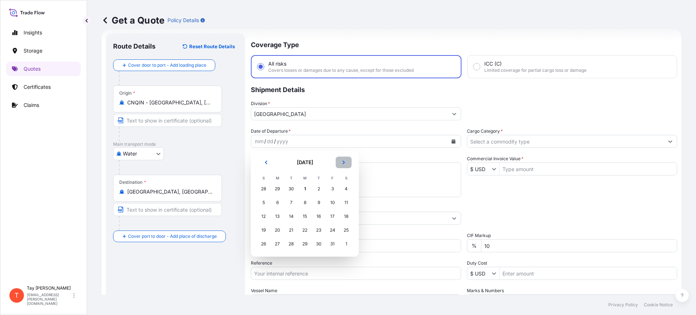
click at [346, 161] on icon "Next" at bounding box center [344, 162] width 4 height 4
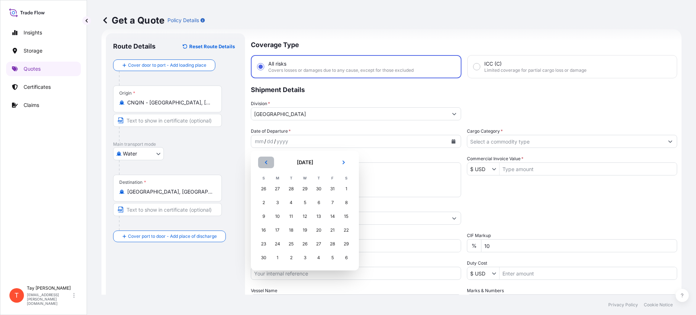
click at [259, 162] on button "Previous" at bounding box center [266, 163] width 16 height 12
click at [266, 160] on icon "Previous" at bounding box center [266, 162] width 4 height 4
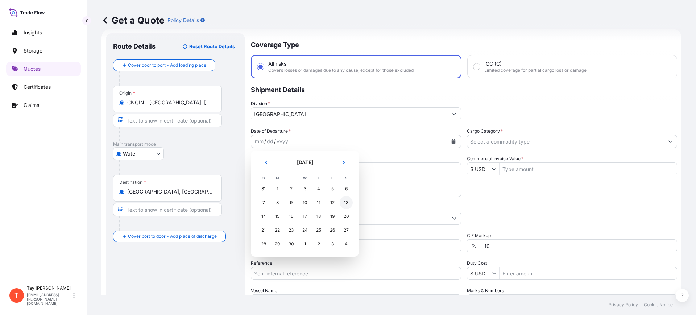
click at [347, 202] on div "13" at bounding box center [346, 202] width 13 height 13
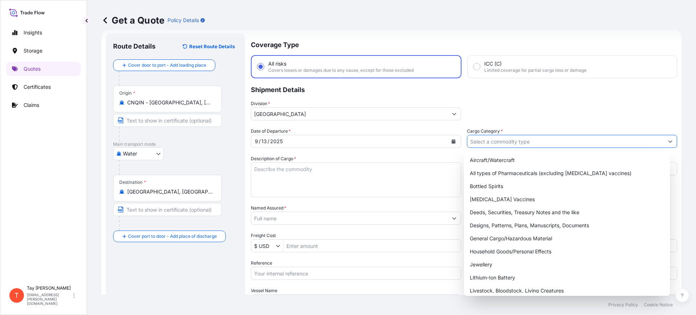
click at [481, 143] on input "Cargo Category *" at bounding box center [566, 141] width 197 height 13
click at [509, 235] on div "General Cargo/Hazardous Material" at bounding box center [567, 238] width 201 height 13
type input "General Cargo/Hazardous Material"
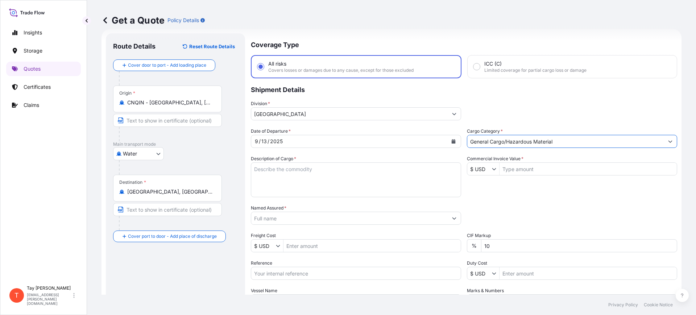
click at [325, 174] on textarea "Description of Cargo *" at bounding box center [356, 179] width 210 height 35
type textarea "BRAKE DRUM FOR TRAILER USE"
type input "25,650"
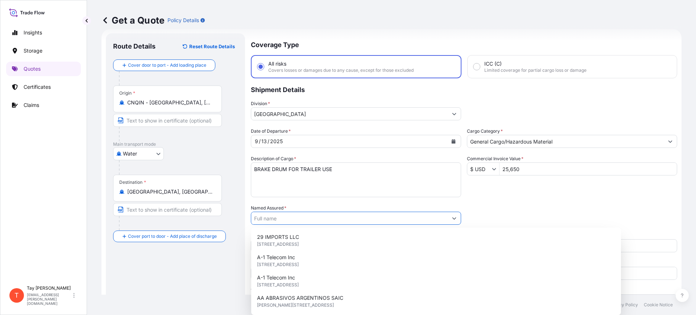
click at [296, 219] on input "Named Assured *" at bounding box center [349, 218] width 197 height 13
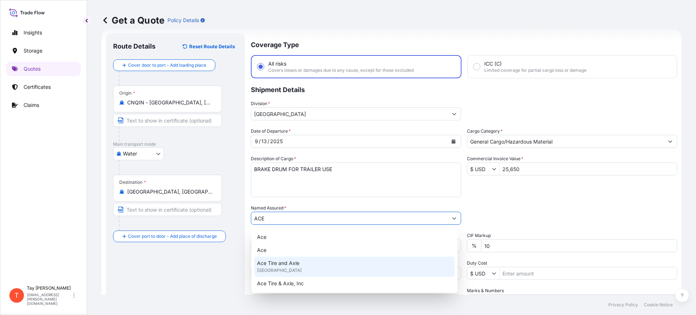
click at [294, 260] on span "Ace Tire and Axle" at bounding box center [278, 263] width 42 height 7
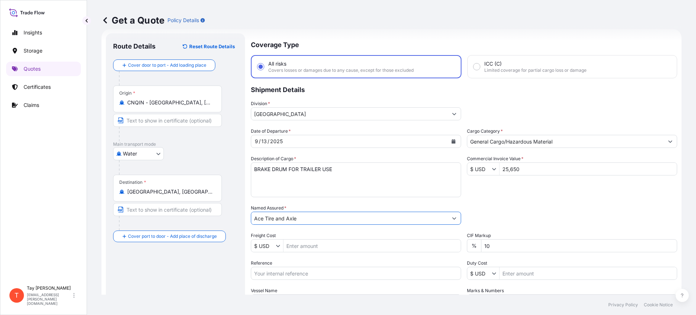
type input "Ace Tire and Axle"
click at [373, 244] on input "Freight Cost" at bounding box center [372, 245] width 177 height 13
type input "4,630"
click at [365, 269] on input "Reference" at bounding box center [356, 273] width 210 height 13
paste input "S25I158466"
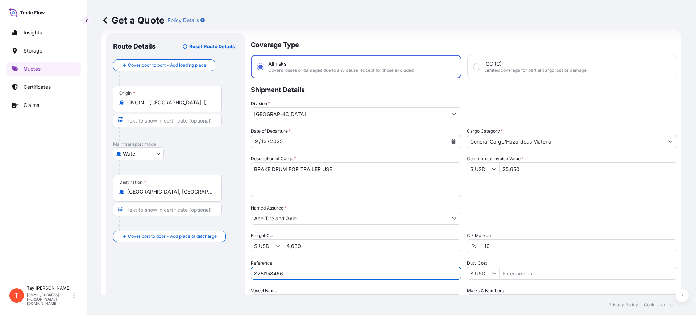
type input "S25I158466"
click at [511, 273] on input "Duty Cost" at bounding box center [588, 273] width 177 height 13
type input "12,458.56"
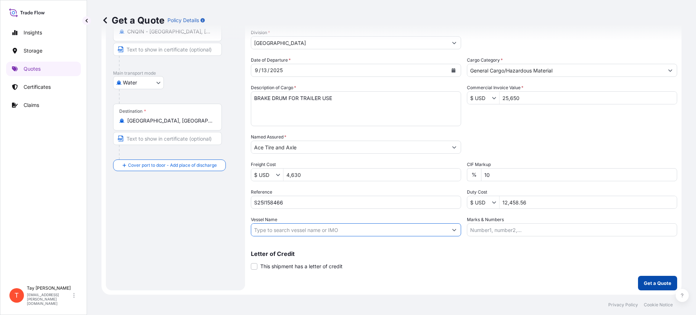
click at [650, 280] on p "Get a Quote" at bounding box center [658, 283] width 28 height 7
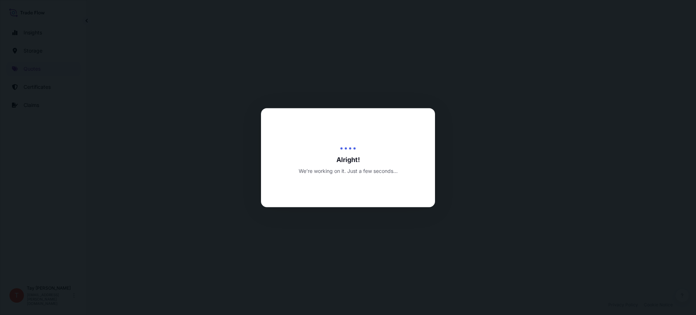
select select "Water"
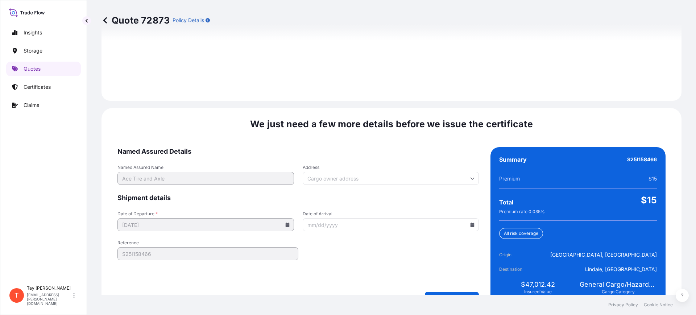
scroll to position [1059, 0]
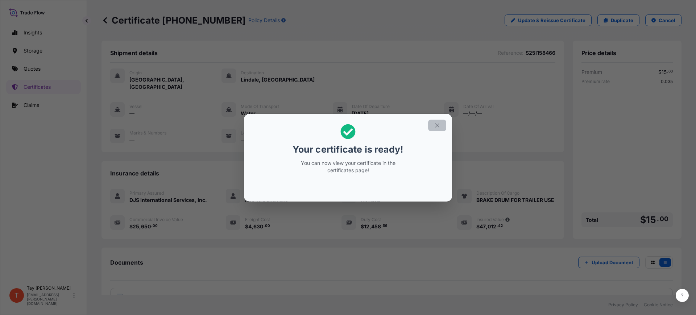
click at [435, 122] on icon "button" at bounding box center [437, 125] width 7 height 7
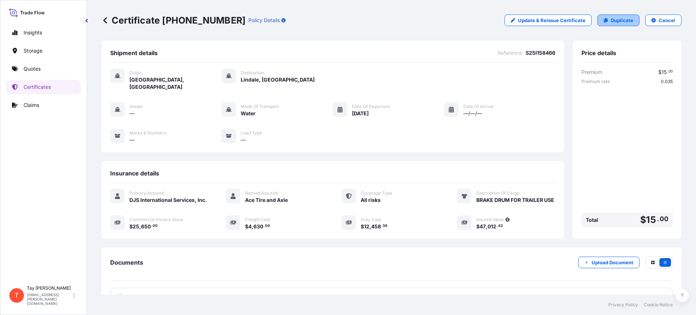
click at [611, 21] on p "Duplicate" at bounding box center [622, 20] width 22 height 7
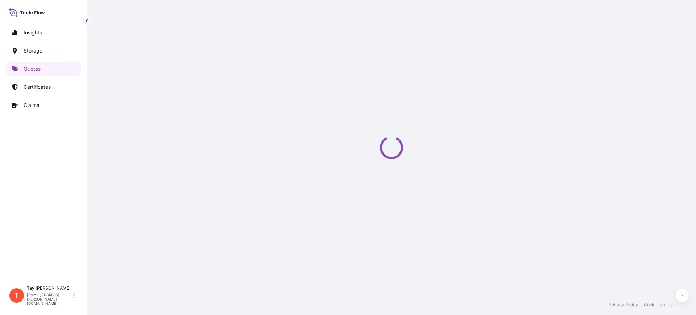
select select "Water"
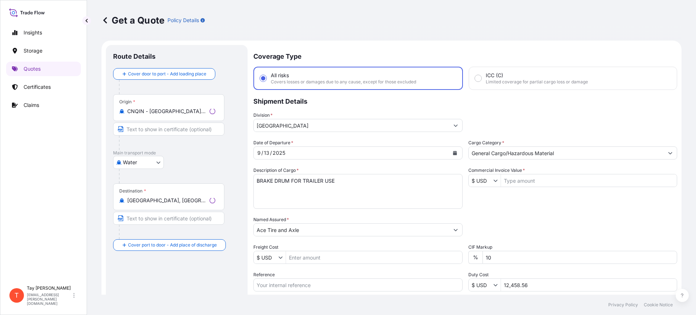
scroll to position [12, 0]
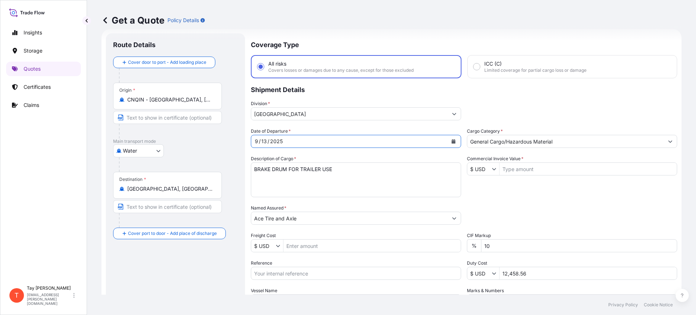
click at [452, 139] on icon "Calendar" at bounding box center [454, 141] width 4 height 4
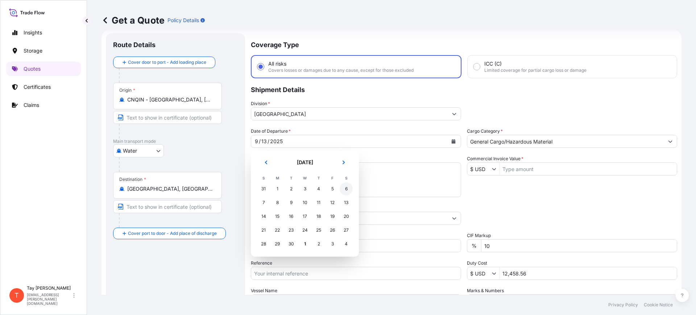
click at [348, 189] on div "6" at bounding box center [346, 188] width 13 height 13
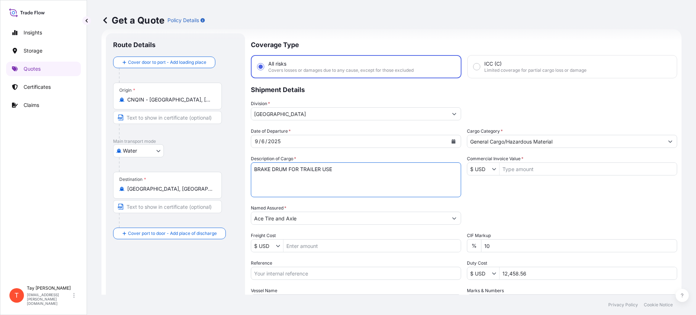
drag, startPoint x: 374, startPoint y: 170, endPoint x: 193, endPoint y: 157, distance: 181.1
click at [197, 164] on form "Route Details Cover door to port - Add loading place Place of loading Road / [G…" at bounding box center [392, 197] width 580 height 337
type textarea "MOBILE HOME TIRES"
click at [563, 172] on input "Commercial Invoice Value *" at bounding box center [588, 168] width 177 height 13
type input "26,280"
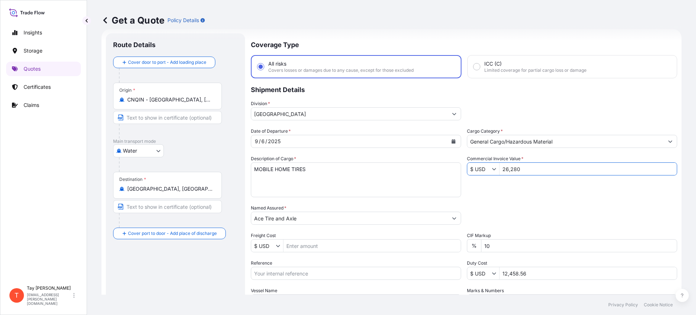
click at [308, 242] on input "Freight Cost" at bounding box center [372, 245] width 177 height 13
type input "5,000"
click at [305, 275] on input "Reference" at bounding box center [356, 273] width 210 height 13
paste input "S25I158551"
type input "S25I158551"
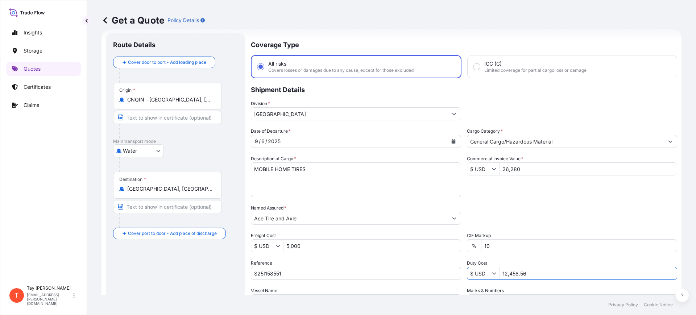
drag, startPoint x: 536, startPoint y: 276, endPoint x: 466, endPoint y: 272, distance: 69.7
click at [467, 273] on div "$ USD 12,458.56" at bounding box center [572, 273] width 210 height 13
type input "12,843.4"
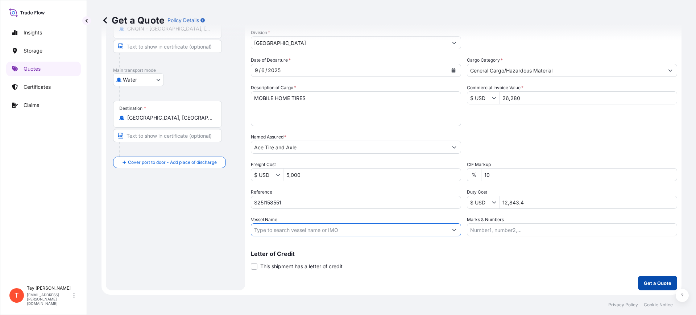
click at [645, 278] on button "Get a Quote" at bounding box center [657, 283] width 39 height 15
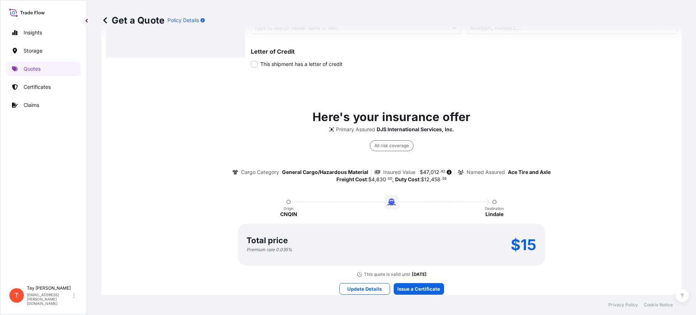
scroll to position [306, 0]
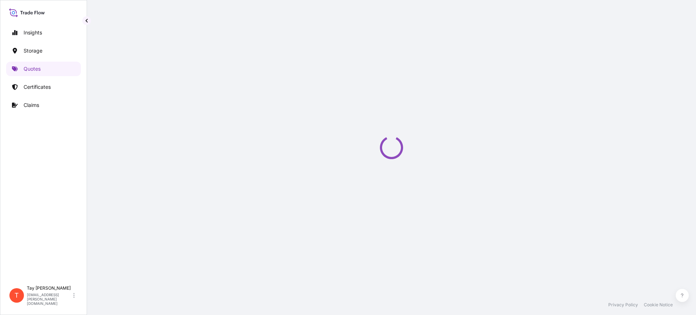
select select "Water"
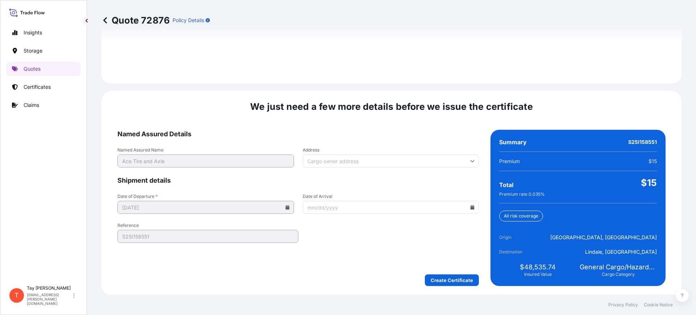
scroll to position [1059, 0]
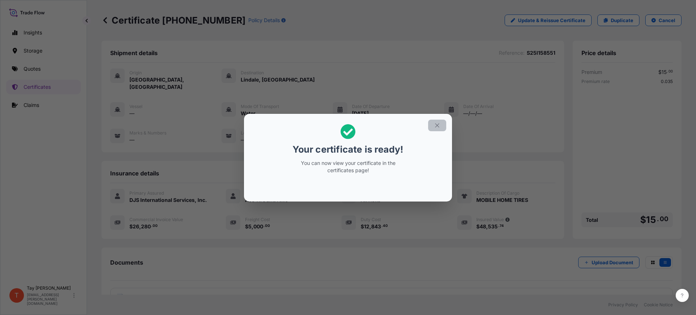
click at [435, 127] on button "button" at bounding box center [437, 126] width 18 height 12
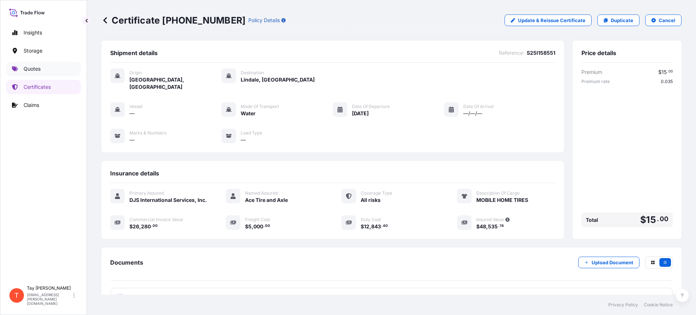
click at [26, 64] on link "Quotes" at bounding box center [43, 69] width 75 height 15
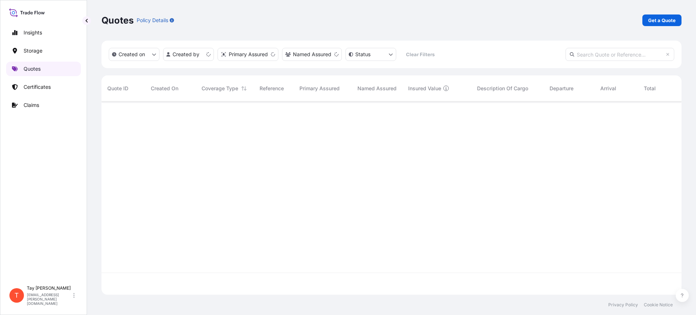
scroll to position [190, 573]
click at [663, 15] on link "Get a Quote" at bounding box center [662, 21] width 39 height 12
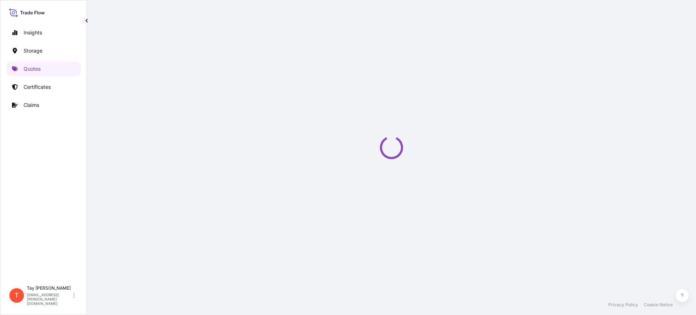
select select "Water"
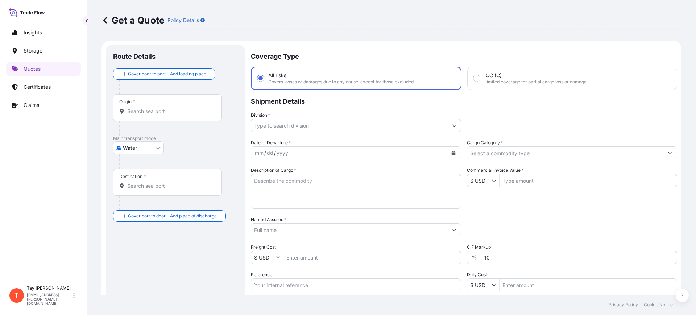
scroll to position [12, 0]
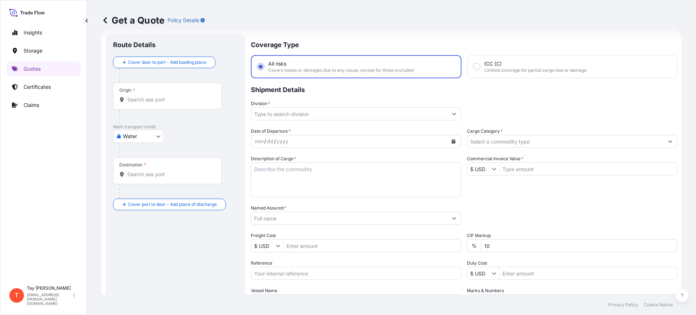
click at [157, 104] on div "Origin *" at bounding box center [167, 96] width 109 height 27
click at [157, 103] on input "Origin *" at bounding box center [170, 99] width 86 height 7
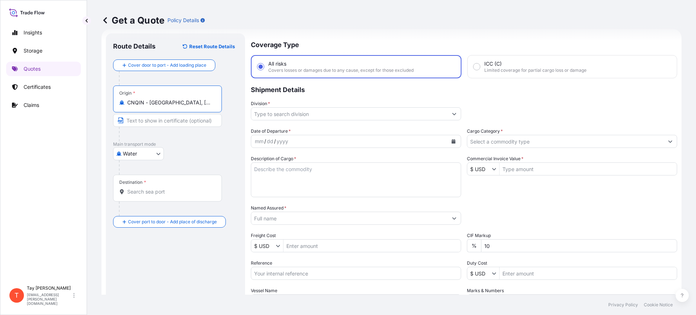
type input "CNQIN - [GEOGRAPHIC_DATA], [GEOGRAPHIC_DATA]"
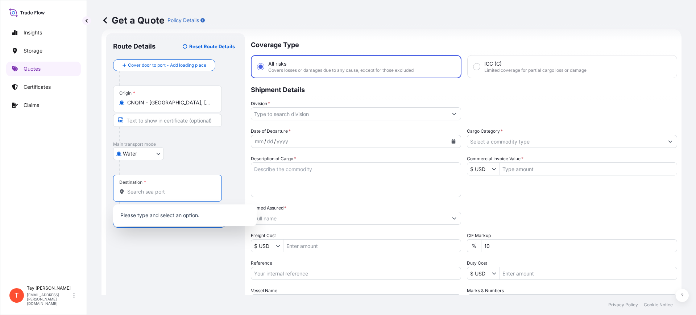
click at [156, 194] on input "Destination *" at bounding box center [170, 191] width 86 height 7
type input "b"
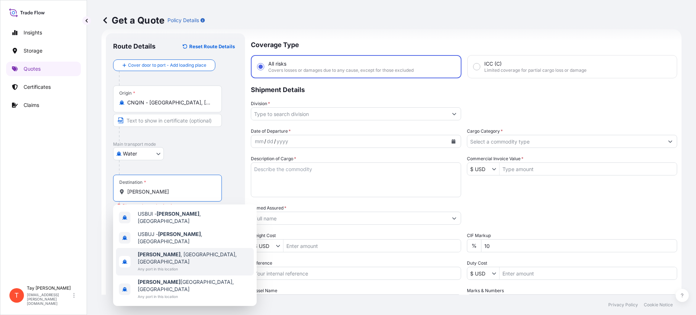
click at [176, 251] on span "Butler , [GEOGRAPHIC_DATA], [GEOGRAPHIC_DATA]" at bounding box center [194, 258] width 113 height 15
type input "Butler, [GEOGRAPHIC_DATA], [GEOGRAPHIC_DATA]"
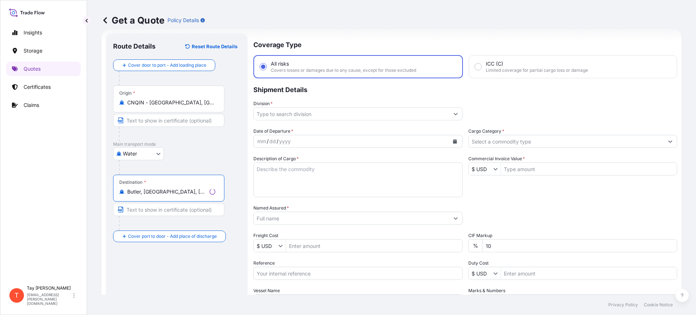
click at [300, 115] on input "Division *" at bounding box center [351, 113] width 195 height 13
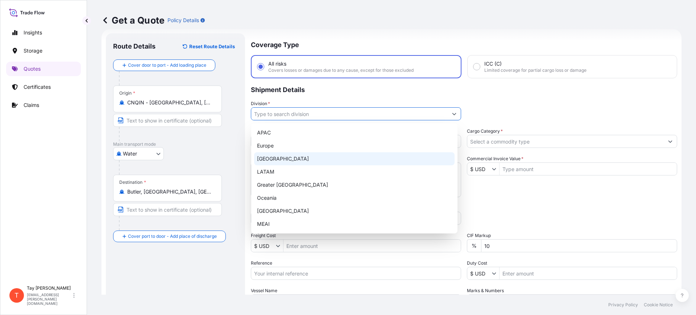
click at [279, 159] on div "[GEOGRAPHIC_DATA]" at bounding box center [354, 158] width 201 height 13
type input "[GEOGRAPHIC_DATA]"
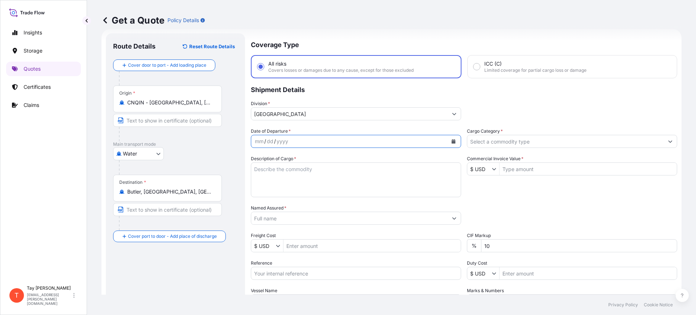
click at [452, 141] on icon "Calendar" at bounding box center [454, 141] width 4 height 4
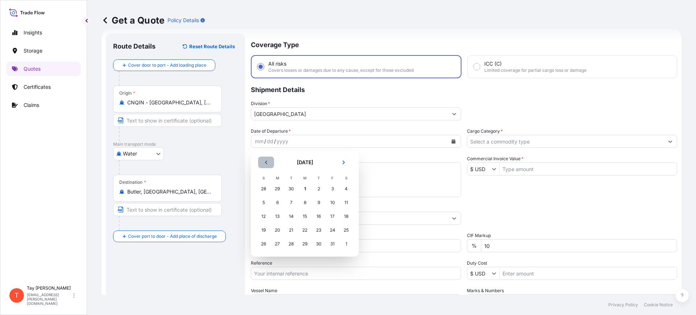
click at [262, 162] on button "Previous" at bounding box center [266, 163] width 16 height 12
click at [350, 201] on div "13" at bounding box center [346, 202] width 13 height 13
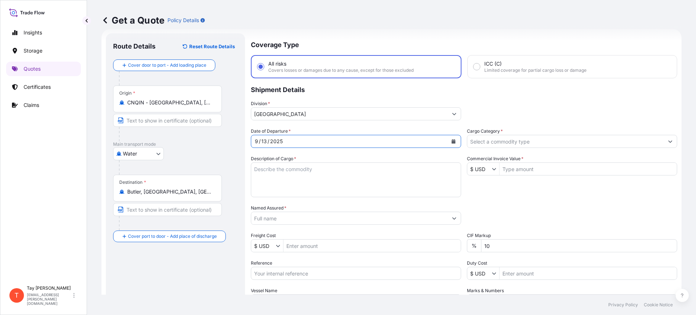
click at [488, 143] on input "Cargo Category *" at bounding box center [566, 141] width 197 height 13
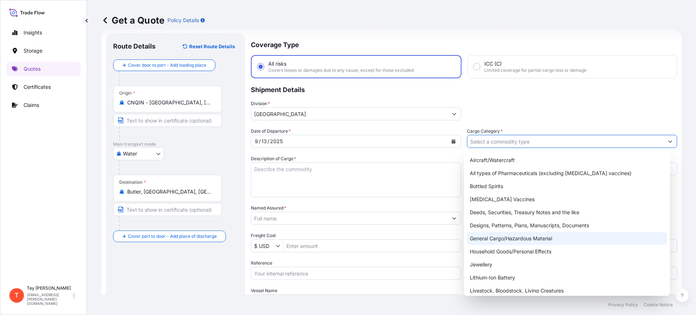
click at [505, 233] on div "General Cargo/Hazardous Material" at bounding box center [567, 238] width 201 height 13
type input "General Cargo/Hazardous Material"
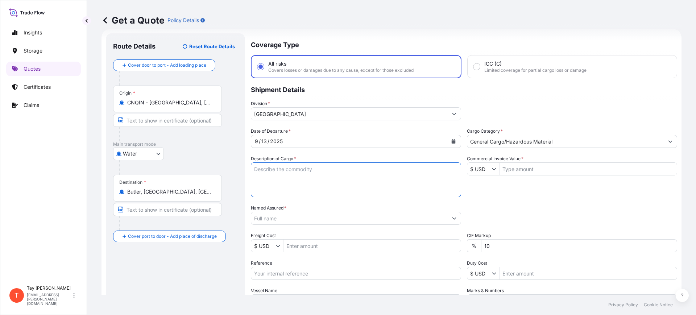
click at [367, 189] on textarea "Description of Cargo *" at bounding box center [356, 179] width 210 height 35
type textarea "TIRES"
type input "27,000"
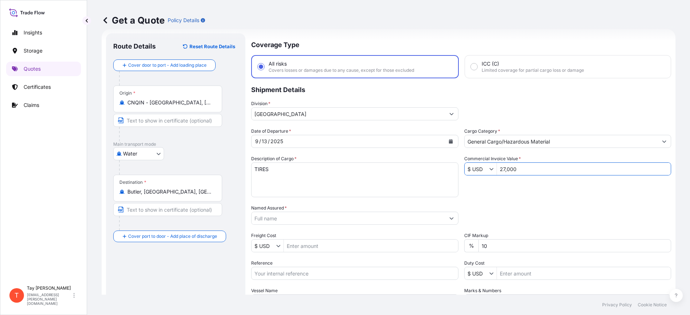
click at [325, 217] on input "Named Assured *" at bounding box center [347, 218] width 193 height 13
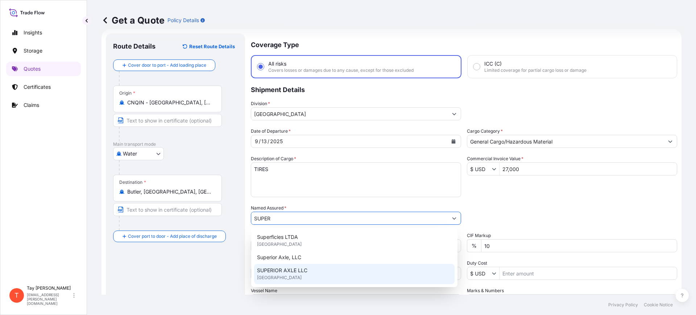
click at [299, 276] on span "[GEOGRAPHIC_DATA]" at bounding box center [279, 277] width 45 height 7
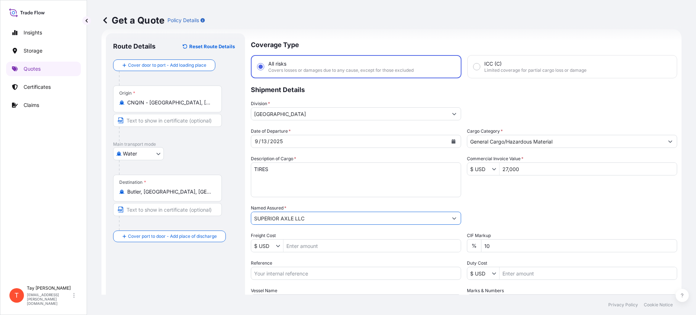
type input "SUPERIOR AXLE LLC"
click at [318, 247] on input "Freight Cost" at bounding box center [372, 245] width 177 height 13
type input "4,855"
click at [317, 274] on input "Reference" at bounding box center [356, 273] width 210 height 13
paste input "S25I158382"
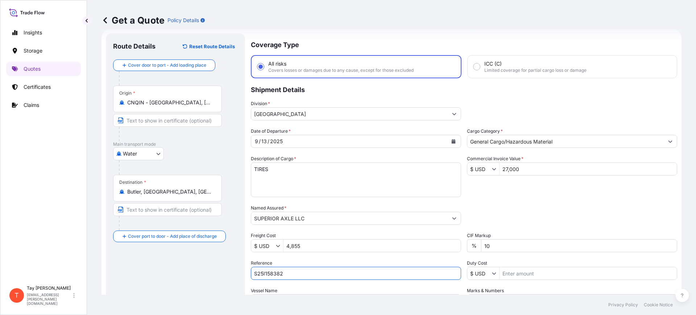
type input "S25I158382"
click at [527, 276] on input "Duty Cost" at bounding box center [588, 273] width 177 height 13
type input "13,195.28"
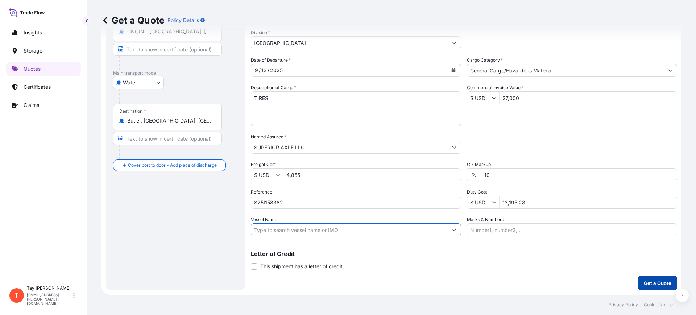
click at [648, 280] on p "Get a Quote" at bounding box center [658, 283] width 28 height 7
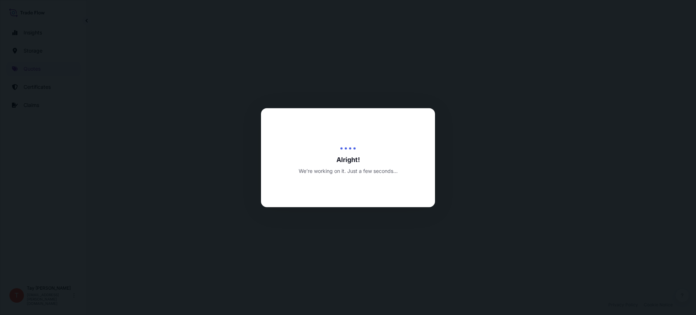
select select "Water"
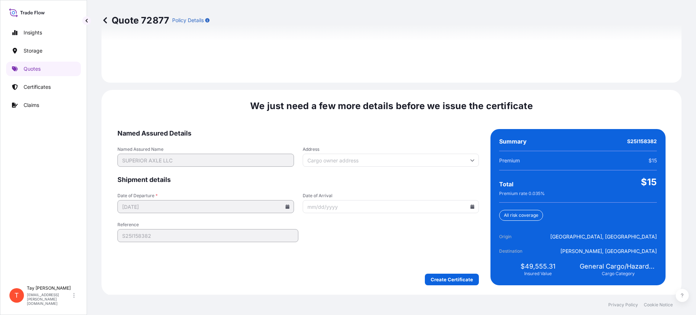
scroll to position [1059, 0]
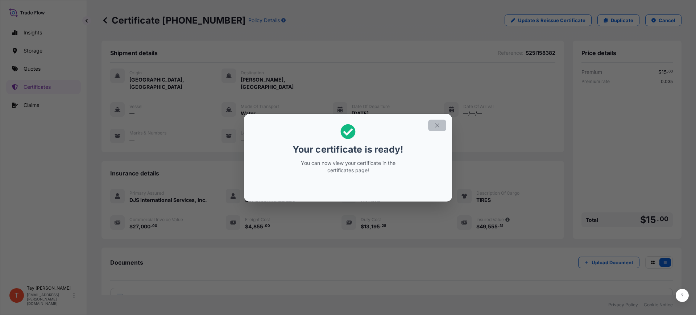
click at [439, 125] on icon "button" at bounding box center [437, 125] width 7 height 7
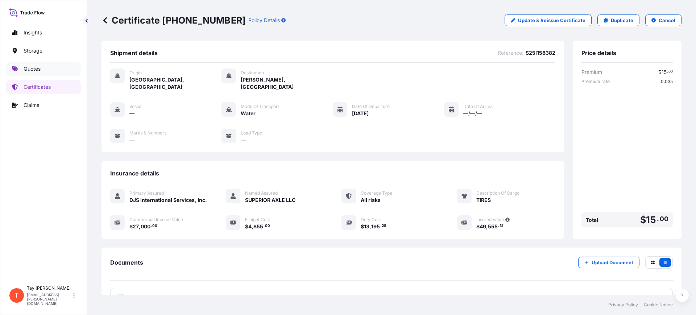
click at [36, 68] on p "Quotes" at bounding box center [32, 68] width 17 height 7
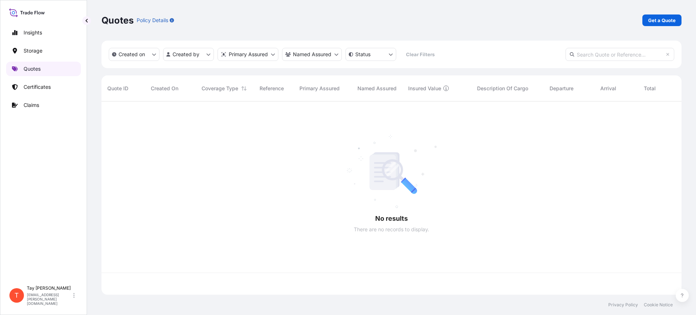
scroll to position [190, 573]
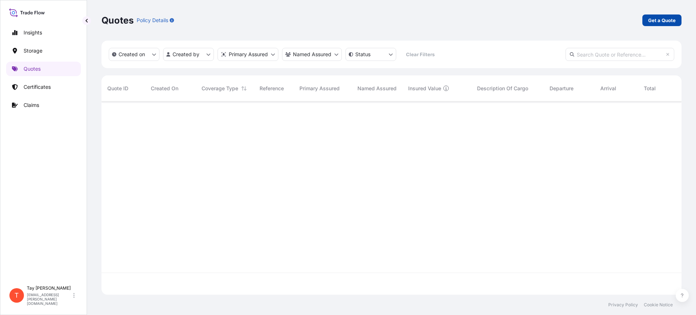
click at [662, 19] on p "Get a Quote" at bounding box center [663, 20] width 28 height 7
select select "Water"
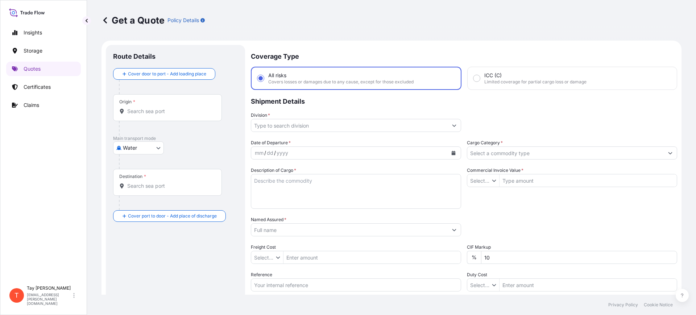
type input "$ USD"
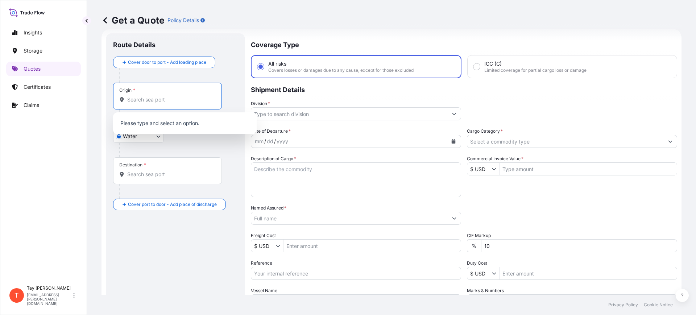
click at [165, 100] on input "Origin *" at bounding box center [170, 99] width 86 height 7
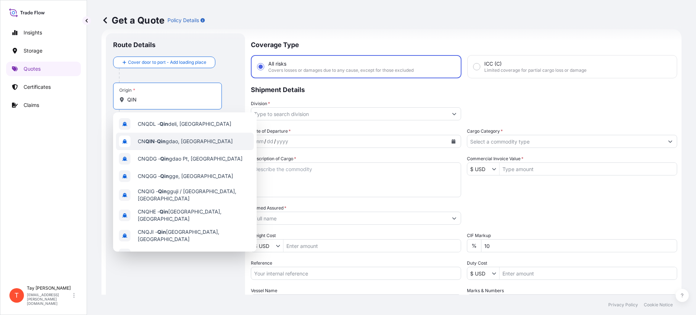
click at [180, 134] on div "CN QIN - [PERSON_NAME], [GEOGRAPHIC_DATA]" at bounding box center [185, 141] width 138 height 17
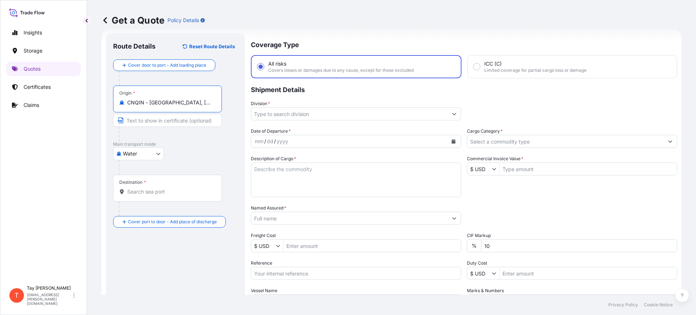
type input "CNQIN - [GEOGRAPHIC_DATA], [GEOGRAPHIC_DATA]"
click at [155, 187] on div "Destination *" at bounding box center [168, 188] width 111 height 27
click at [155, 188] on input "Destination *" at bounding box center [171, 191] width 88 height 7
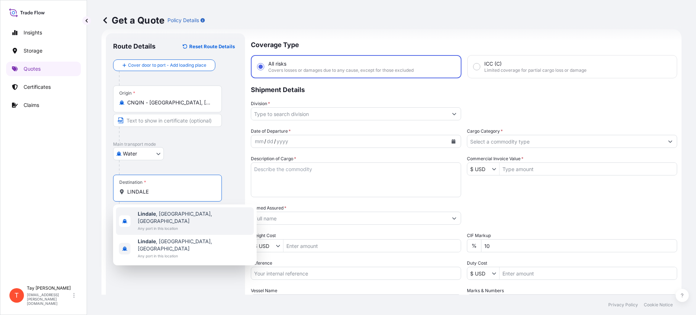
click at [162, 215] on span "[GEOGRAPHIC_DATA] , [GEOGRAPHIC_DATA], [GEOGRAPHIC_DATA]" at bounding box center [194, 217] width 113 height 15
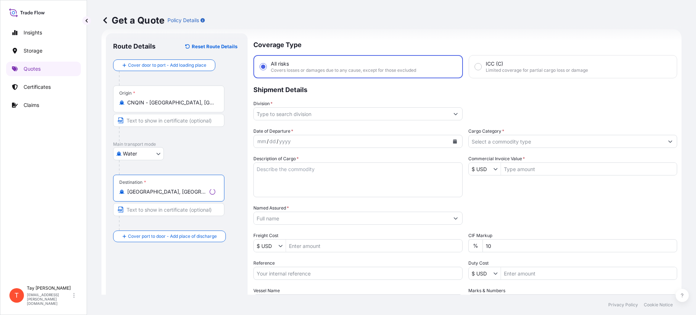
type input "[GEOGRAPHIC_DATA], [GEOGRAPHIC_DATA], [GEOGRAPHIC_DATA]"
click at [271, 121] on div "Coverage Type All risks Covers losses or damages due to any cause, except for t…" at bounding box center [466, 197] width 424 height 328
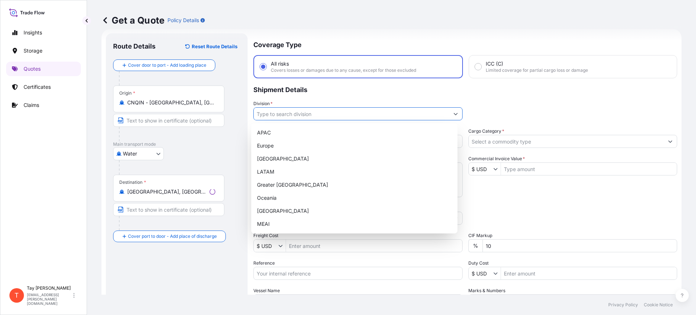
click at [271, 112] on input "Division *" at bounding box center [351, 113] width 195 height 13
click at [273, 154] on div "[GEOGRAPHIC_DATA]" at bounding box center [354, 158] width 201 height 13
type input "[GEOGRAPHIC_DATA]"
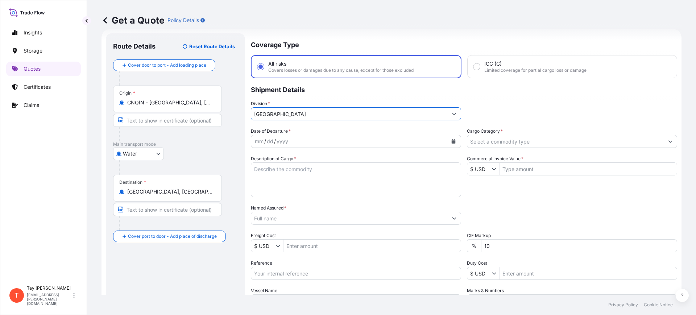
click at [452, 140] on icon "Calendar" at bounding box center [454, 141] width 4 height 4
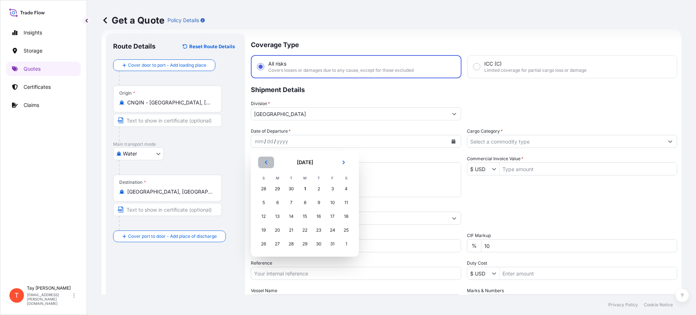
click at [266, 163] on icon "Previous" at bounding box center [266, 163] width 2 height 4
click at [346, 202] on div "13" at bounding box center [346, 202] width 13 height 13
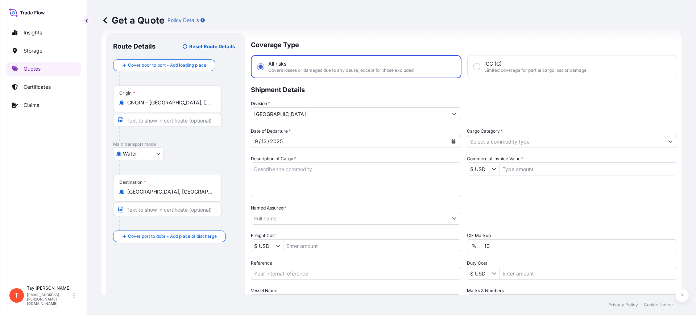
drag, startPoint x: 480, startPoint y: 148, endPoint x: 479, endPoint y: 143, distance: 5.9
click at [480, 148] on div "Date of Departure * [DATE] Cargo Category * Description of Cargo * Commercial I…" at bounding box center [464, 218] width 427 height 180
click at [479, 142] on input "Cargo Category *" at bounding box center [566, 141] width 197 height 13
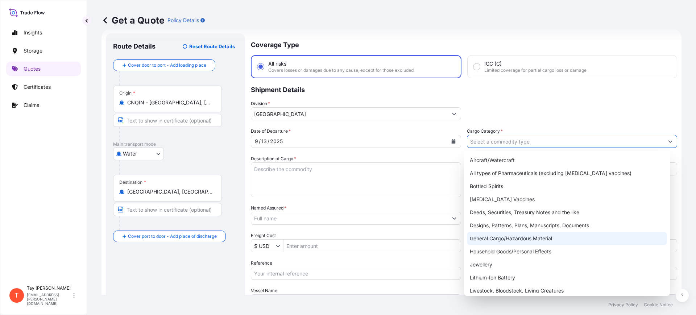
click at [503, 237] on div "General Cargo/Hazardous Material" at bounding box center [567, 238] width 201 height 13
type input "General Cargo/Hazardous Material"
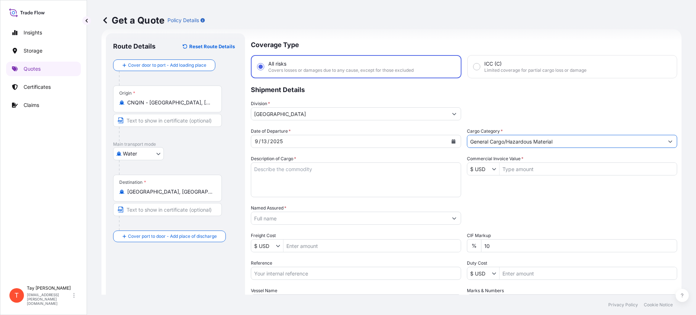
click at [364, 184] on textarea "Description of Cargo *" at bounding box center [356, 179] width 210 height 35
type textarea "RIM CLAMPS"
type input "23,400"
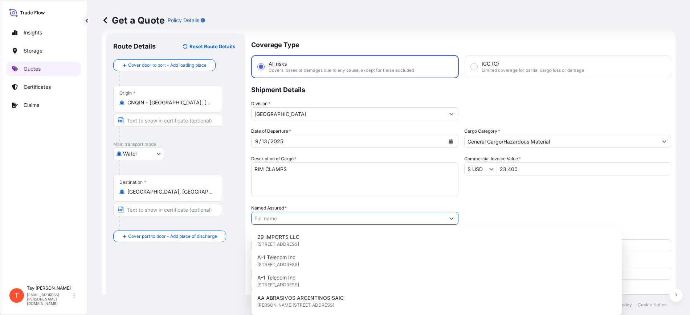
click at [277, 217] on input "Named Assured *" at bounding box center [347, 218] width 193 height 13
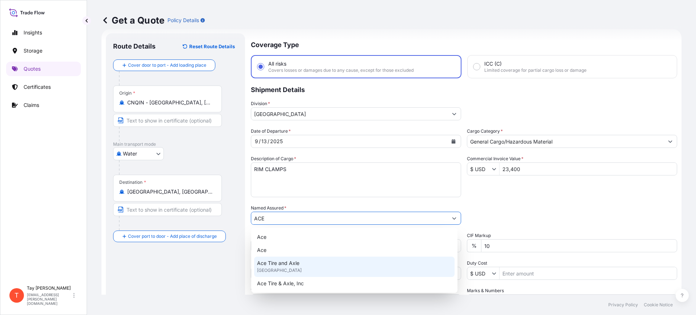
click at [295, 262] on span "Ace Tire and Axle" at bounding box center [278, 263] width 42 height 7
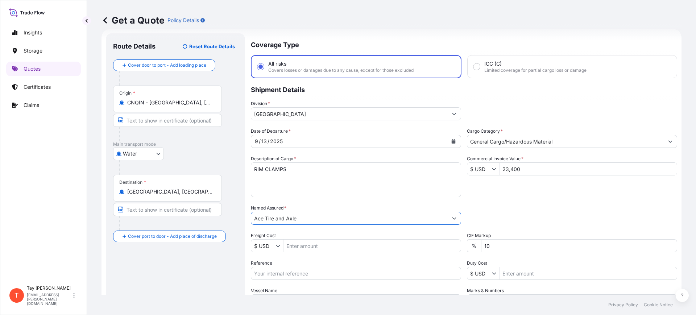
type input "Ace Tire and Axle"
click at [318, 246] on input "Freight Cost" at bounding box center [372, 245] width 177 height 13
type input "4,630"
click at [322, 268] on input "Reference" at bounding box center [356, 273] width 210 height 13
paste input "S25I158542"
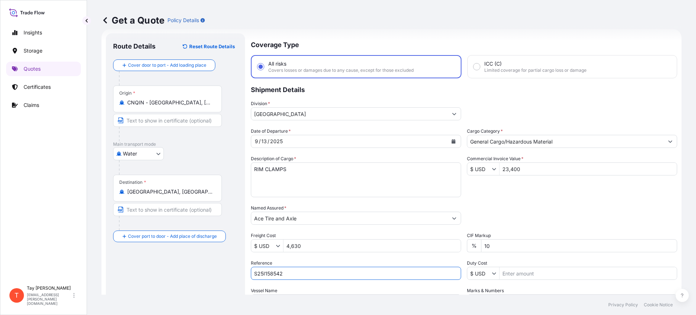
type input "S25I158542"
click at [562, 268] on input "Duty Cost" at bounding box center [588, 273] width 177 height 13
type input "11,365.71"
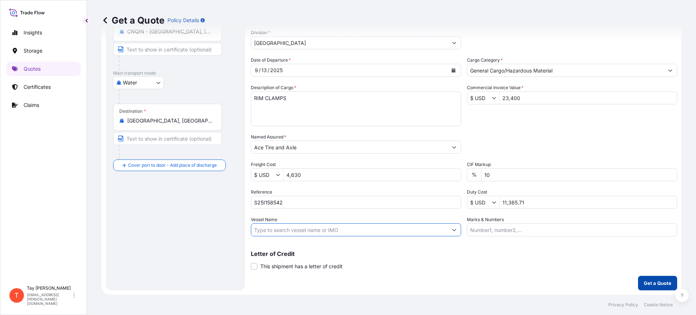
click at [638, 283] on button "Get a Quote" at bounding box center [657, 283] width 39 height 15
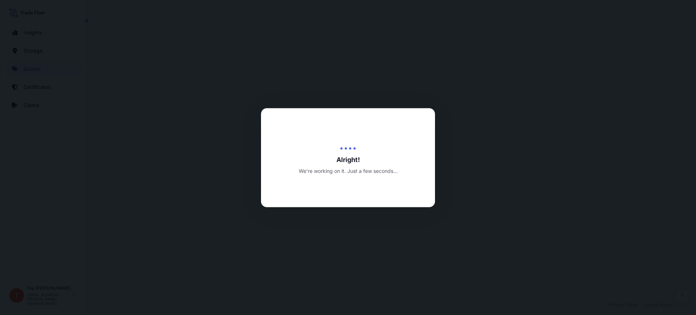
select select "Water"
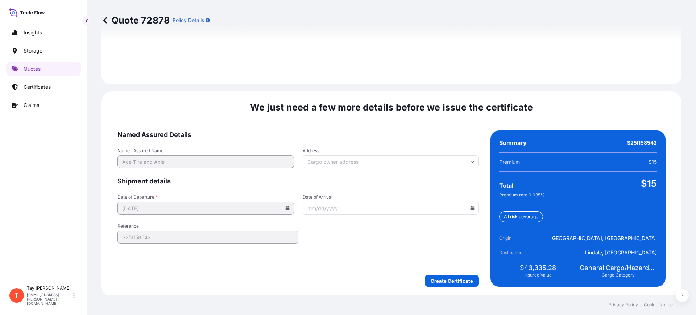
scroll to position [1059, 0]
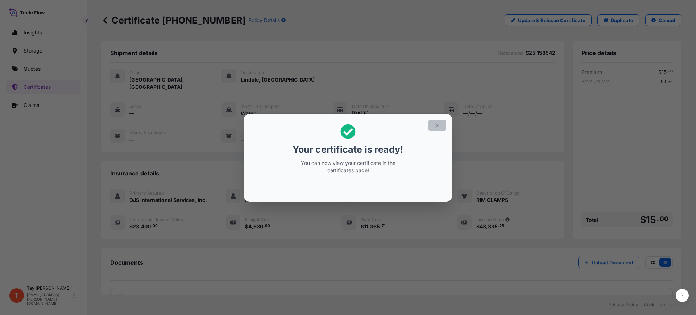
click at [435, 125] on icon "button" at bounding box center [437, 125] width 7 height 7
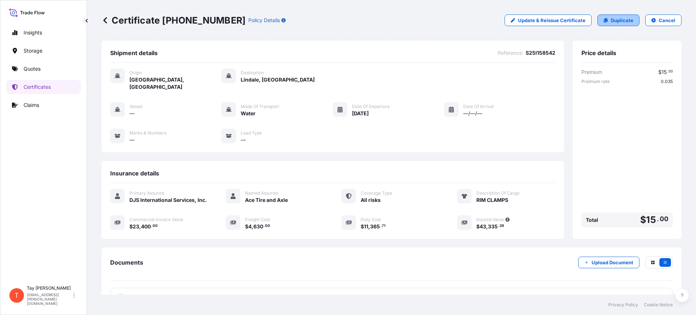
click at [621, 20] on p "Duplicate" at bounding box center [622, 20] width 22 height 7
select select "Water"
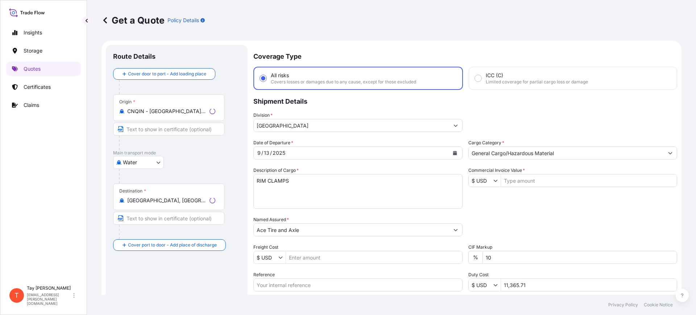
scroll to position [12, 0]
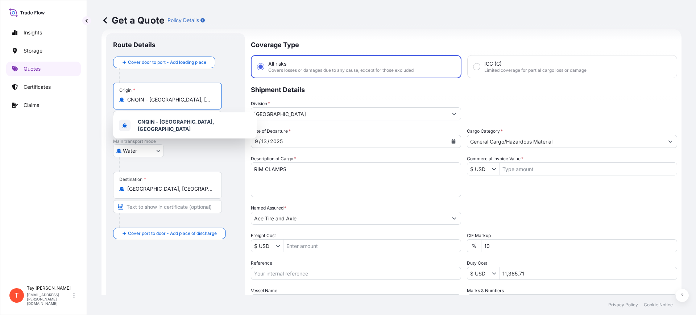
drag, startPoint x: 190, startPoint y: 101, endPoint x: 101, endPoint y: 93, distance: 89.9
click at [105, 93] on form "Route Details Cover door to port - Add loading place Place of loading Road / [G…" at bounding box center [392, 197] width 580 height 337
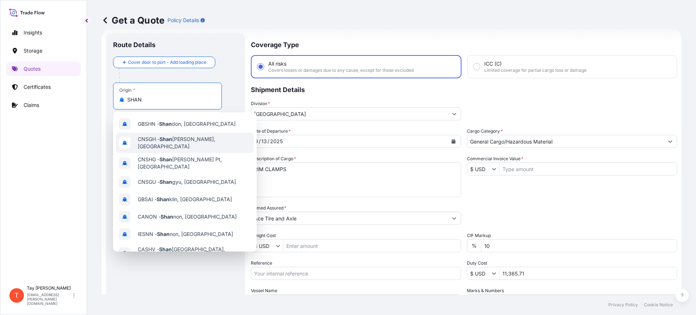
click at [200, 142] on span "CNSGH - [PERSON_NAME], [GEOGRAPHIC_DATA]" at bounding box center [194, 143] width 113 height 15
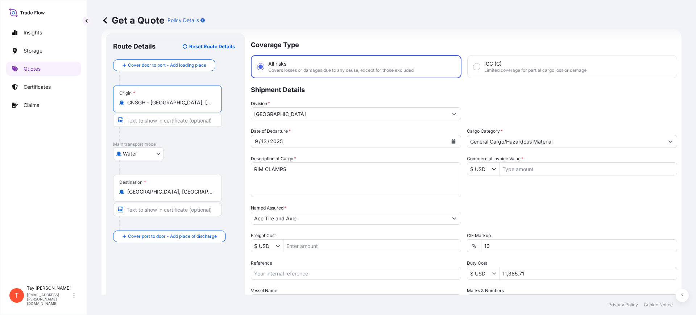
type input "CNSGH - [GEOGRAPHIC_DATA], [GEOGRAPHIC_DATA]"
click at [453, 140] on button "Calendar" at bounding box center [454, 142] width 12 height 12
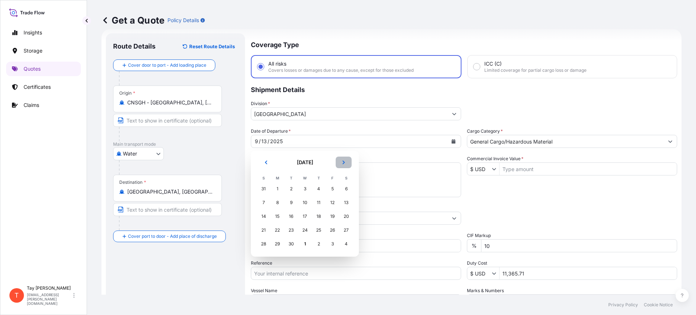
click at [343, 162] on icon "Next" at bounding box center [344, 162] width 4 height 4
click at [262, 161] on button "Previous" at bounding box center [266, 163] width 16 height 12
click at [347, 202] on div "13" at bounding box center [346, 202] width 13 height 13
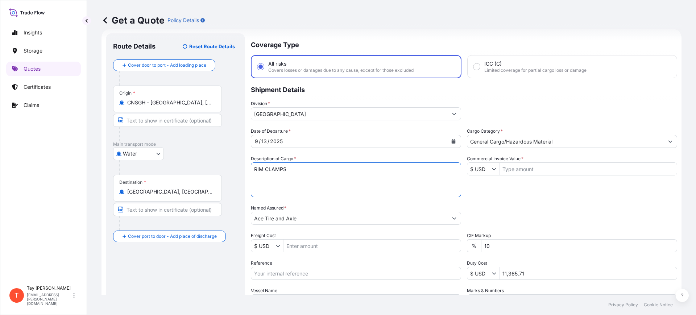
drag, startPoint x: 317, startPoint y: 169, endPoint x: 217, endPoint y: 168, distance: 100.8
click at [217, 169] on form "Route Details Reset Route Details Cover door to port - Add loading place Place …" at bounding box center [392, 197] width 580 height 337
type textarea "6-LEAF SPRING FOR MH AXLE"
type input "20,320"
click at [288, 245] on input "Freight Cost" at bounding box center [372, 245] width 177 height 13
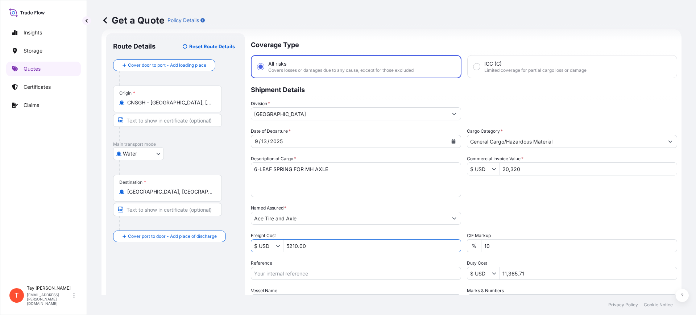
type input "5,210"
click at [309, 270] on input "Reference" at bounding box center [356, 273] width 210 height 13
paste input "S25I158398"
type input "S25I158398"
drag, startPoint x: 530, startPoint y: 273, endPoint x: 487, endPoint y: 271, distance: 42.9
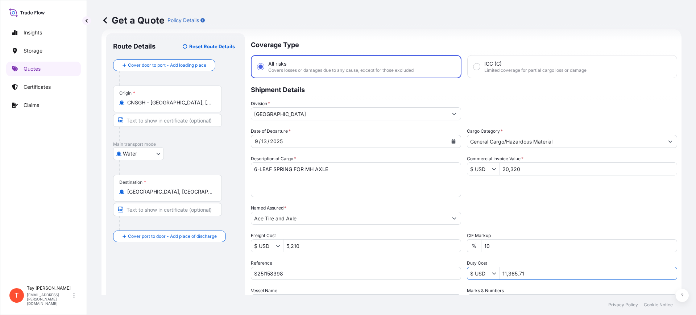
click at [487, 271] on div "$ USD 11,365.71" at bounding box center [572, 273] width 210 height 13
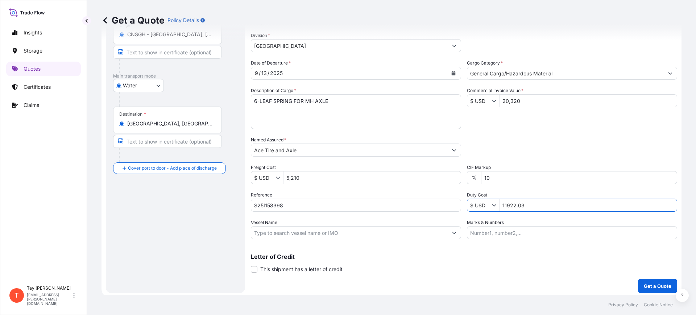
scroll to position [83, 0]
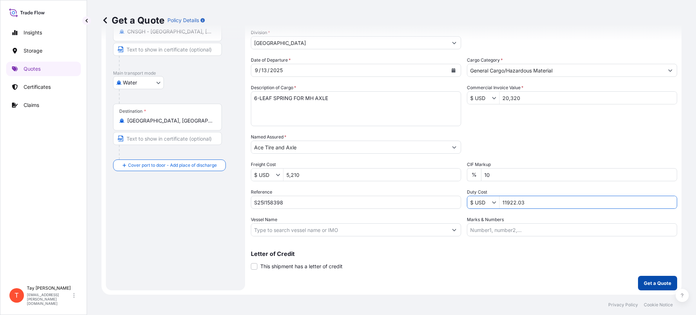
type input "11,922.03"
click at [644, 283] on p "Get a Quote" at bounding box center [658, 283] width 28 height 7
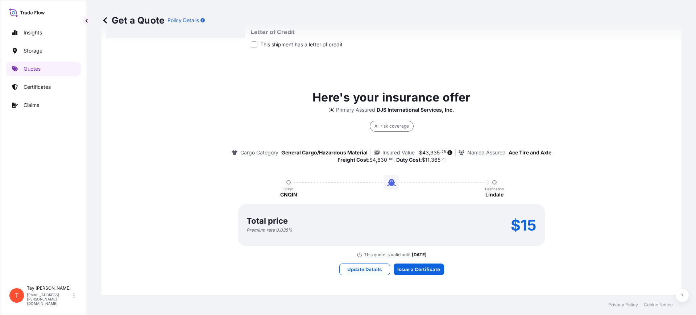
scroll to position [306, 0]
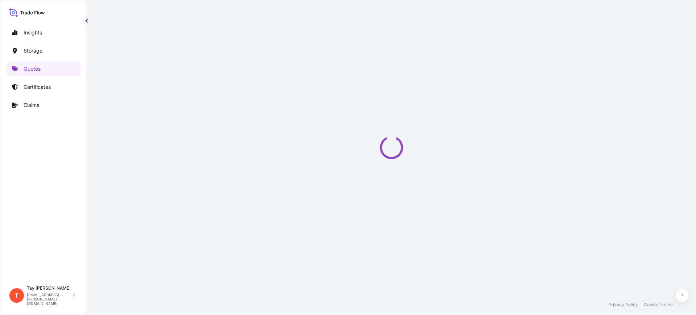
select select "Water"
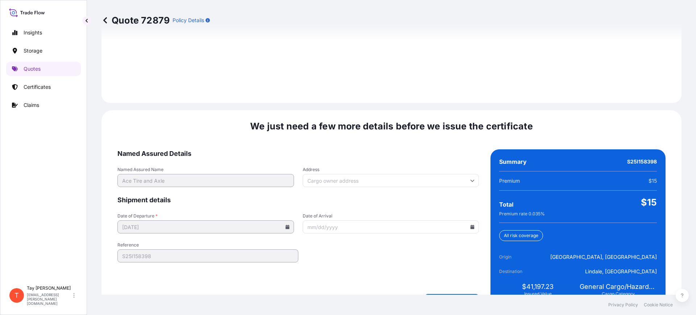
scroll to position [1059, 0]
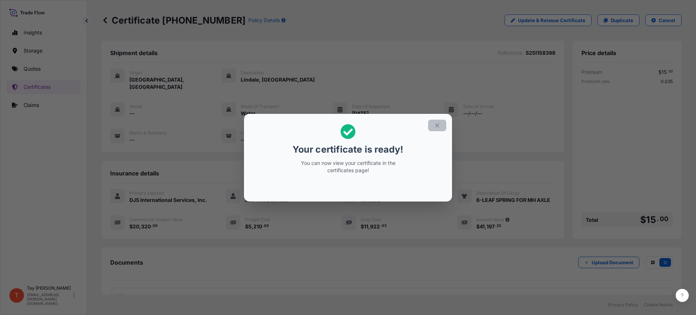
click at [436, 124] on icon "button" at bounding box center [437, 125] width 4 height 4
